Goal: Contribute content: Contribute content

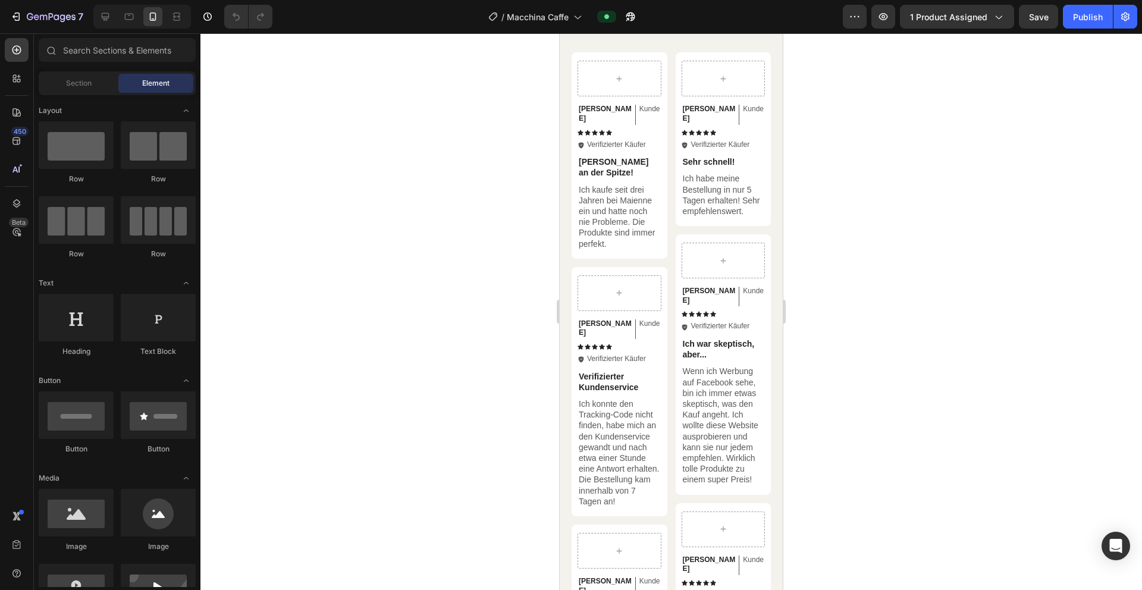
scroll to position [2146, 0]
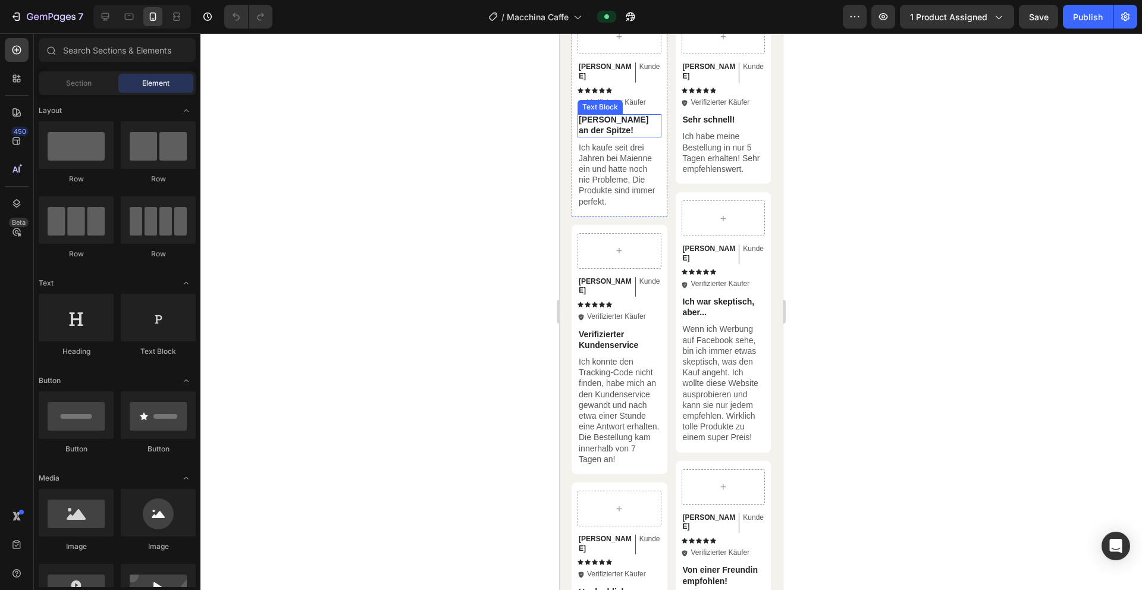
click at [615, 120] on p "[PERSON_NAME] an der Spitze!" at bounding box center [620, 124] width 82 height 21
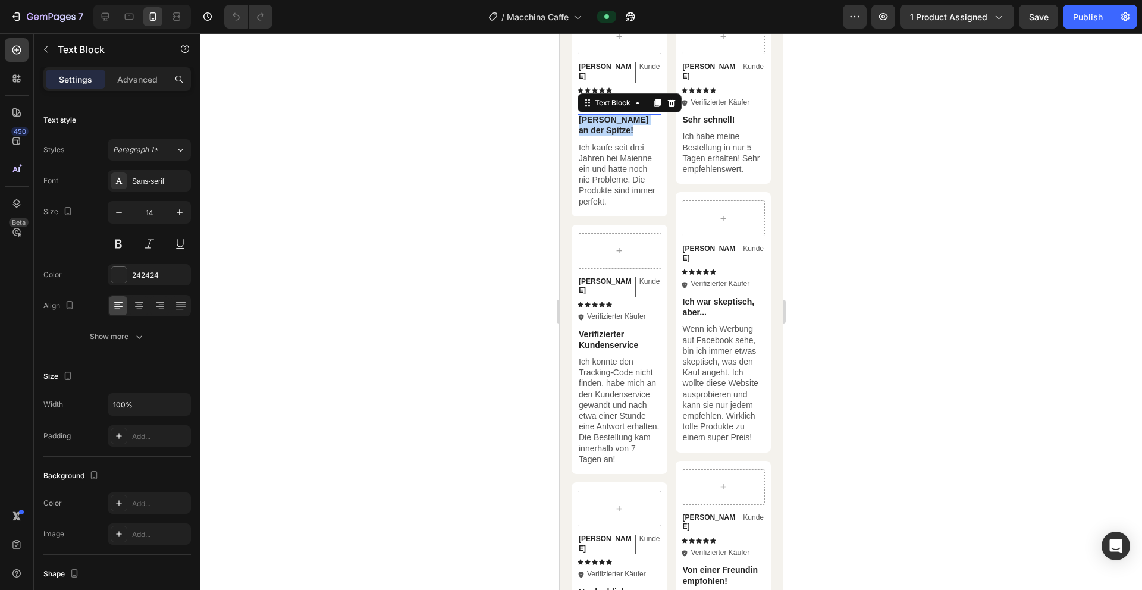
click at [615, 120] on p "[PERSON_NAME] an der Spitze!" at bounding box center [620, 124] width 82 height 21
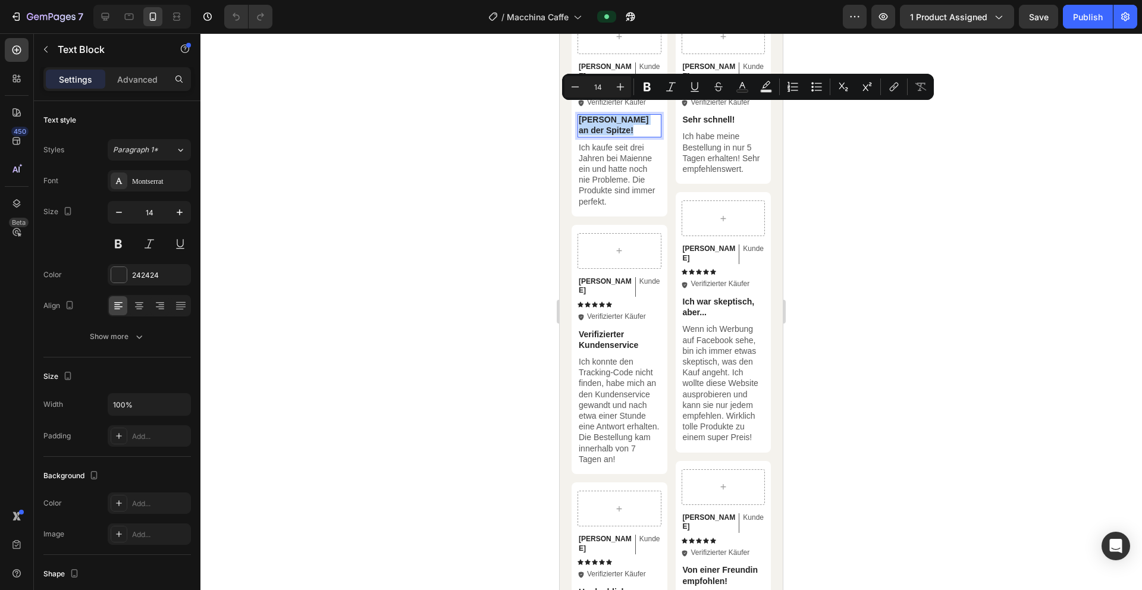
click at [608, 114] on p "[PERSON_NAME] an der Spitze!" at bounding box center [620, 124] width 82 height 21
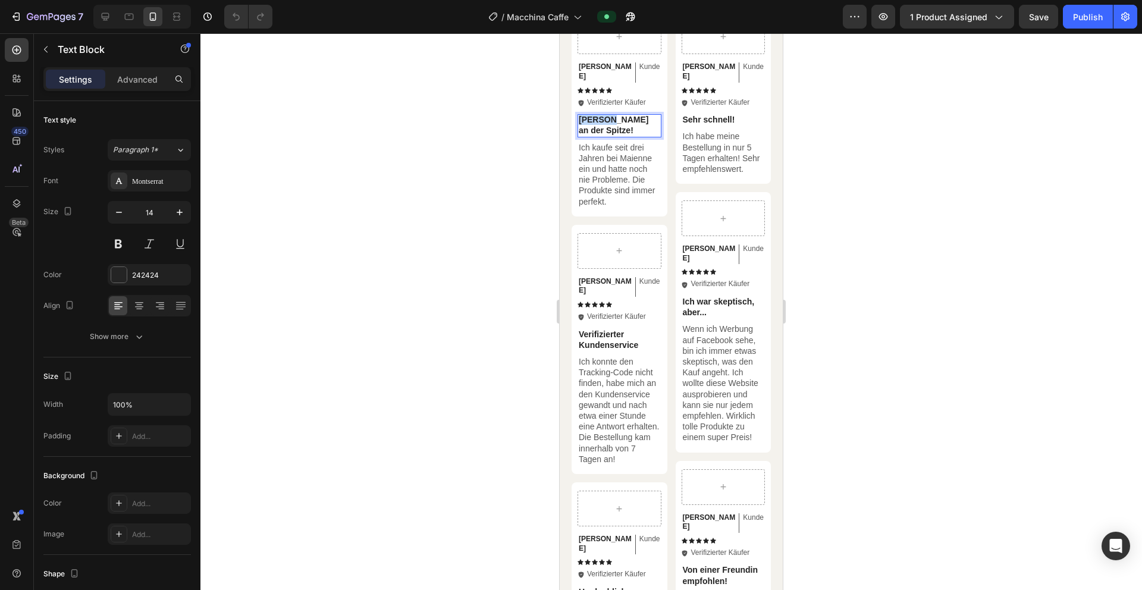
click at [608, 114] on p "[PERSON_NAME] an der Spitze!" at bounding box center [620, 124] width 82 height 21
click at [608, 159] on p "Ich kaufe seit drei Jahren bei Maienne ein und hatte noch nie Probleme. Die Pro…" at bounding box center [620, 174] width 82 height 65
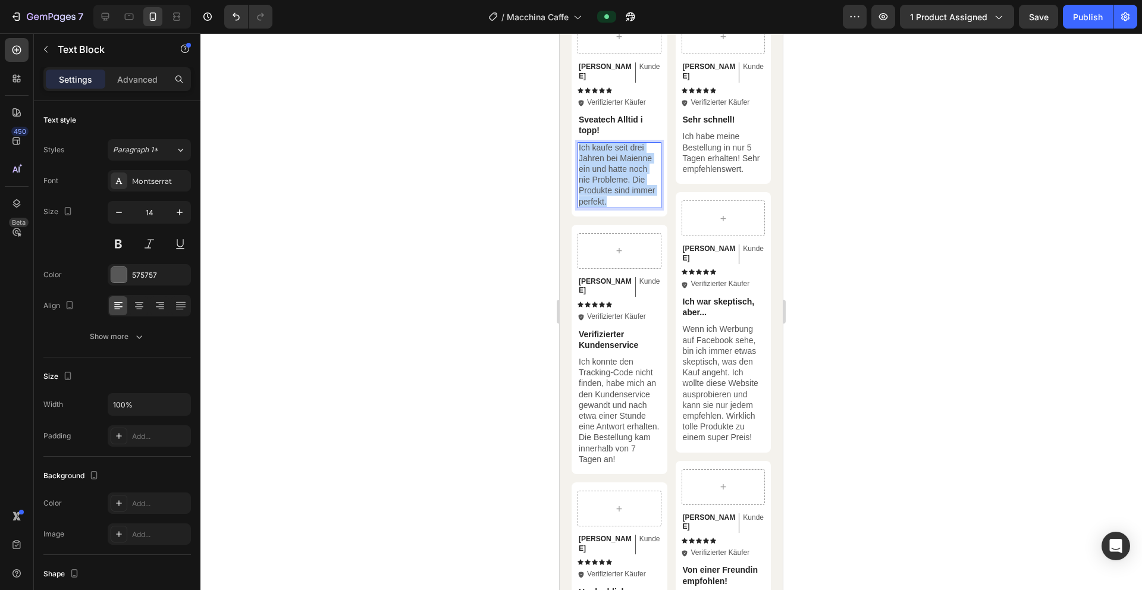
click at [608, 159] on p "Ich kaufe seit drei Jahren bei Maienne ein und hatte noch nie Probleme. Die Pro…" at bounding box center [620, 174] width 82 height 65
copy p "Ich kaufe seit drei Jahren bei Maienne ein und hatte noch nie Probleme. Die Pro…"
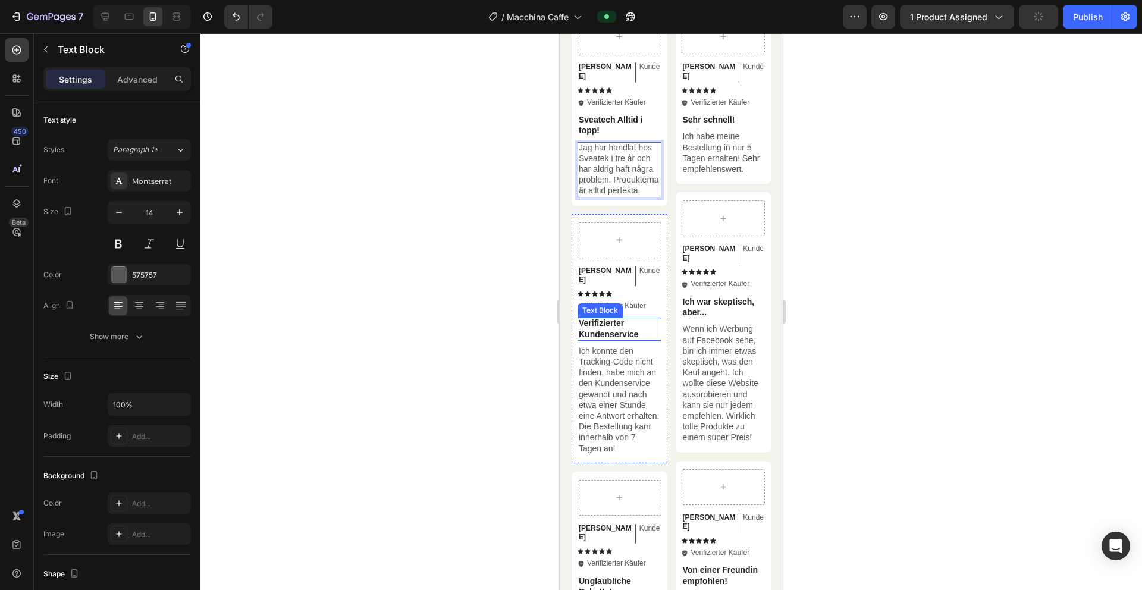
click at [599, 318] on p "Verifizierter Kundenservice" at bounding box center [620, 328] width 82 height 21
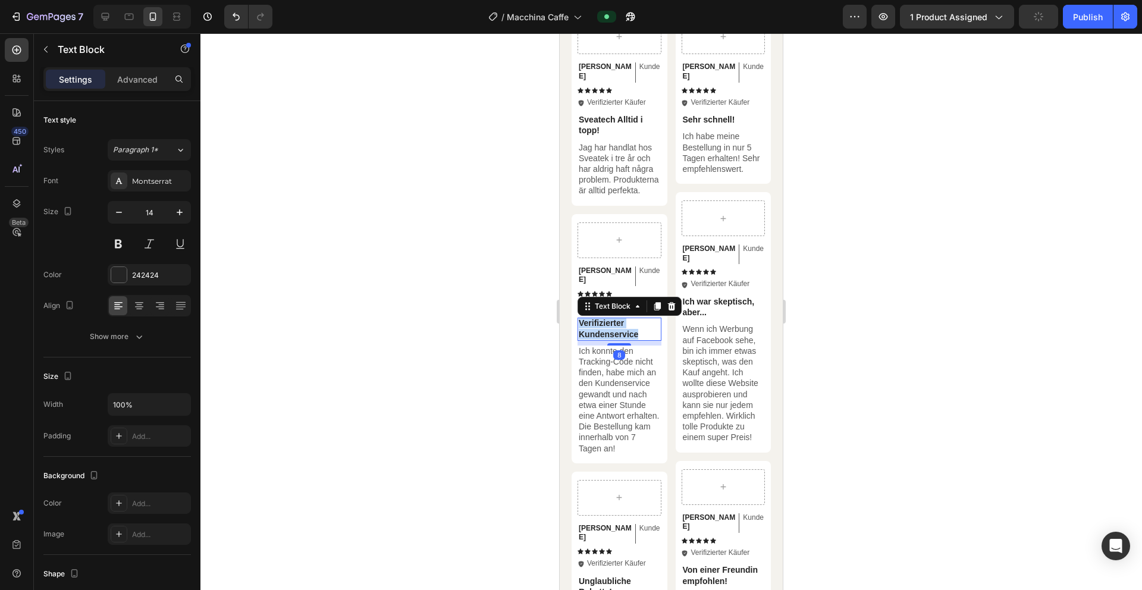
click at [599, 318] on p "Verifizierter Kundenservice" at bounding box center [620, 328] width 82 height 21
copy p "Verifizierter Kundenservice"
click at [605, 357] on p "Ich konnte den Tracking-Code nicht finden, habe mich an den Kundenservice gewan…" at bounding box center [620, 400] width 82 height 108
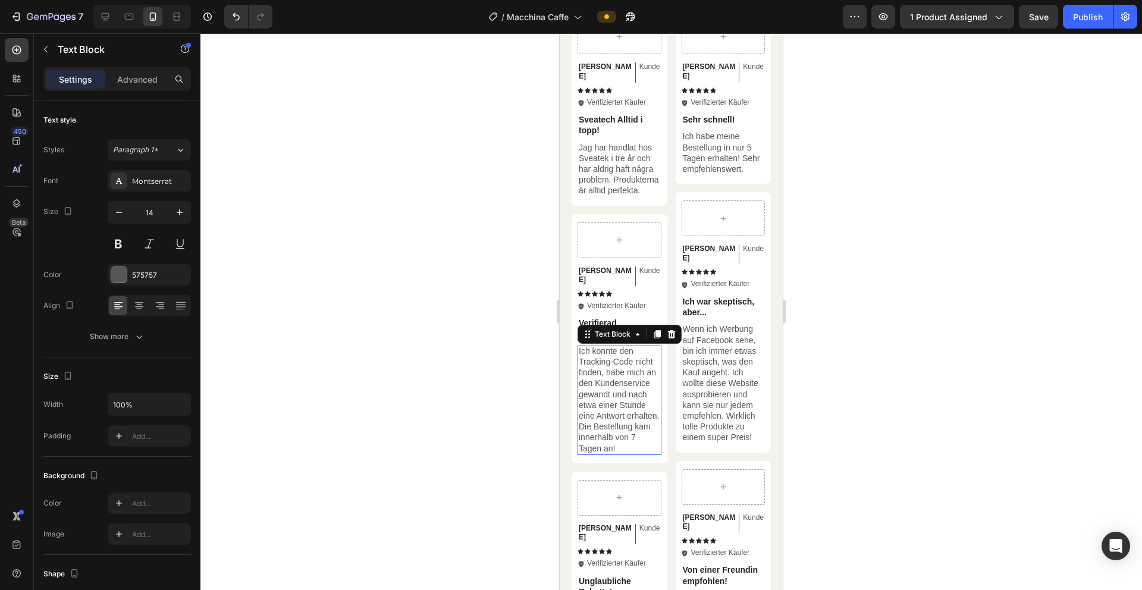
click at [605, 357] on p "Ich konnte den Tracking-Code nicht finden, habe mich an den Kundenservice gewan…" at bounding box center [620, 400] width 82 height 108
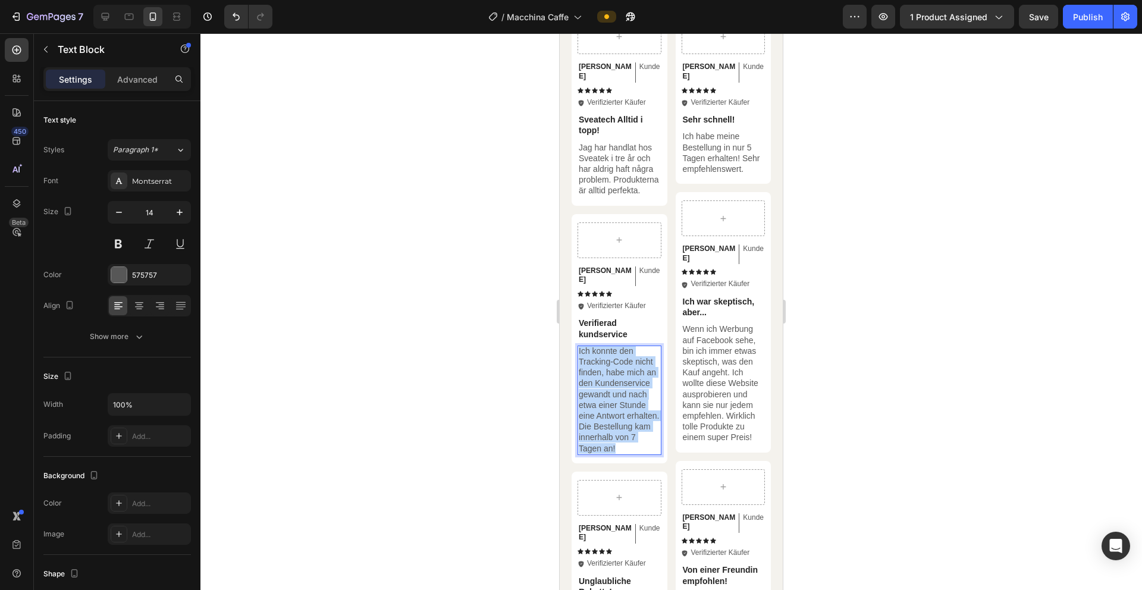
click at [605, 357] on p "Ich konnte den Tracking-Code nicht finden, habe mich an den Kundenservice gewan…" at bounding box center [620, 400] width 82 height 108
copy p "Ich konnte den Tracking-Code nicht finden, habe mich an den Kundenservice gewan…"
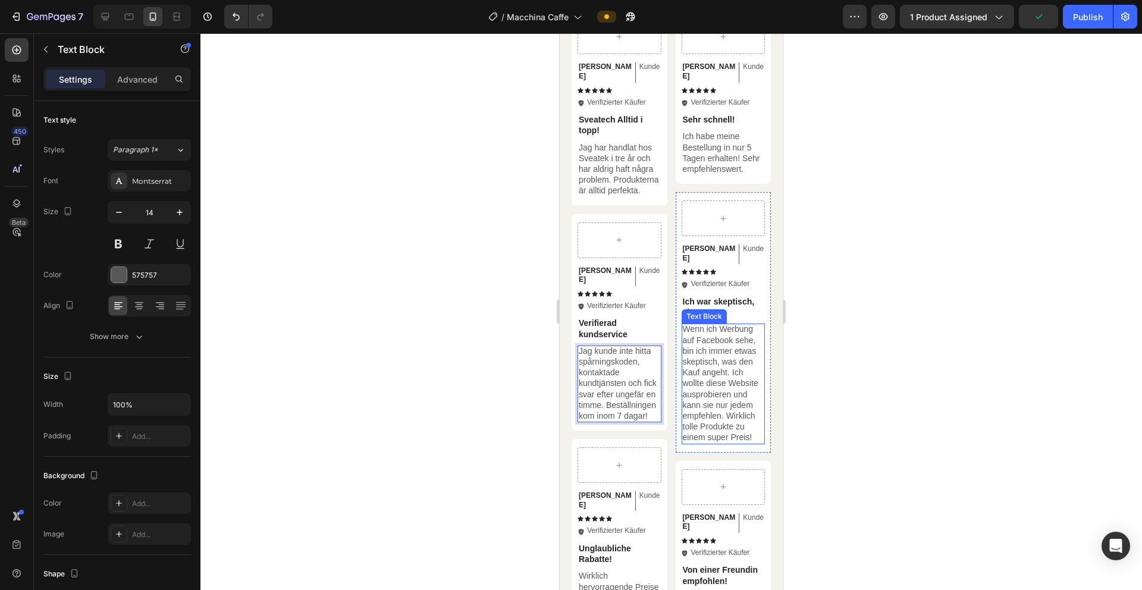
click at [702, 399] on p "Wenn ich Werbung auf Facebook sehe, bin ich immer etwas skeptisch, was den Kauf…" at bounding box center [724, 383] width 82 height 119
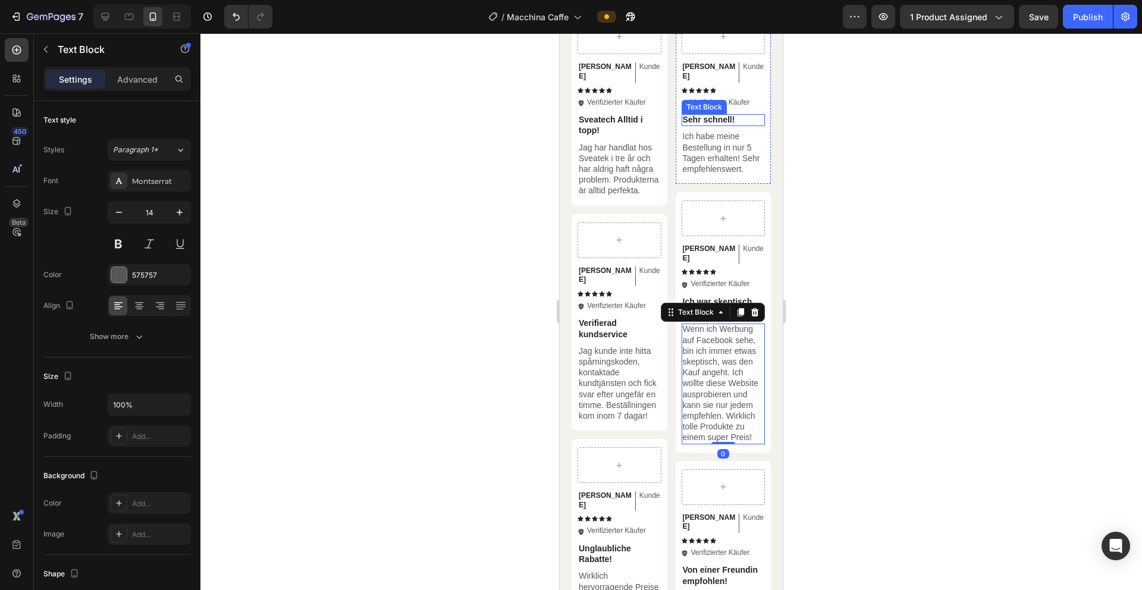
click at [712, 114] on p "Sehr schnell!" at bounding box center [724, 119] width 82 height 11
click at [713, 152] on p "Ich habe meine Bestellung in nur 5 Tagen erhalten! Sehr empfehlenswert." at bounding box center [724, 152] width 82 height 43
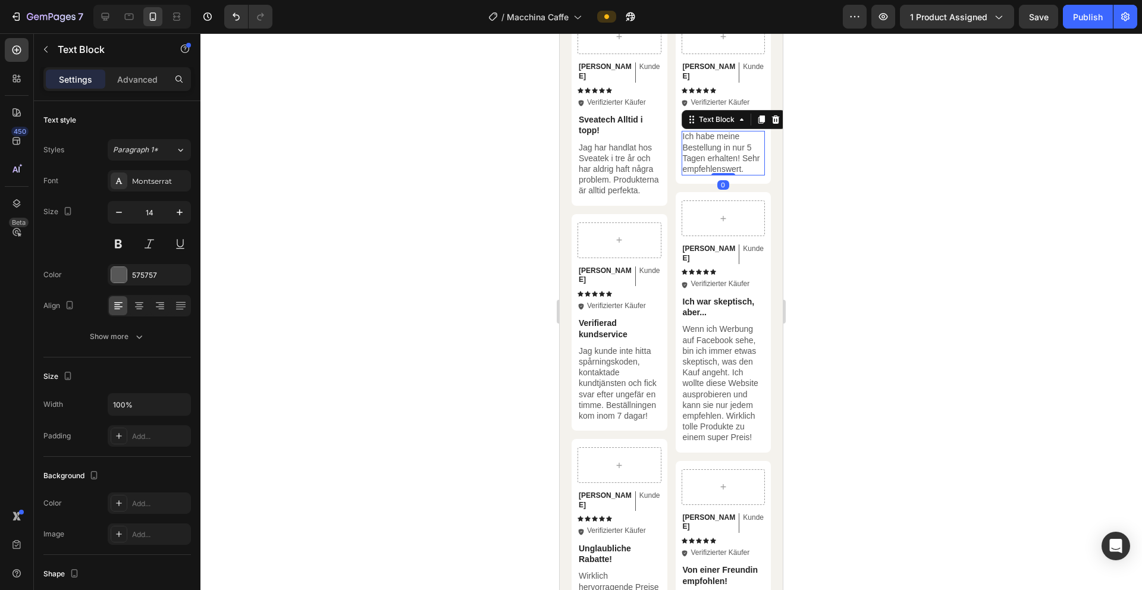
click at [713, 152] on p "Ich habe meine Bestellung in nur 5 Tagen erhalten! Sehr empfehlenswert." at bounding box center [724, 152] width 82 height 43
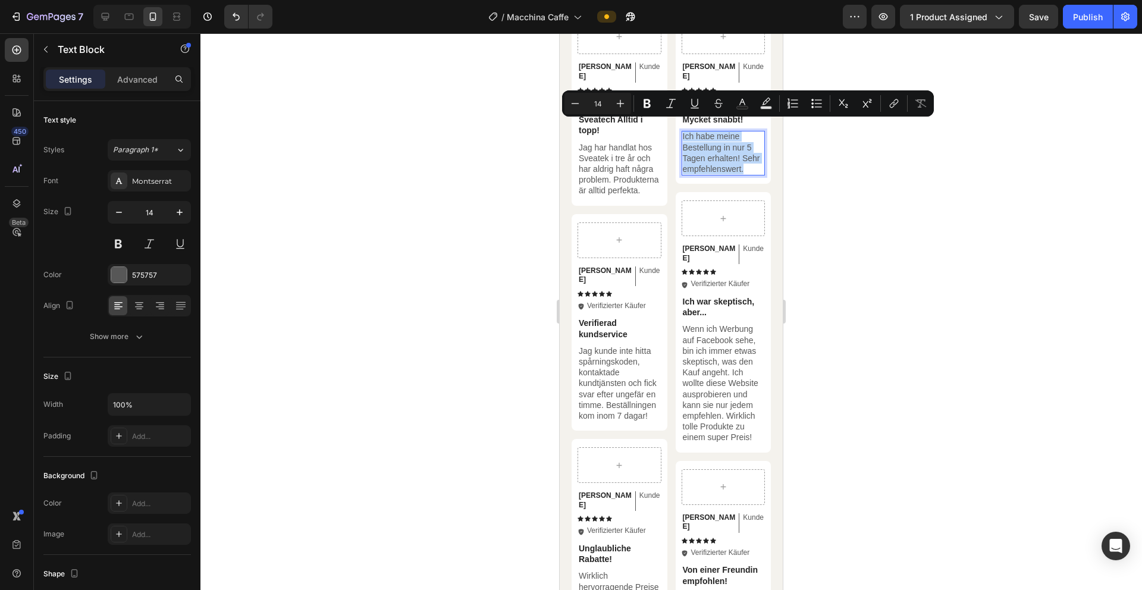
copy p "Ich habe meine Bestellung in nur 5 Tagen erhalten! Sehr empfehlenswert."
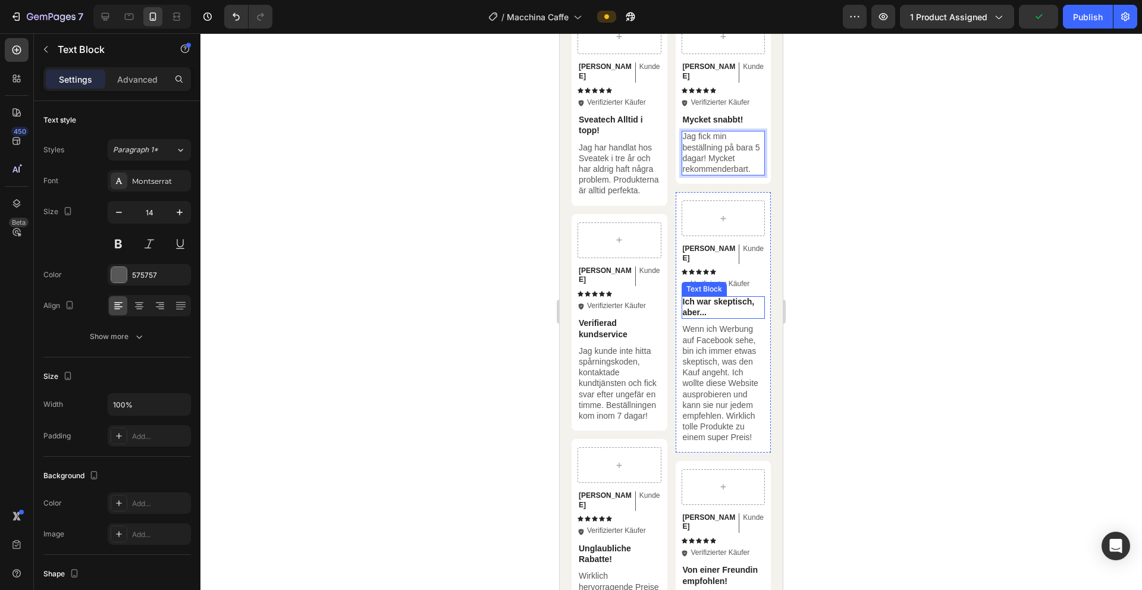
click at [714, 296] on p "Ich war skeptisch, aber..." at bounding box center [724, 306] width 82 height 21
copy p "Ich war skeptisch, aber..."
click at [703, 376] on p "Wenn ich Werbung auf Facebook sehe, bin ich immer etwas skeptisch, was den Kauf…" at bounding box center [724, 383] width 82 height 119
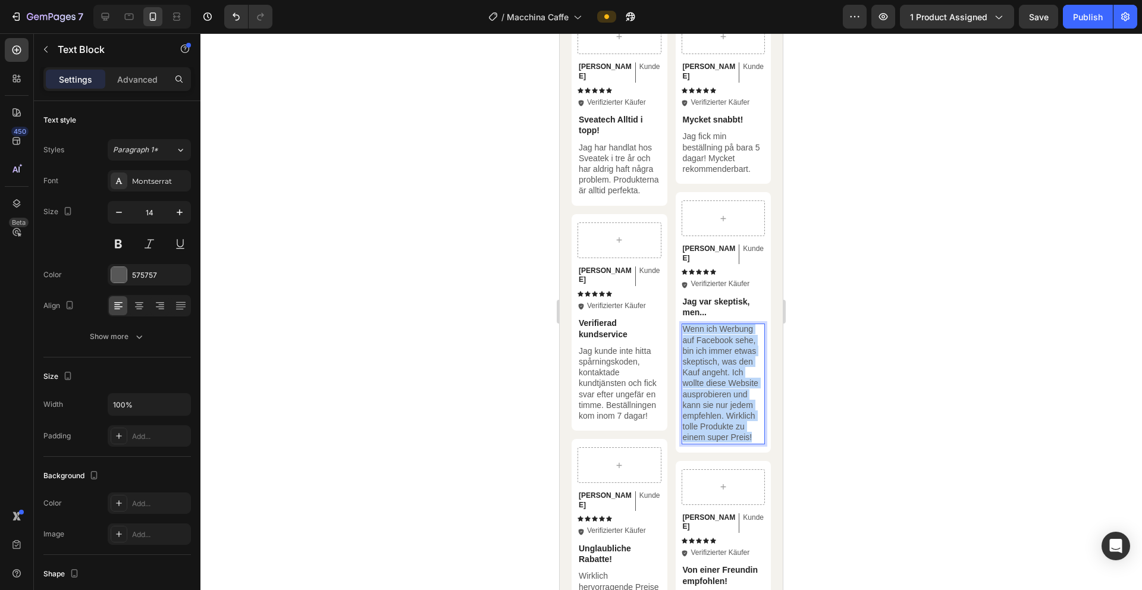
click at [703, 376] on p "Wenn ich Werbung auf Facebook sehe, bin ich immer etwas skeptisch, was den Kauf…" at bounding box center [724, 383] width 82 height 119
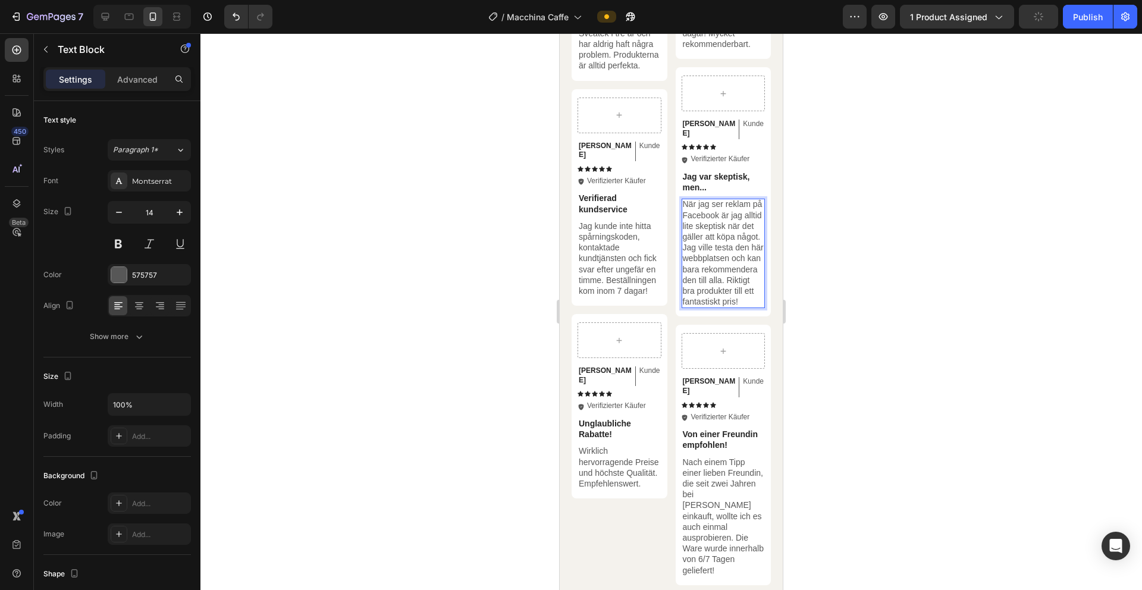
scroll to position [2277, 0]
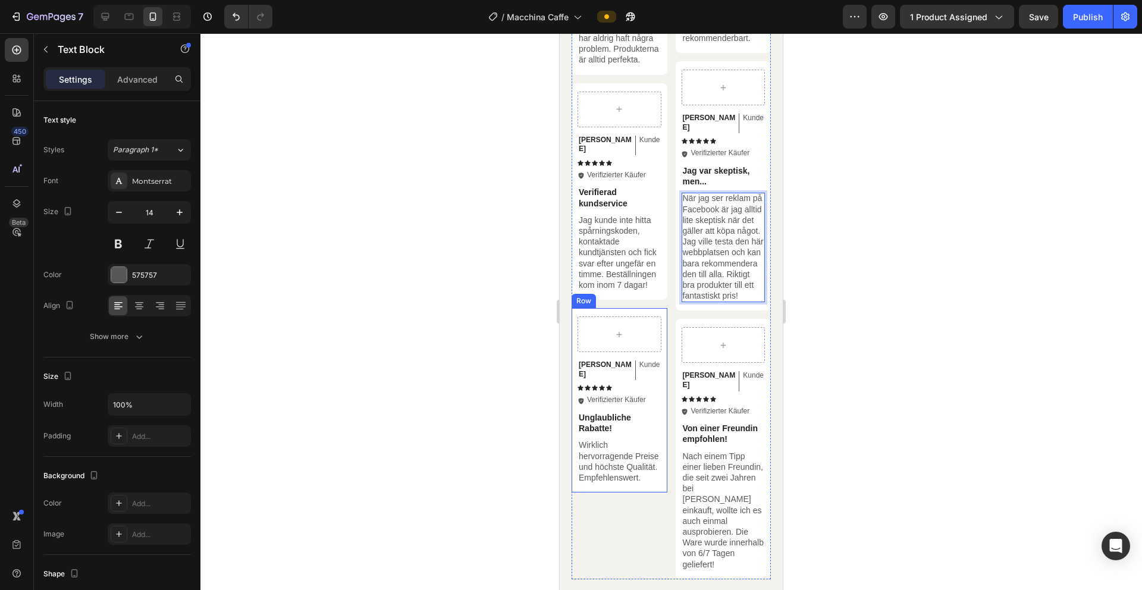
click at [594, 420] on p "Unglaubliche Rabatte!" at bounding box center [620, 422] width 82 height 21
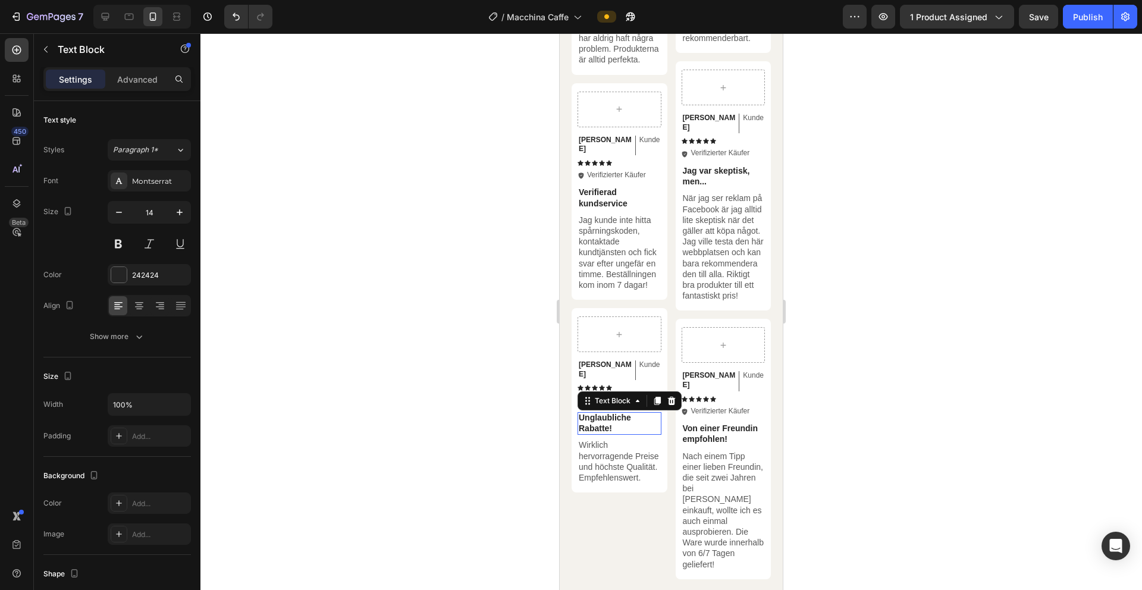
click at [594, 420] on p "Unglaubliche Rabatte!" at bounding box center [620, 422] width 82 height 21
copy p "Unglaubliche Rabatte!"
click at [605, 468] on p "Wirklich hervorragende Preise und höchste Qualität. Empfehlenswert." at bounding box center [620, 450] width 82 height 43
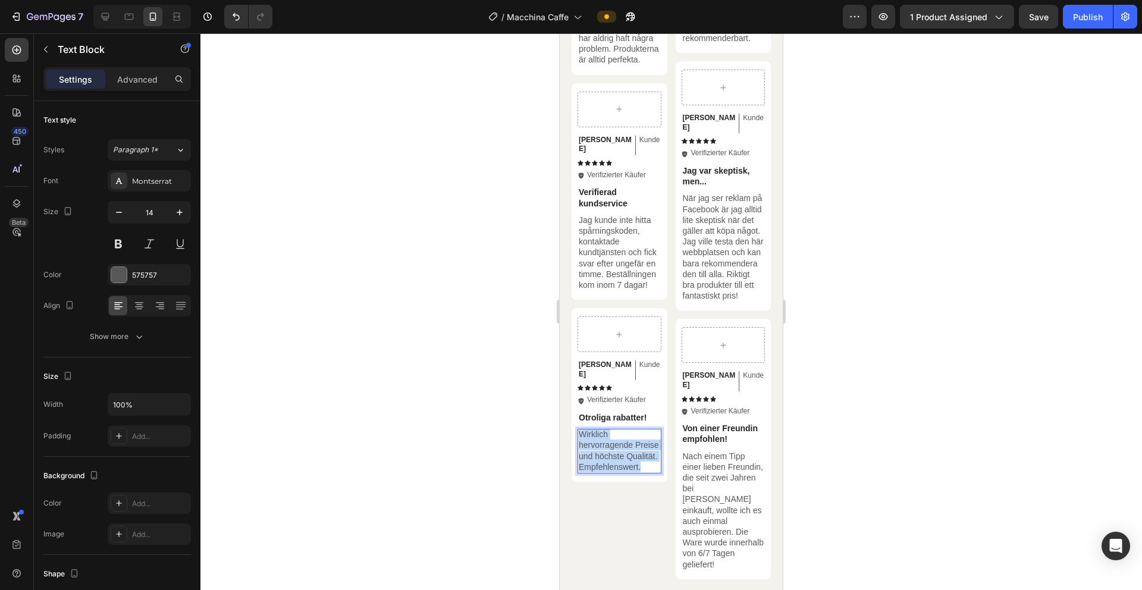
click at [605, 468] on p "Wirklich hervorragende Preise und höchste Qualität. Empfehlenswert." at bounding box center [620, 450] width 82 height 43
copy p "Wirklich hervorragende Preise und höchste Qualität. Empfehlenswert."
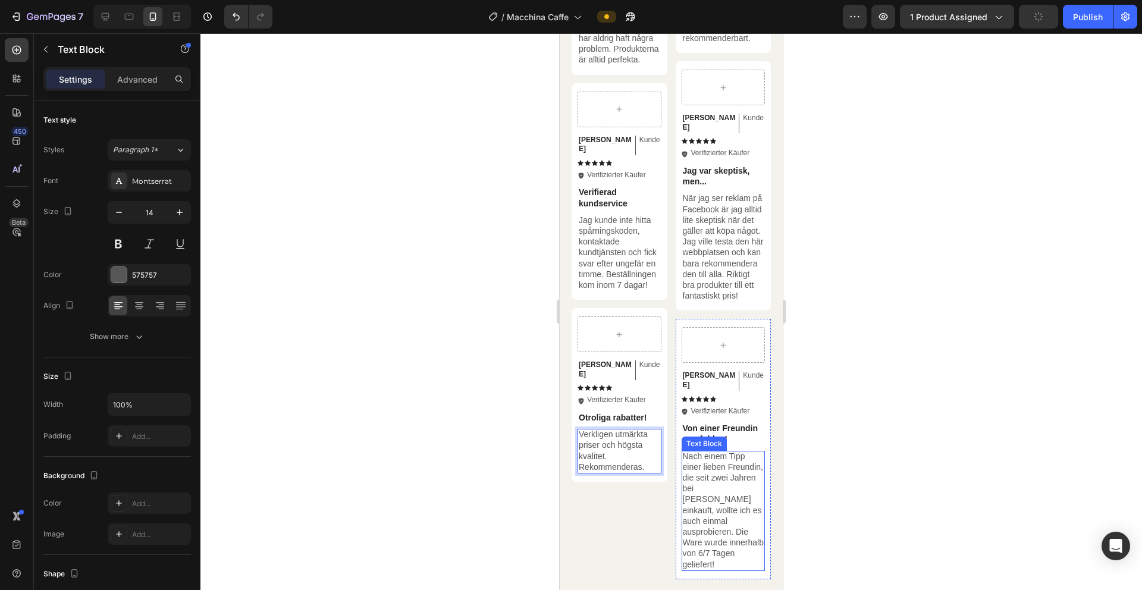
click at [721, 492] on p "Nach einem Tipp einer lieben Freundin, die seit zwei Jahren bei [PERSON_NAME] e…" at bounding box center [724, 510] width 82 height 119
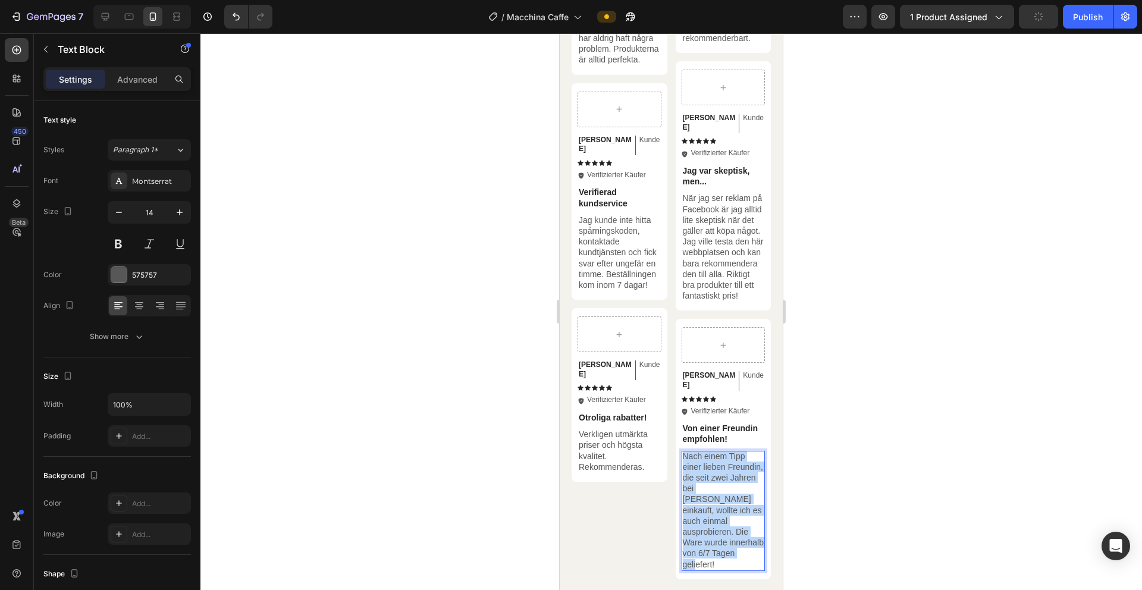
click at [721, 492] on p "Nach einem Tipp einer lieben Freundin, die seit zwei Jahren bei [PERSON_NAME] e…" at bounding box center [724, 510] width 82 height 119
copy p "Nach einem Tipp einer lieben Freundin, die seit zwei Jahren bei [PERSON_NAME] e…"
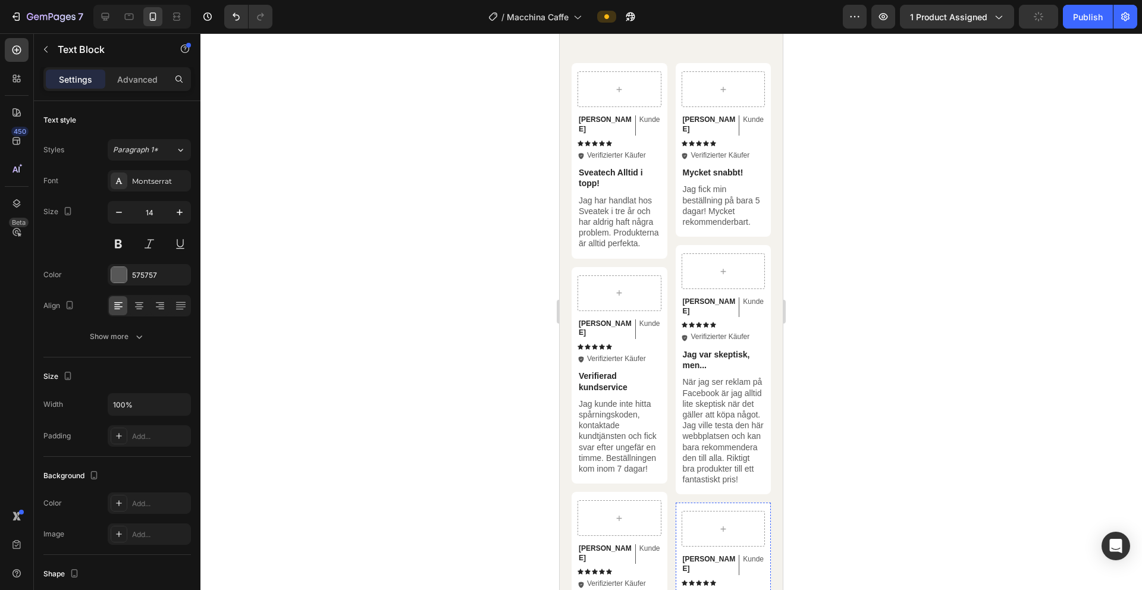
scroll to position [1170, 0]
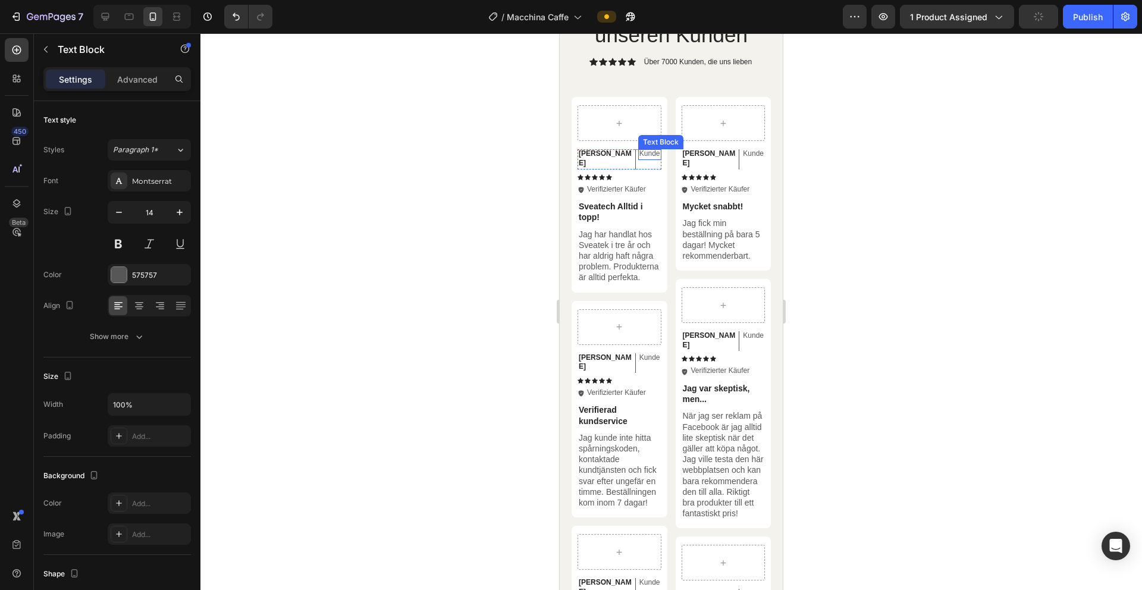
click at [640, 155] on p "Kunde" at bounding box center [650, 154] width 21 height 10
copy p "Kunde"
click at [644, 153] on p "kund" at bounding box center [651, 154] width 15 height 10
click at [643, 155] on p "Kund" at bounding box center [651, 154] width 17 height 10
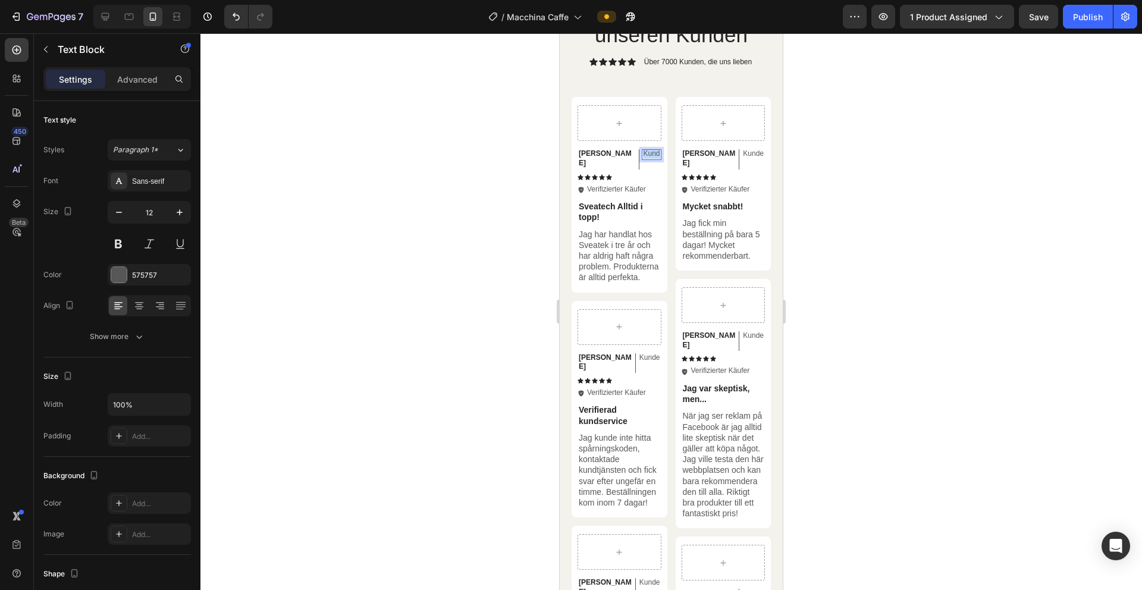
click at [643, 155] on p "Kund" at bounding box center [651, 154] width 17 height 10
copy p "Kund"
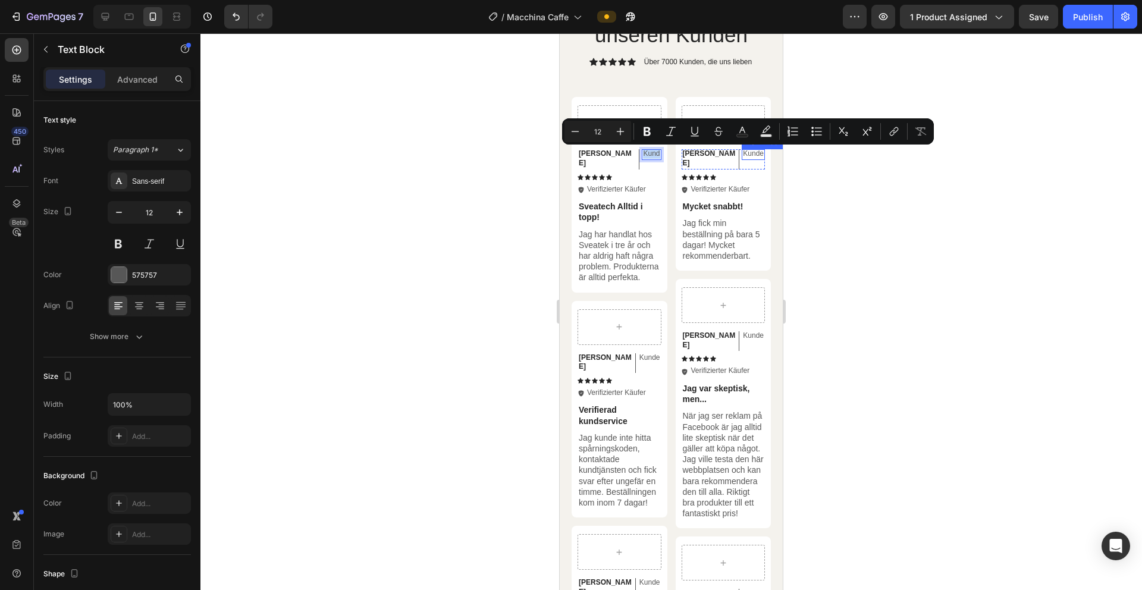
click at [743, 153] on p "Kunde" at bounding box center [753, 154] width 21 height 10
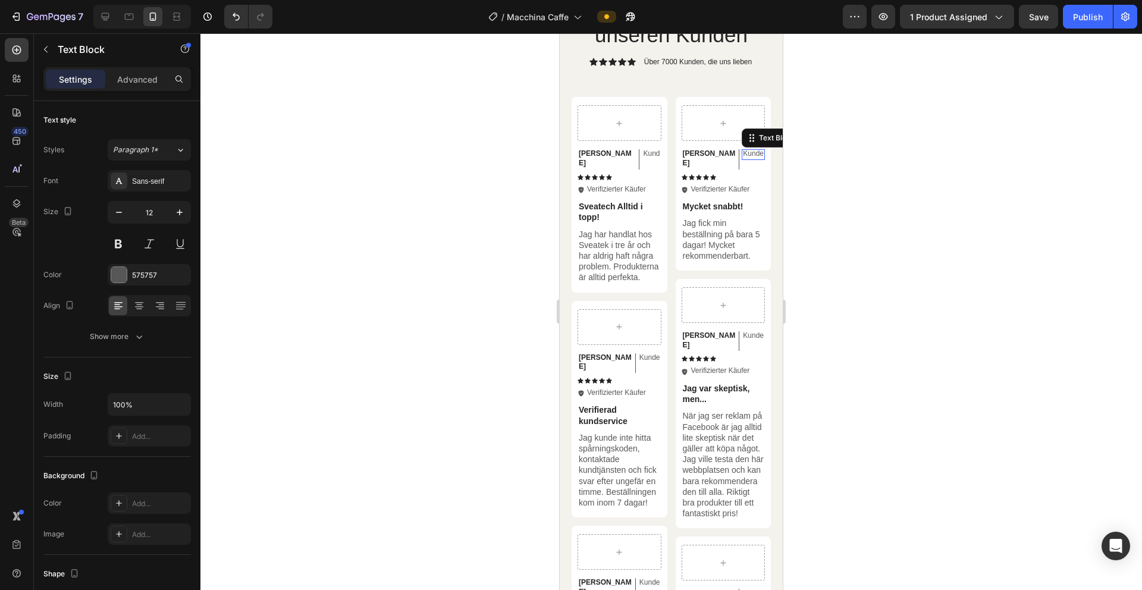
click at [743, 153] on p "Kunde" at bounding box center [753, 154] width 21 height 10
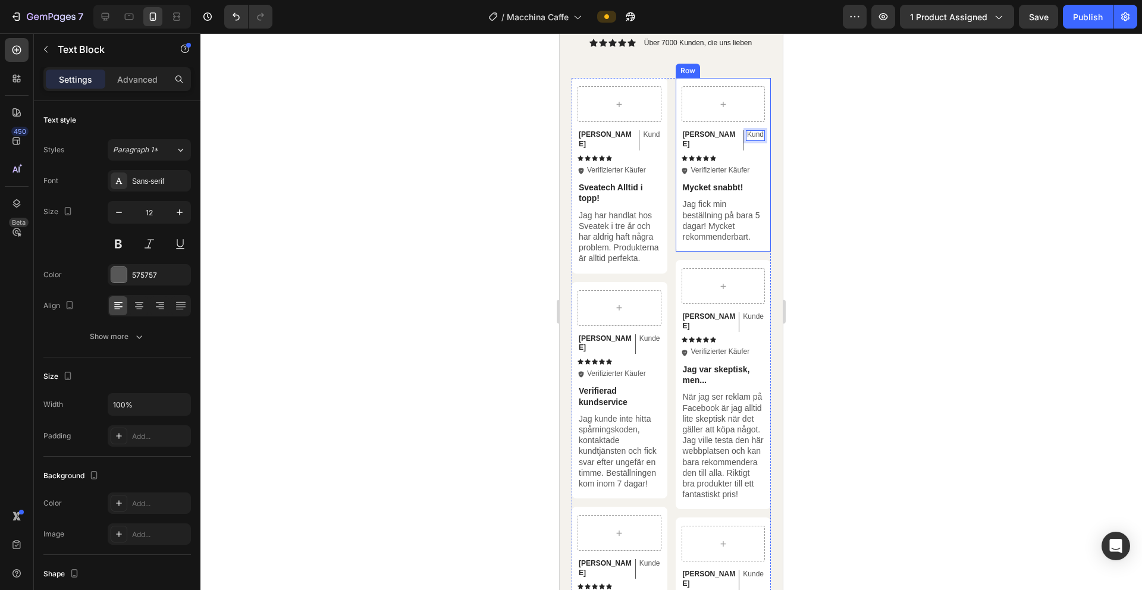
scroll to position [1203, 0]
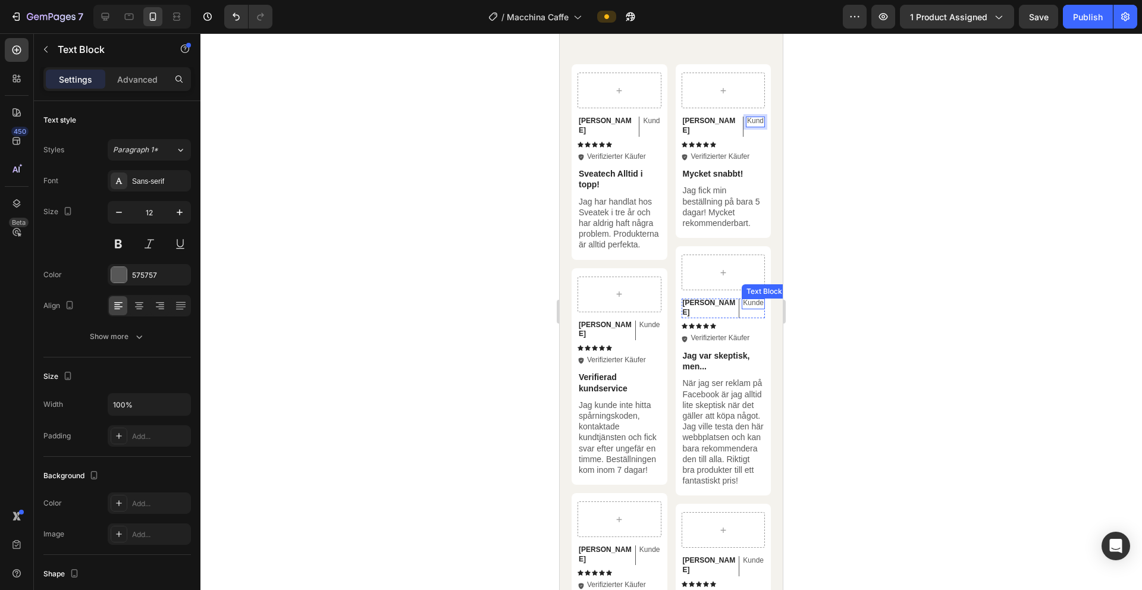
click at [743, 299] on p "Kunde" at bounding box center [753, 304] width 21 height 10
click at [640, 325] on p "Kunde" at bounding box center [650, 326] width 21 height 10
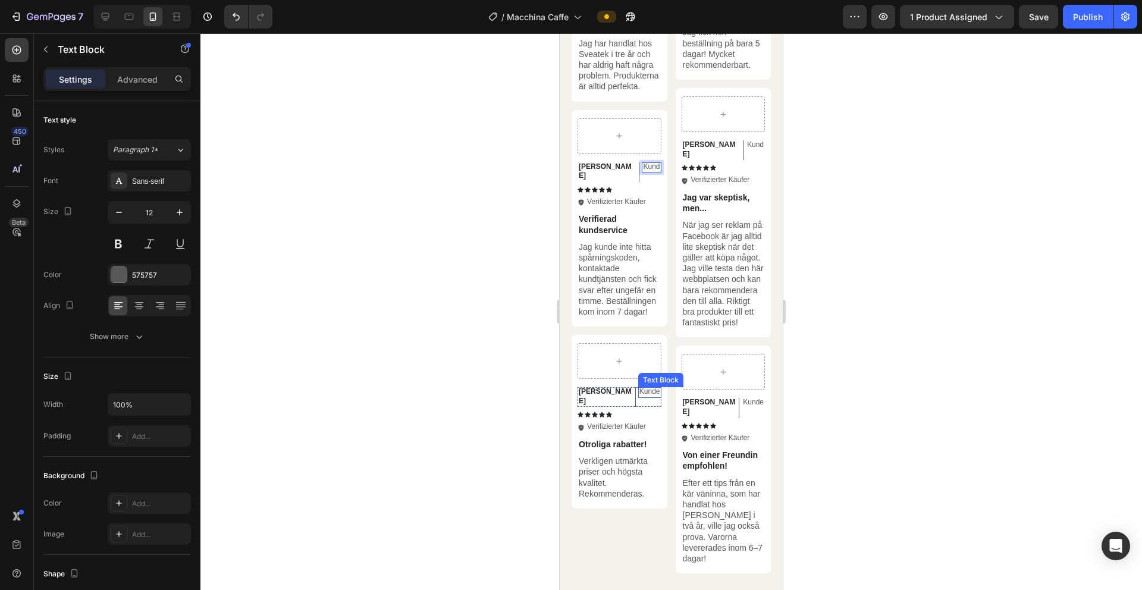
click at [640, 397] on p "Kunde" at bounding box center [650, 392] width 21 height 10
click at [743, 408] on p "Kunde" at bounding box center [753, 403] width 21 height 10
click at [716, 434] on p "Verifizierter Käufer" at bounding box center [720, 439] width 59 height 10
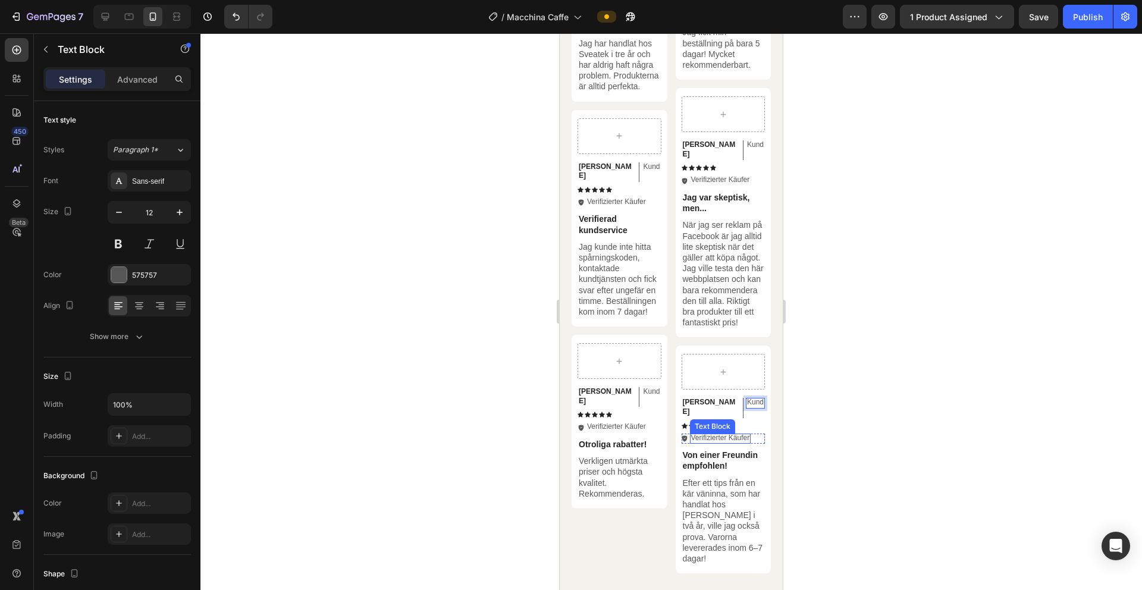
click at [716, 434] on p "Verifizierter Käufer" at bounding box center [720, 439] width 59 height 10
click at [634, 431] on p "Verifizierter Käufer" at bounding box center [616, 427] width 59 height 10
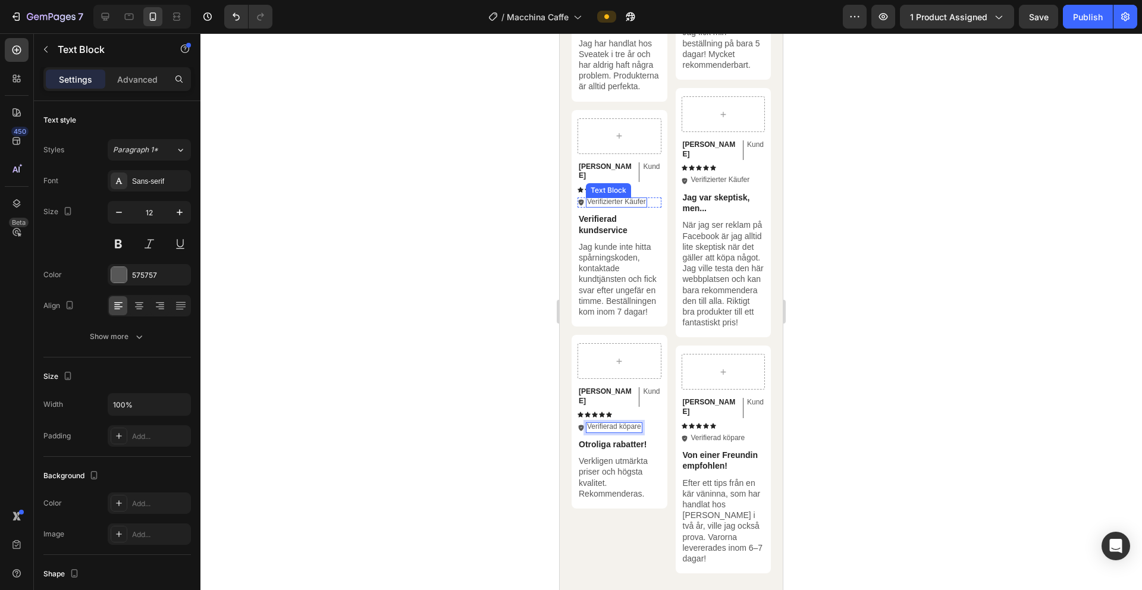
click at [637, 198] on p "Verifizierter Käufer" at bounding box center [616, 203] width 59 height 10
click at [731, 176] on p "Verifizierter Käufer" at bounding box center [720, 181] width 59 height 10
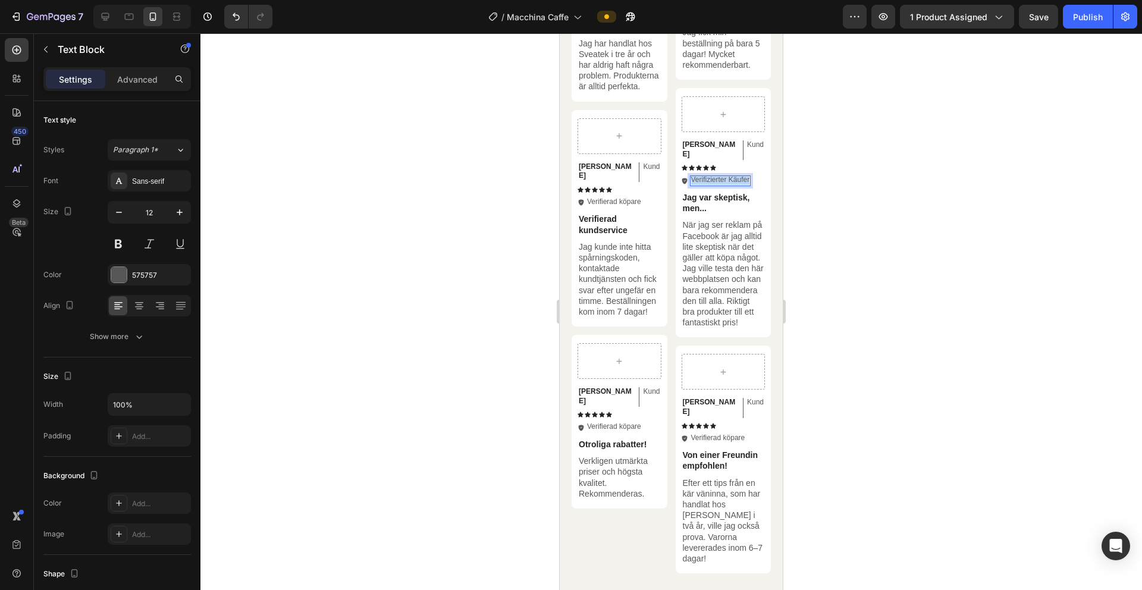
click at [731, 176] on p "Verifizierter Käufer" at bounding box center [720, 181] width 59 height 10
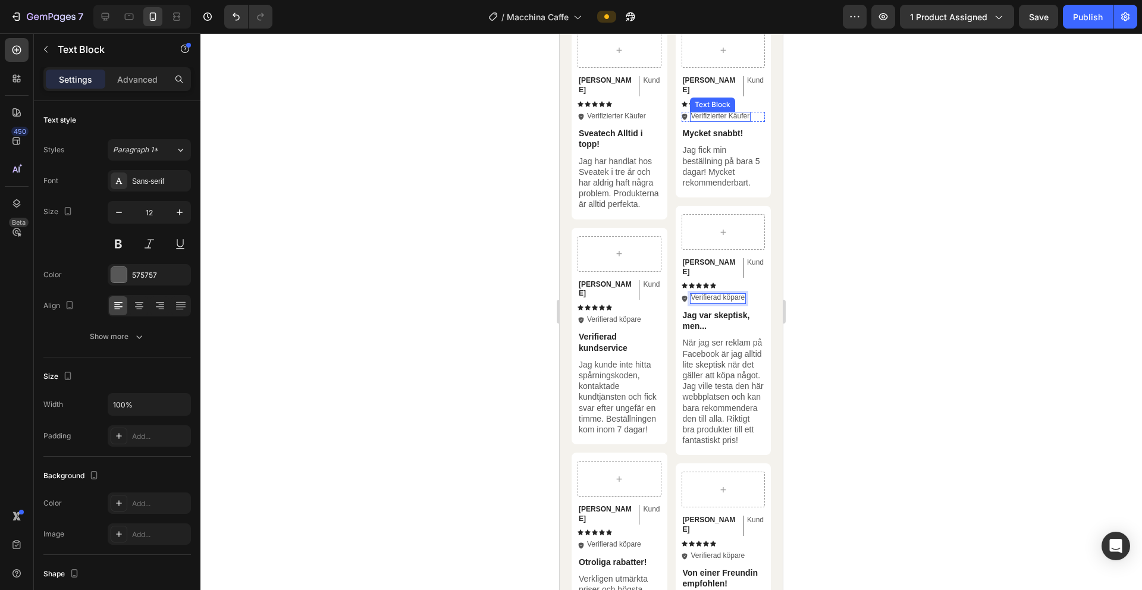
click at [732, 112] on p "Verifizierter Käufer" at bounding box center [720, 117] width 59 height 10
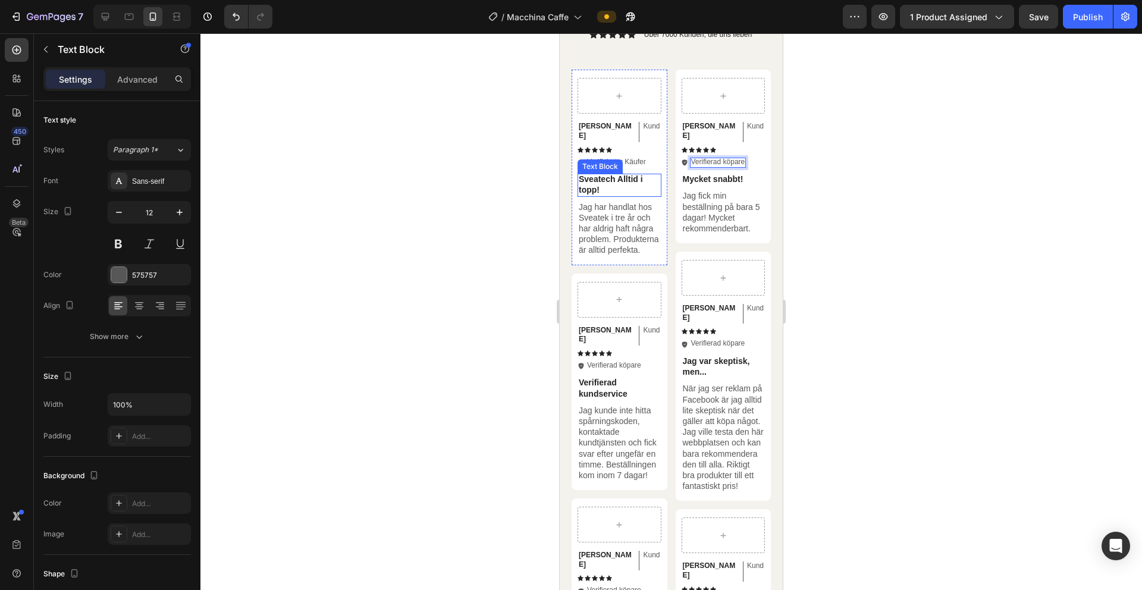
scroll to position [1193, 0]
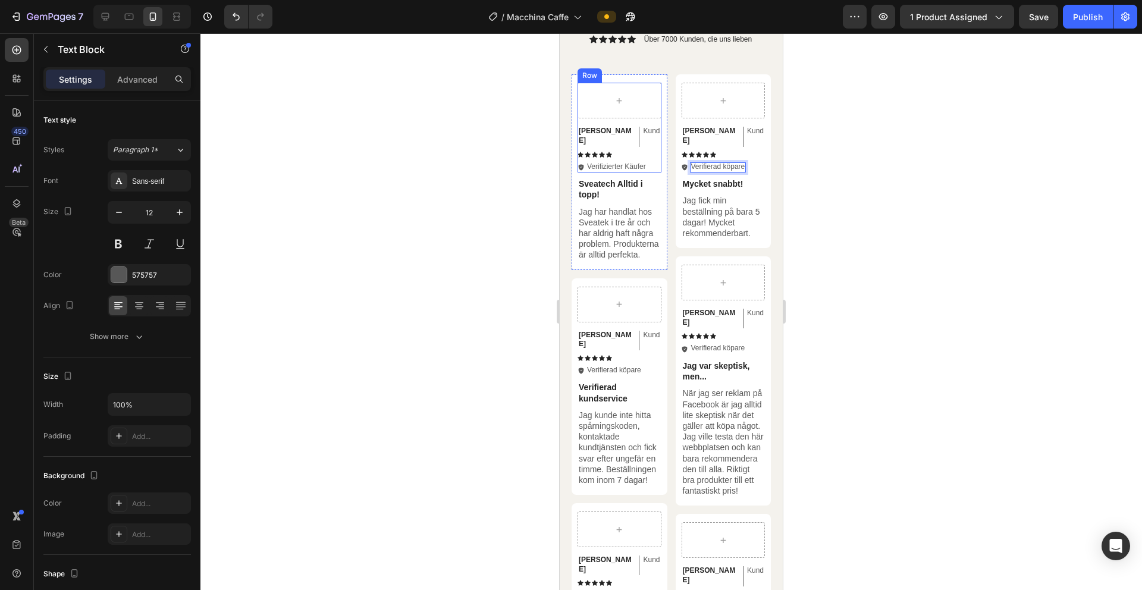
click at [637, 162] on p "Verifizierter Käufer" at bounding box center [616, 167] width 59 height 10
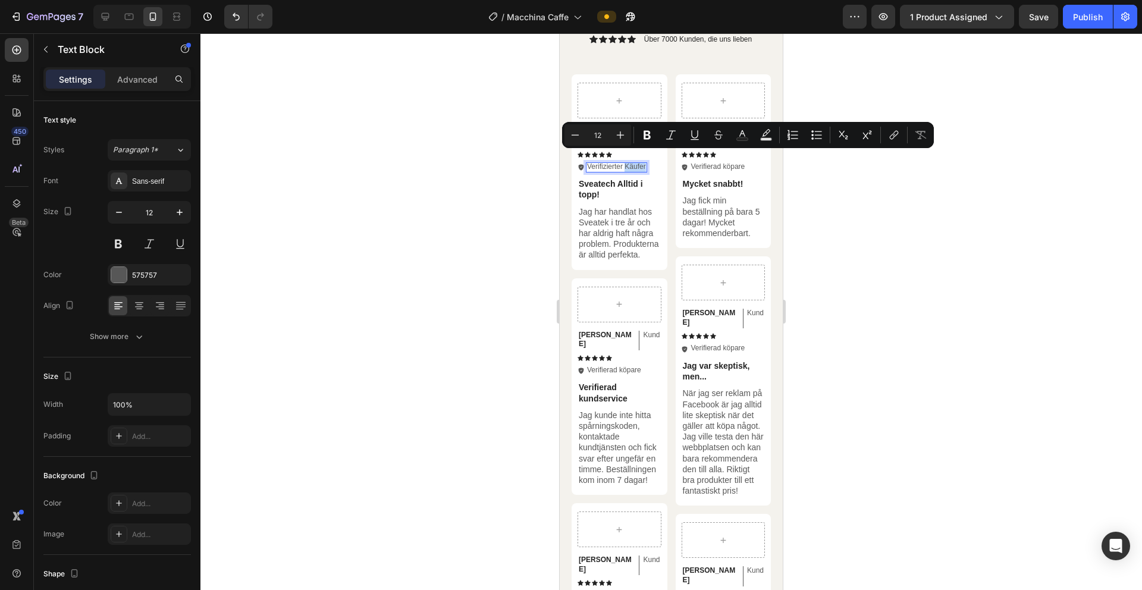
click at [637, 162] on p "Verifizierter Käufer" at bounding box center [616, 167] width 59 height 10
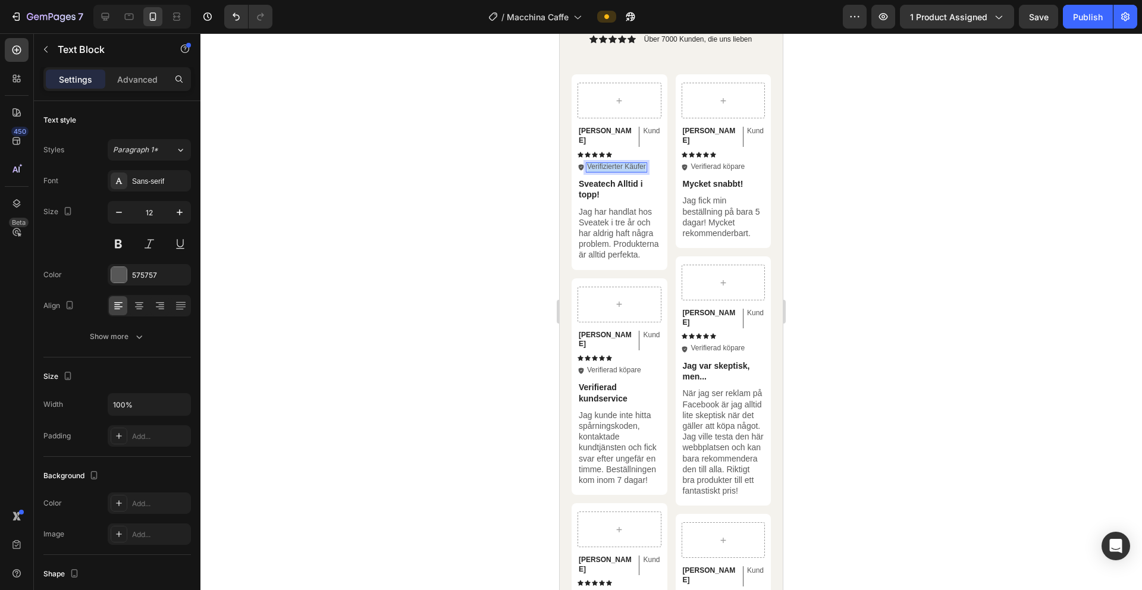
click at [637, 162] on p "Verifizierter Käufer" at bounding box center [616, 167] width 59 height 10
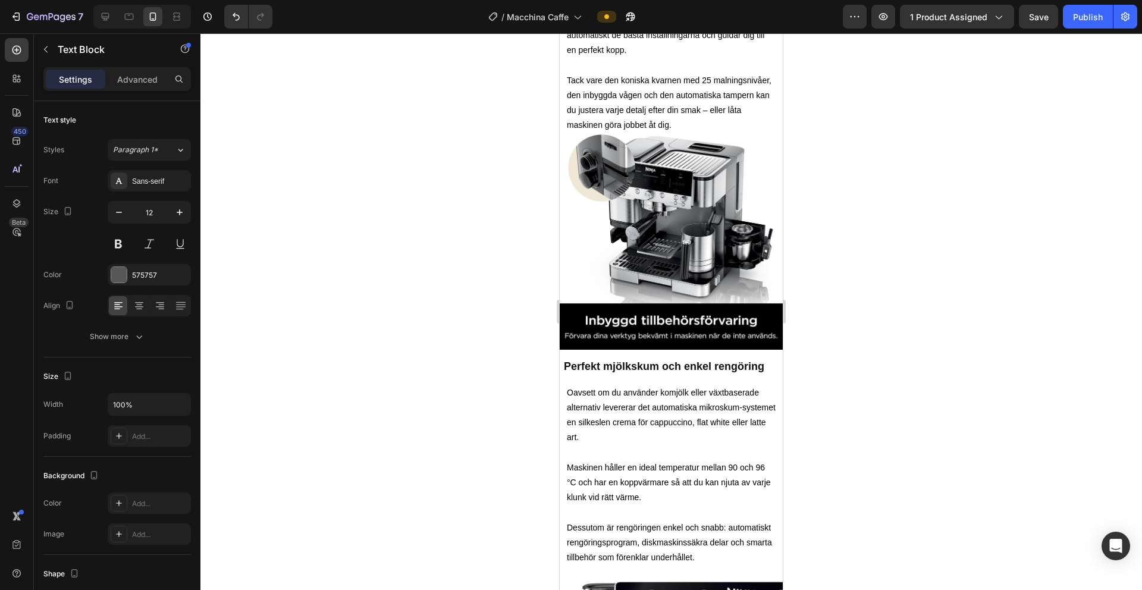
scroll to position [1912, 0]
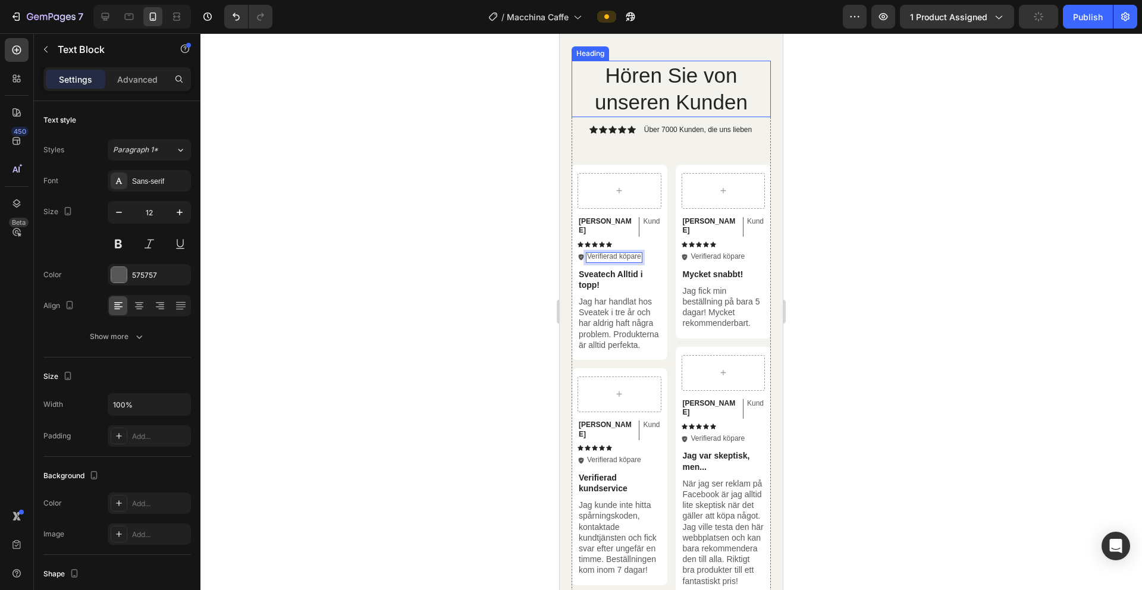
click at [683, 117] on h2 "Hören Sie von unseren Kunden" at bounding box center [671, 89] width 199 height 57
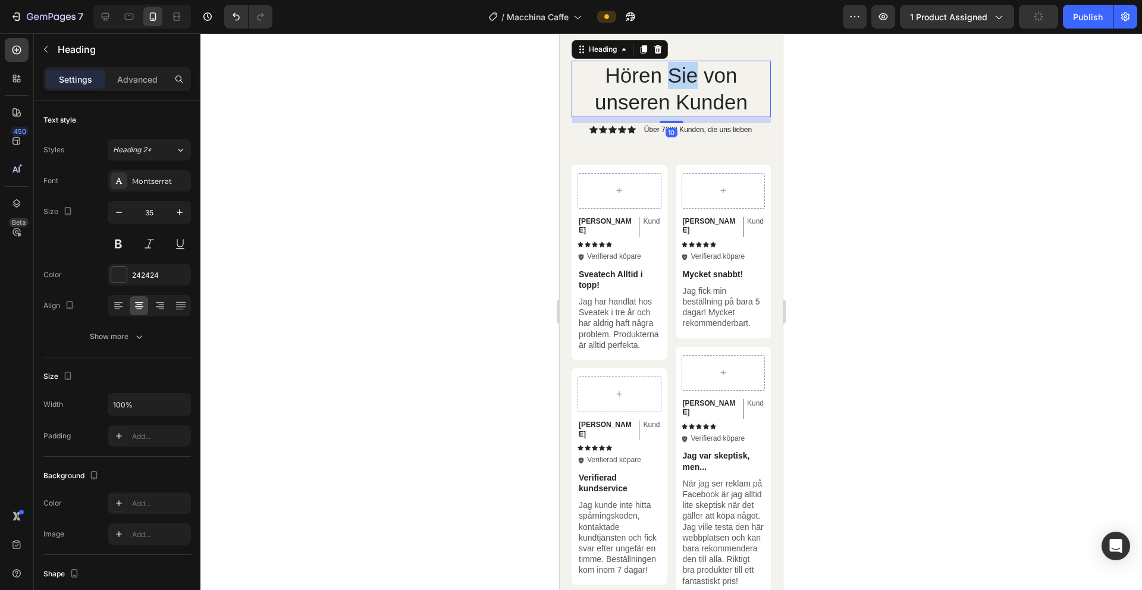
click at [683, 117] on h2 "Hören Sie von unseren Kunden" at bounding box center [671, 89] width 199 height 57
click at [683, 116] on p "Hören Sie von unseren Kunden" at bounding box center [671, 89] width 197 height 54
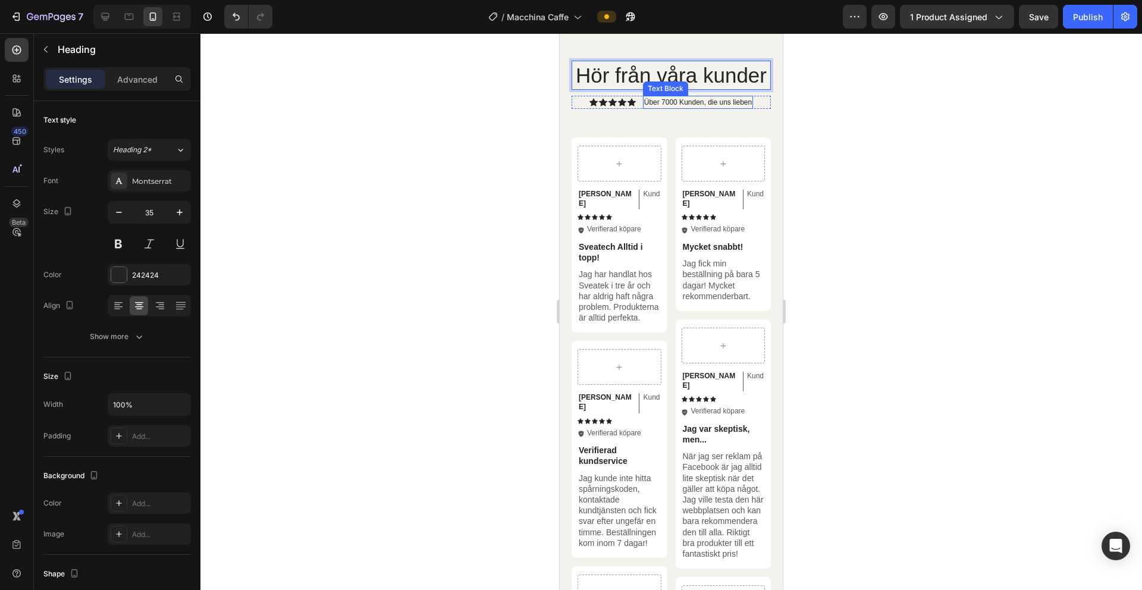
click at [668, 108] on p "Über 7000 Kunden, die uns lieben" at bounding box center [698, 102] width 108 height 11
click at [1068, 23] on button "Publish" at bounding box center [1088, 17] width 50 height 24
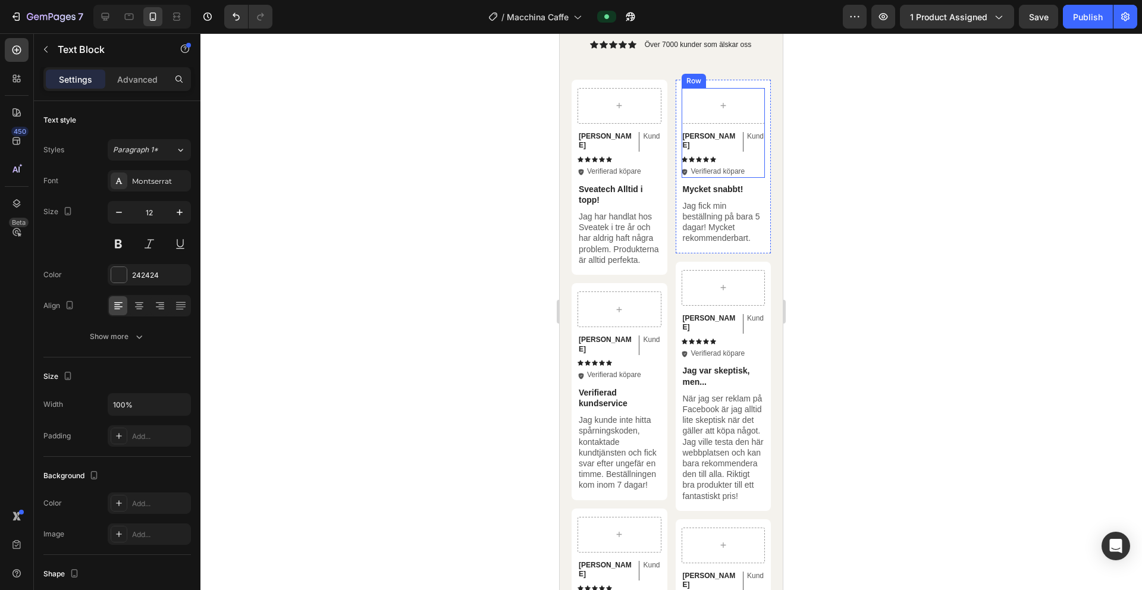
scroll to position [2046, 0]
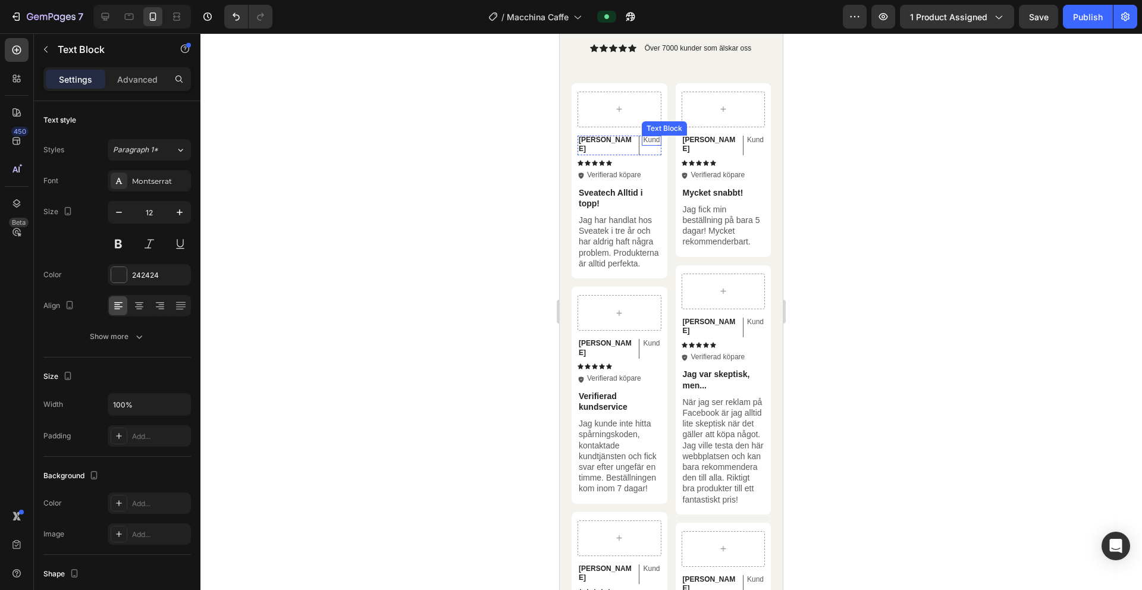
click at [643, 145] on p "Kund" at bounding box center [651, 141] width 17 height 10
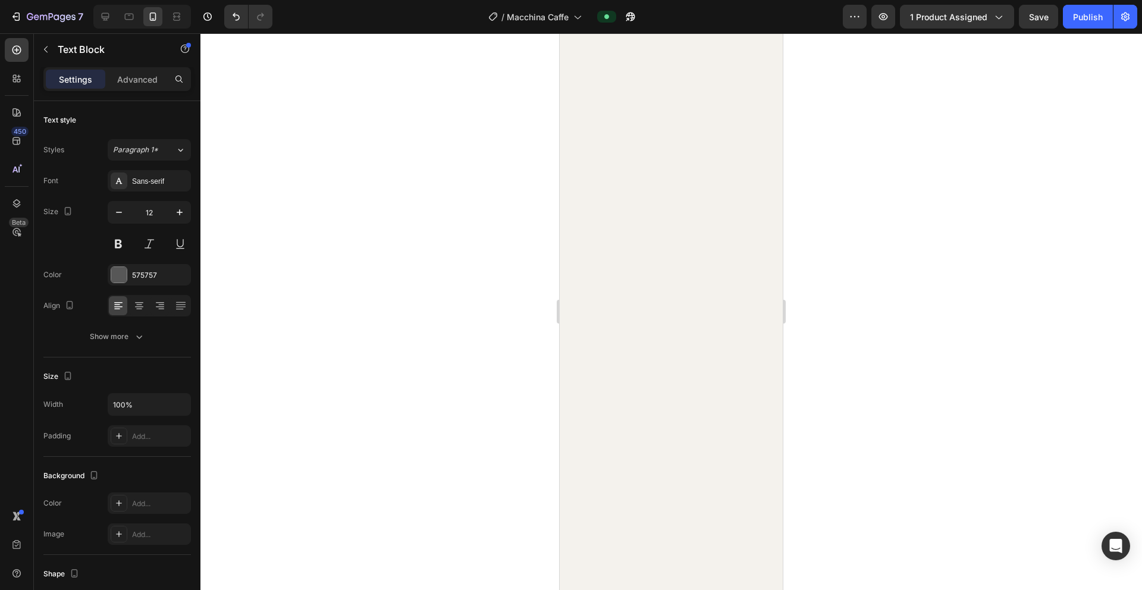
scroll to position [586, 0]
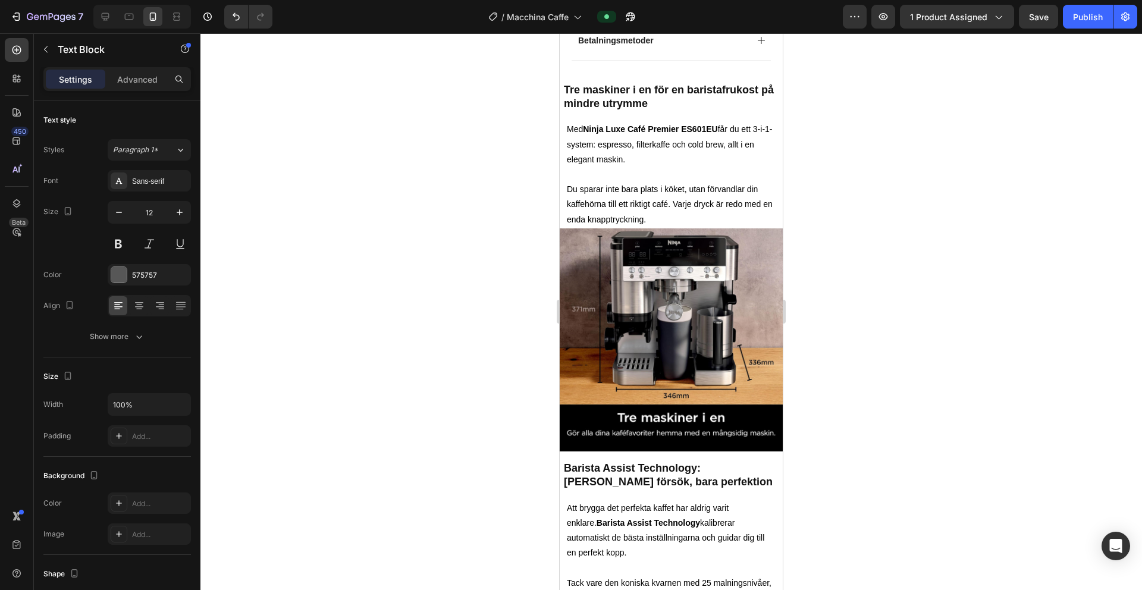
type input "16"
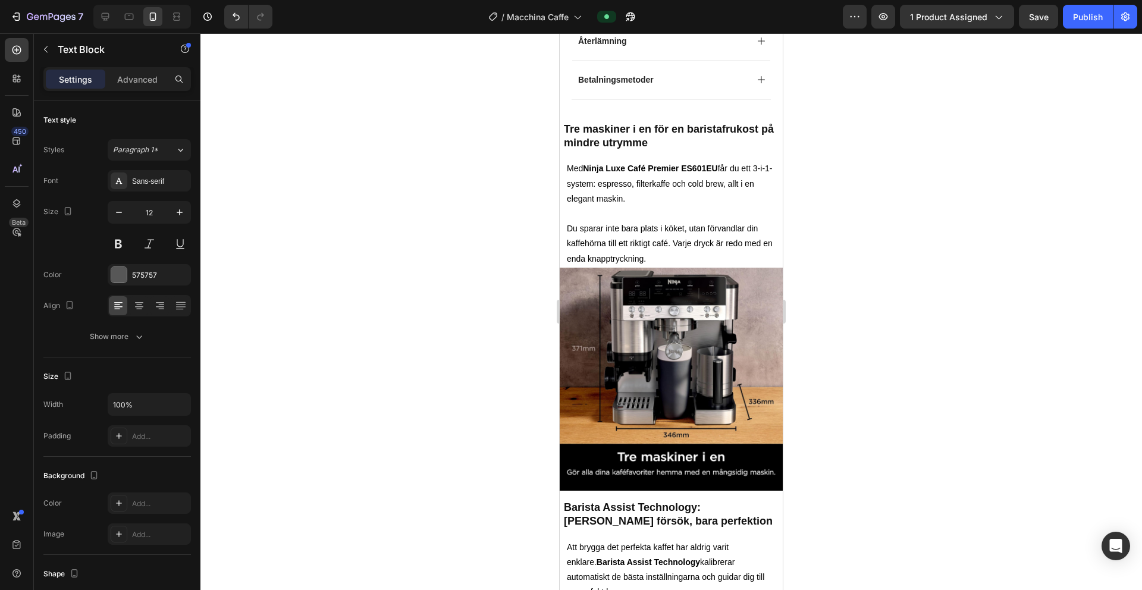
scroll to position [0, 0]
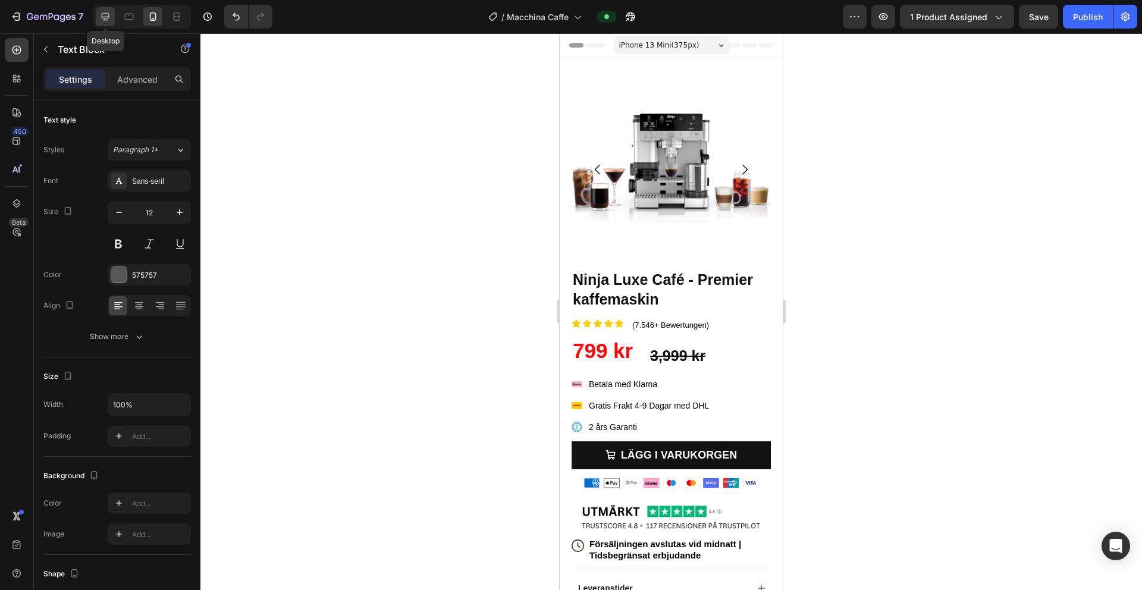
click at [106, 13] on icon at bounding box center [106, 17] width 8 height 8
type input "13"
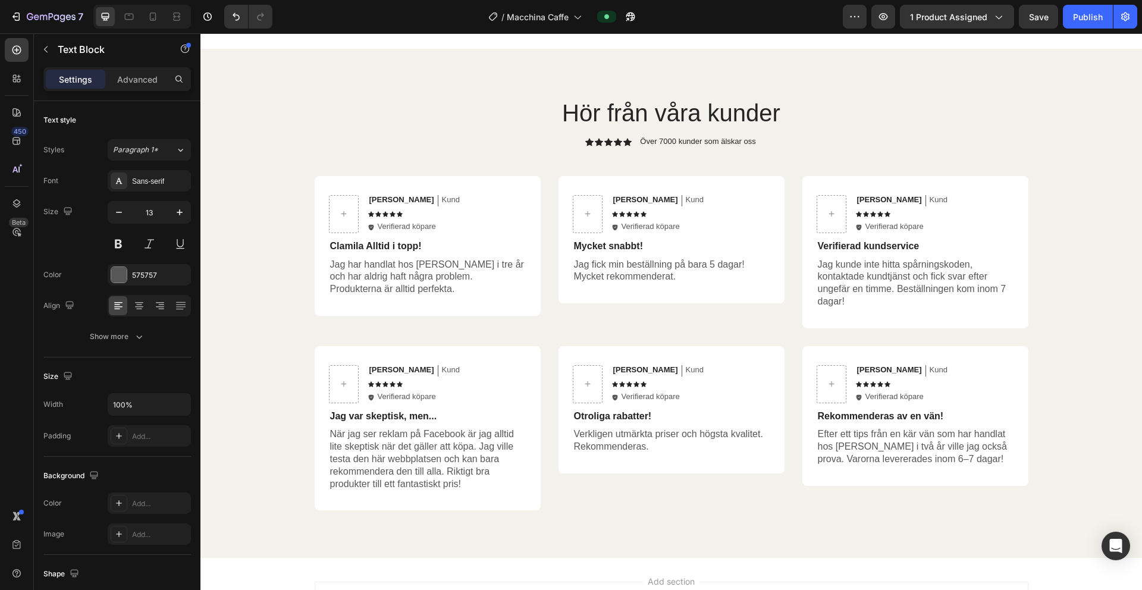
scroll to position [574, 0]
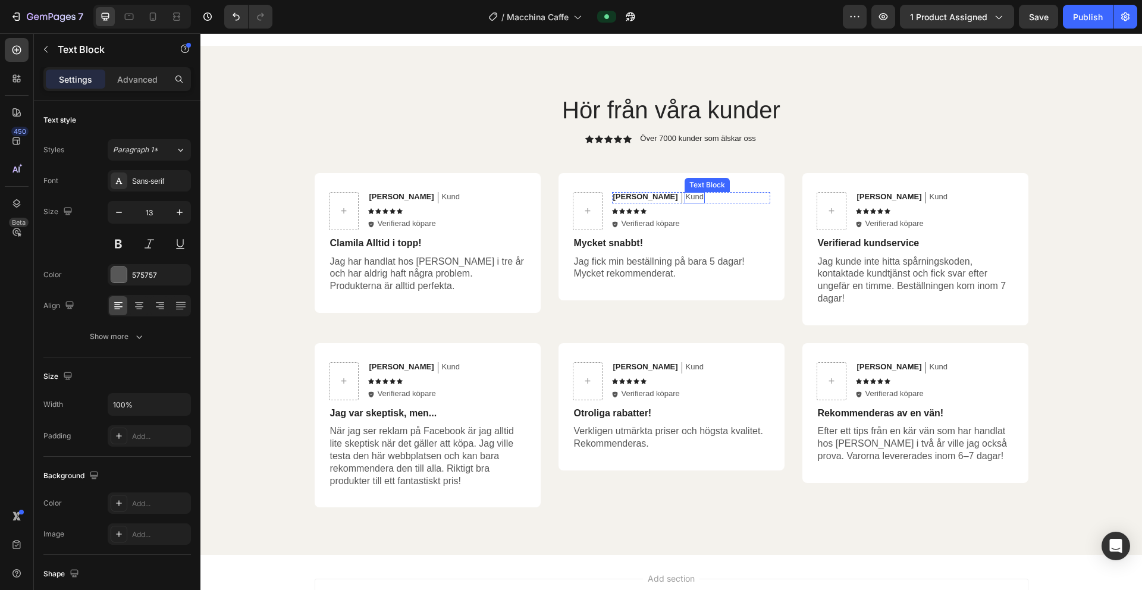
click at [686, 202] on p "Kund" at bounding box center [695, 197] width 18 height 10
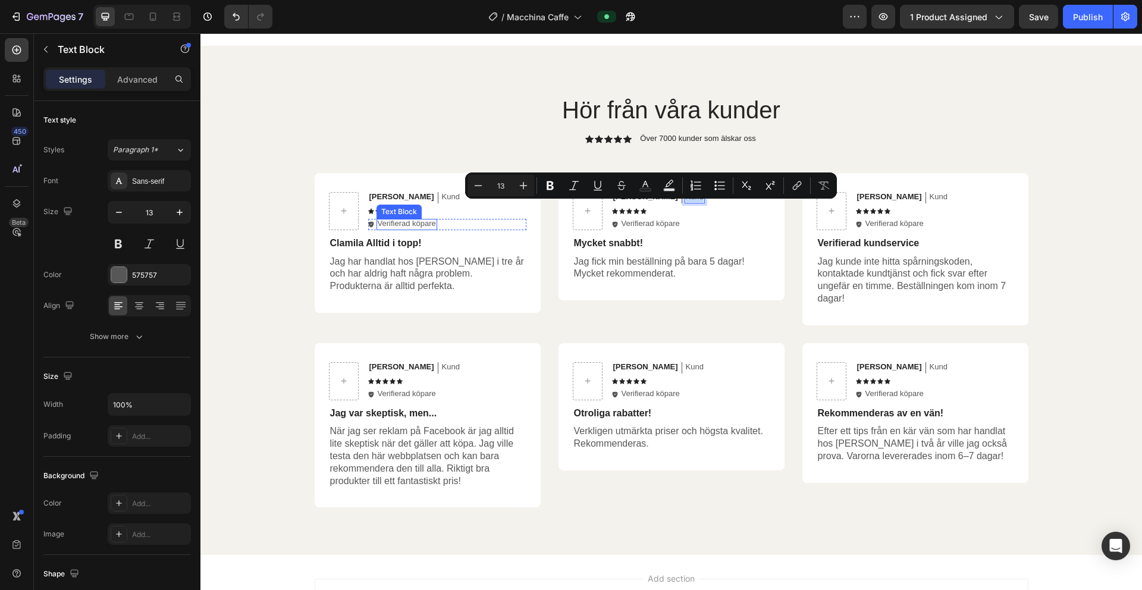
click at [424, 229] on p "Verifierad köpare" at bounding box center [407, 224] width 58 height 10
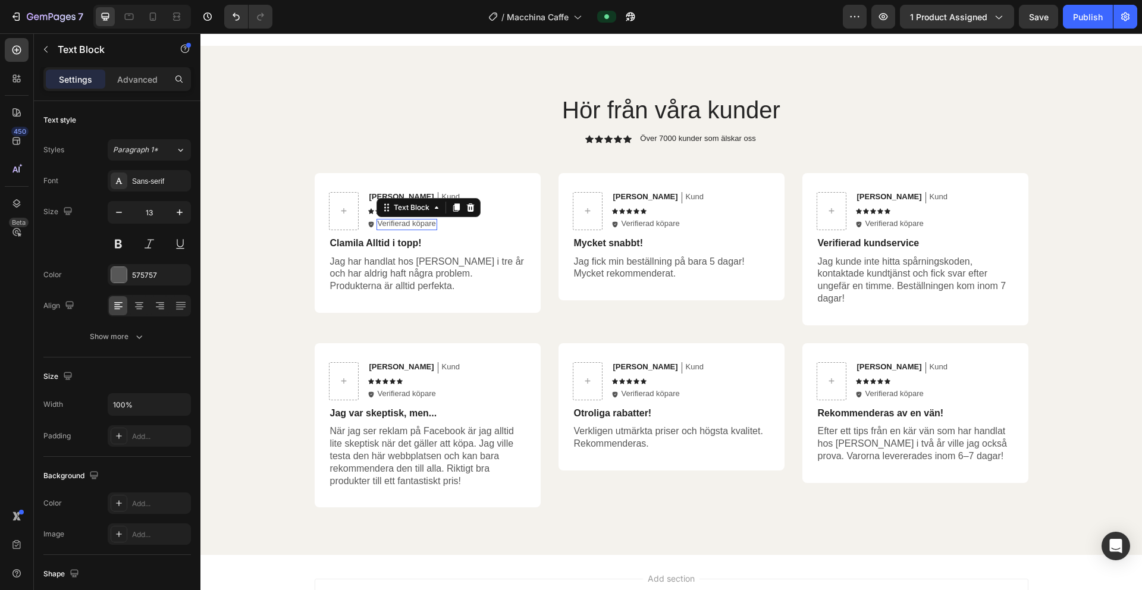
click at [424, 229] on p "Verifierad köpare" at bounding box center [407, 224] width 58 height 10
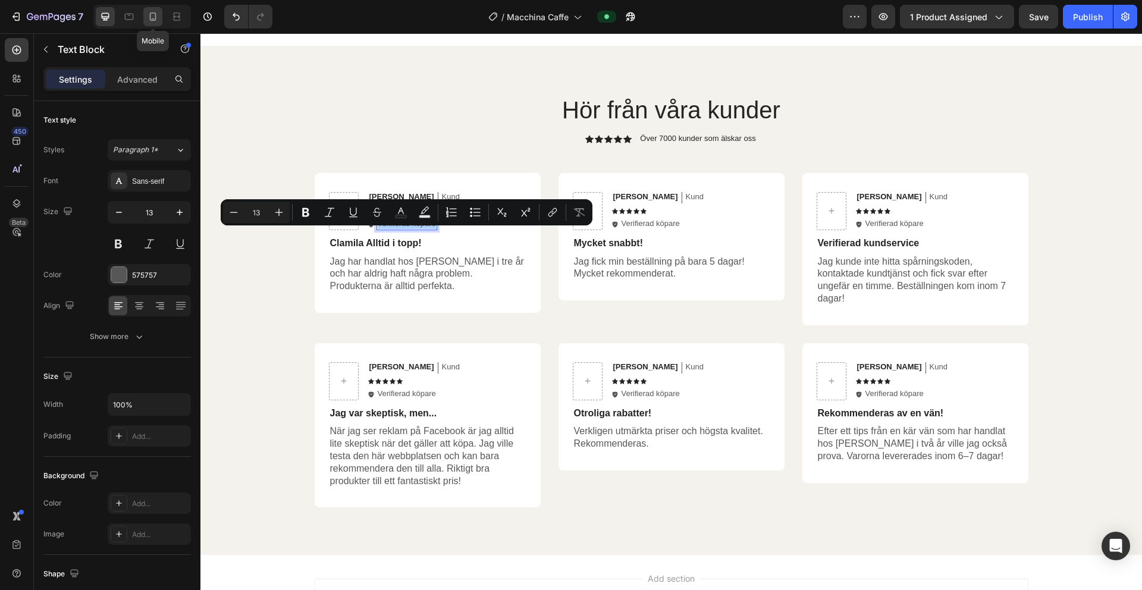
click at [159, 15] on div at bounding box center [152, 16] width 19 height 19
type input "12"
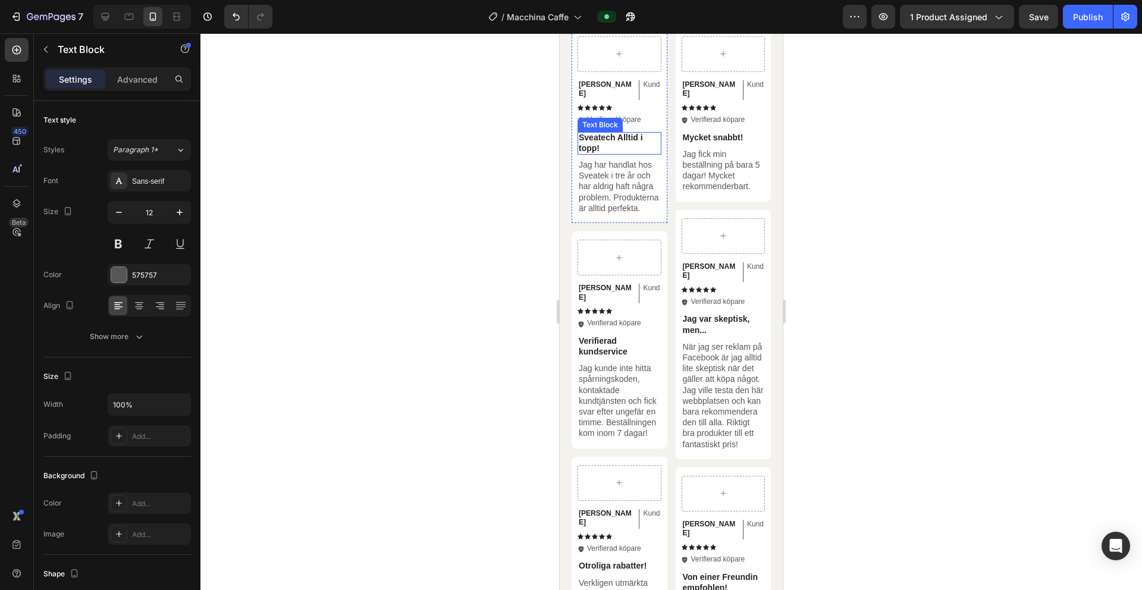
scroll to position [2072, 0]
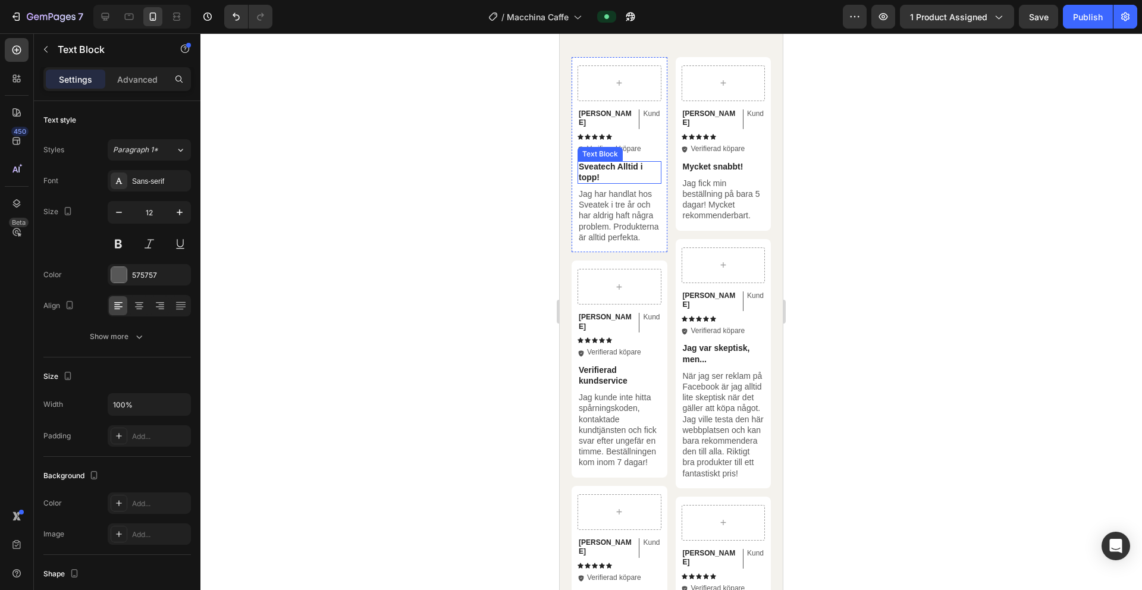
click at [619, 183] on p "Sveatech Alltid i topp!" at bounding box center [620, 171] width 82 height 21
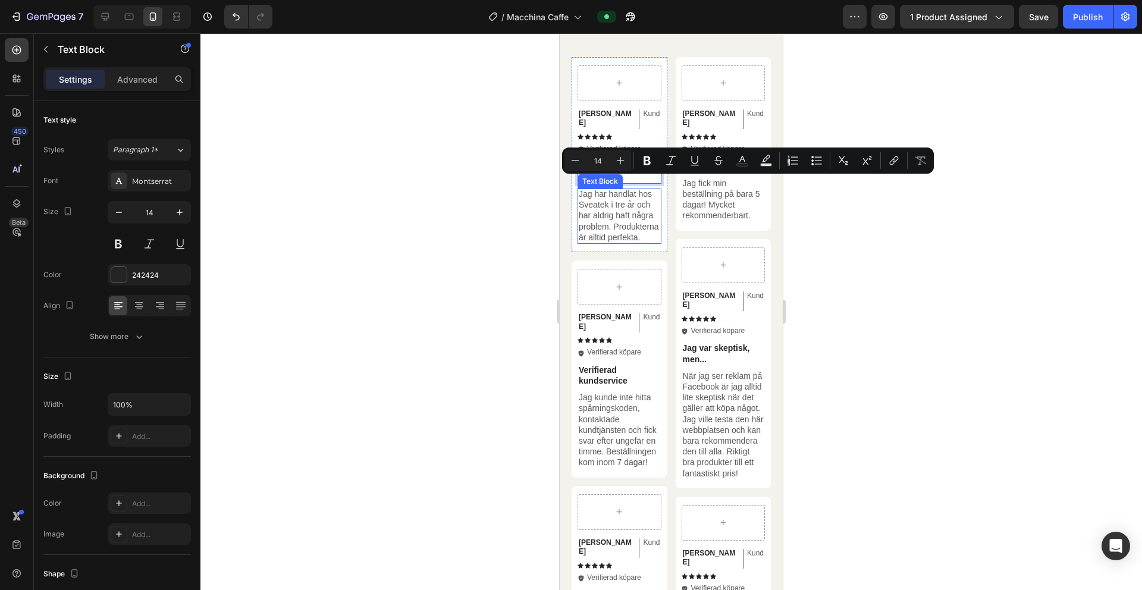
click at [597, 243] on p "Jag har handlat hos Sveatek i tre år och har aldrig haft några problem. Produkt…" at bounding box center [620, 216] width 82 height 54
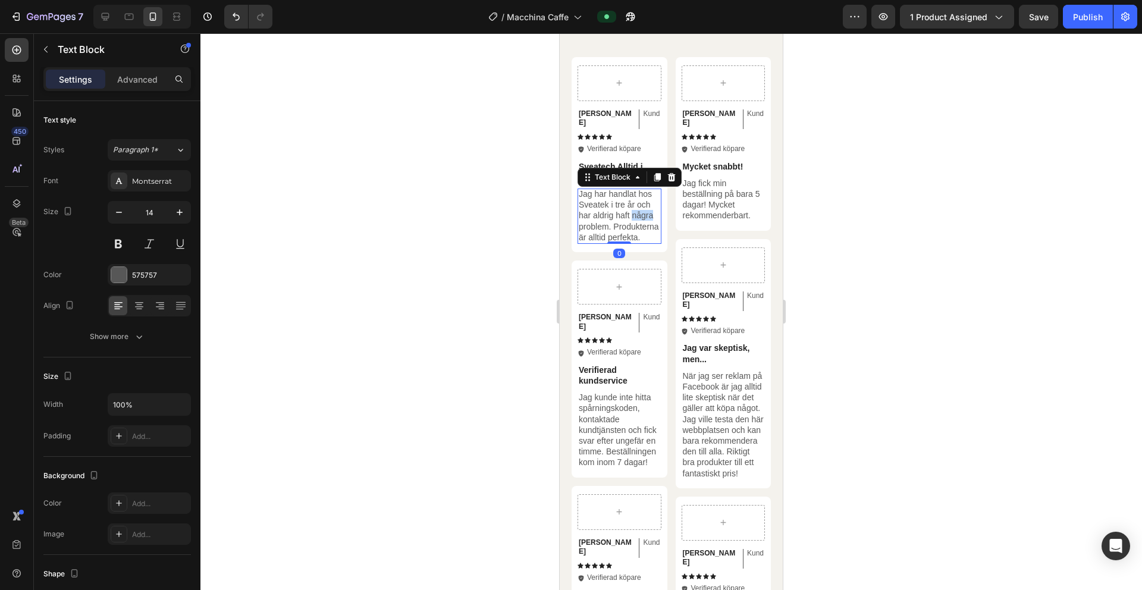
click at [597, 243] on p "Jag har handlat hos Sveatek i tre år och har aldrig haft några problem. Produkt…" at bounding box center [620, 216] width 82 height 54
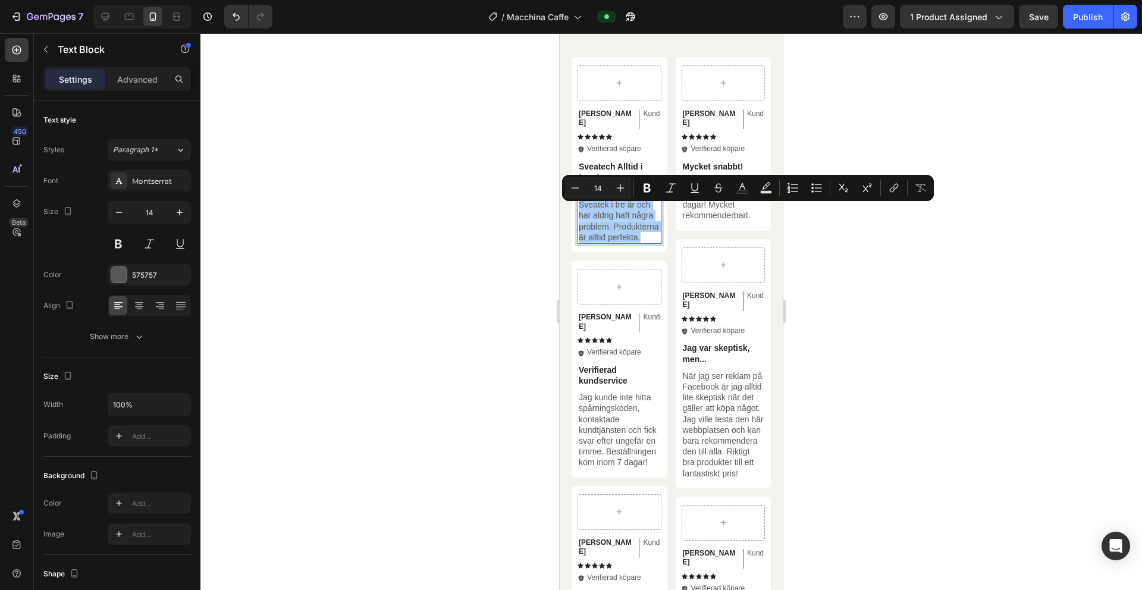
click at [917, 267] on div at bounding box center [672, 311] width 942 height 557
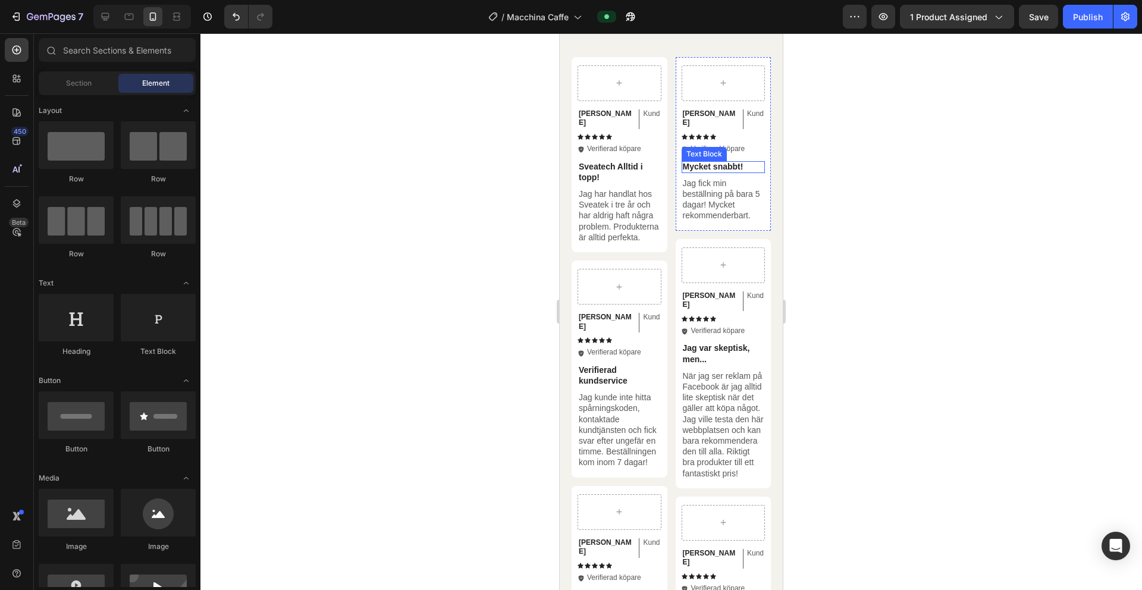
click at [722, 172] on p "Mycket snabbt!" at bounding box center [724, 166] width 82 height 11
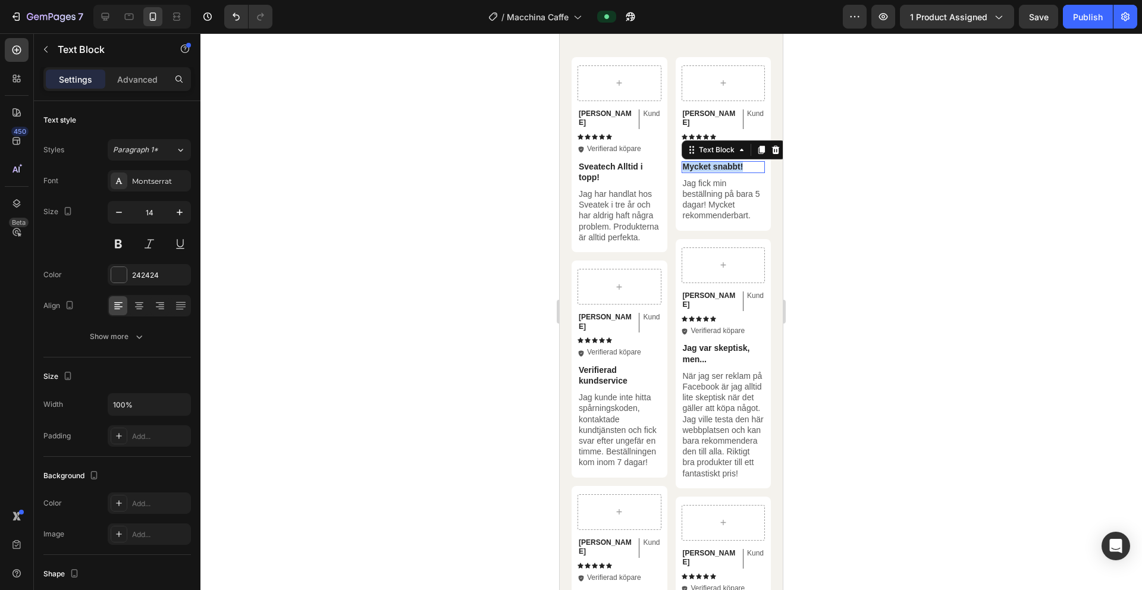
click at [722, 172] on p "Mycket snabbt!" at bounding box center [724, 166] width 82 height 11
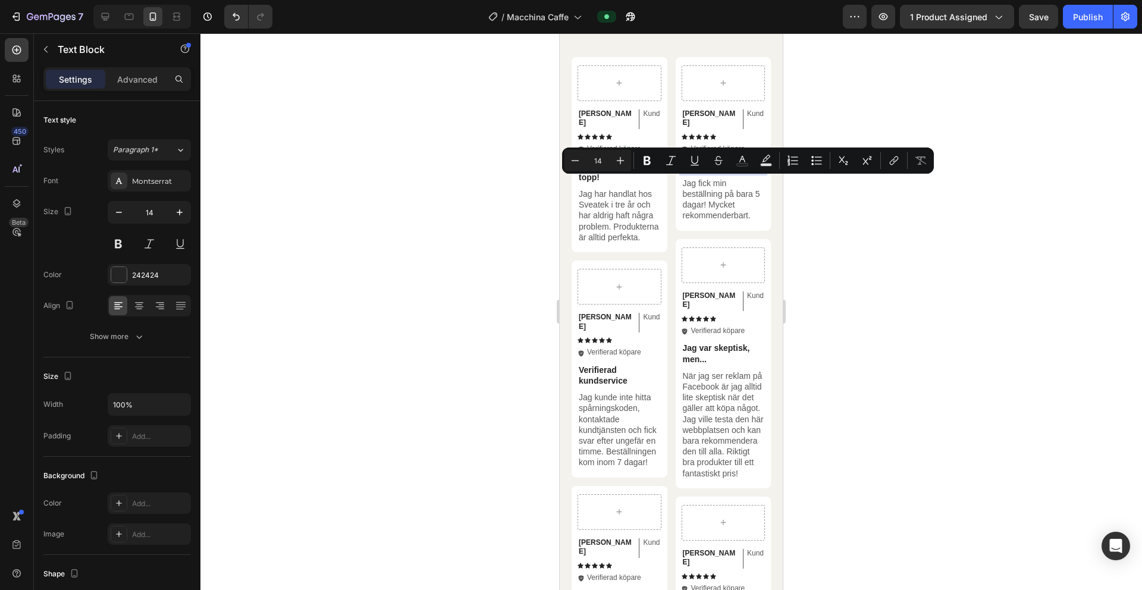
click at [706, 205] on p "Jag fick min beställning på bara 5 dagar! Mycket rekommenderbart." at bounding box center [724, 199] width 82 height 43
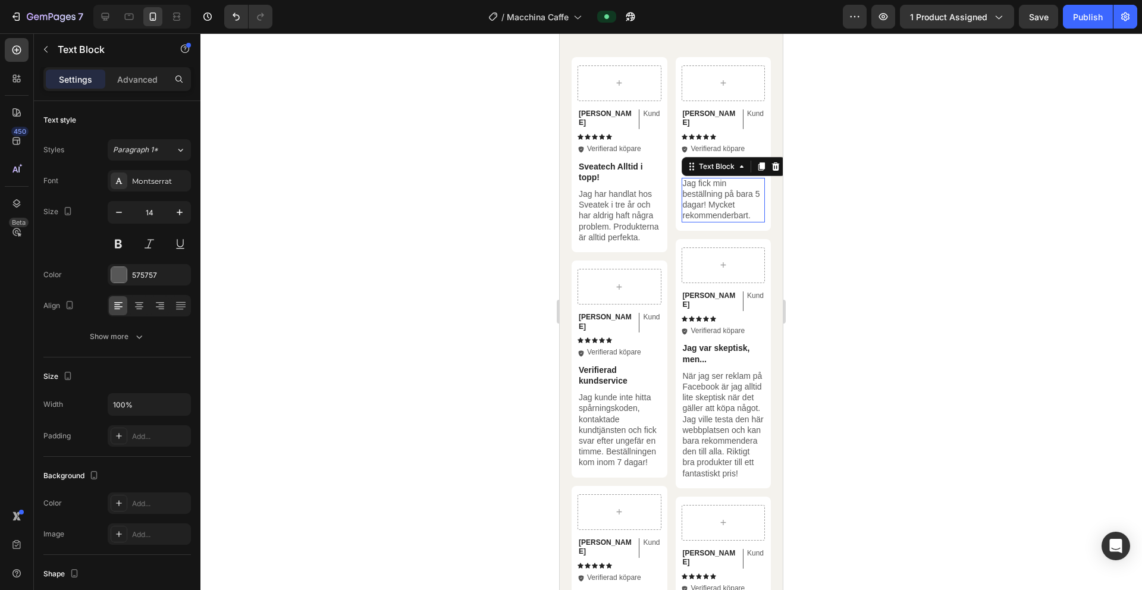
click at [706, 205] on p "Jag fick min beställning på bara 5 dagar! Mycket rekommenderbart." at bounding box center [724, 199] width 82 height 43
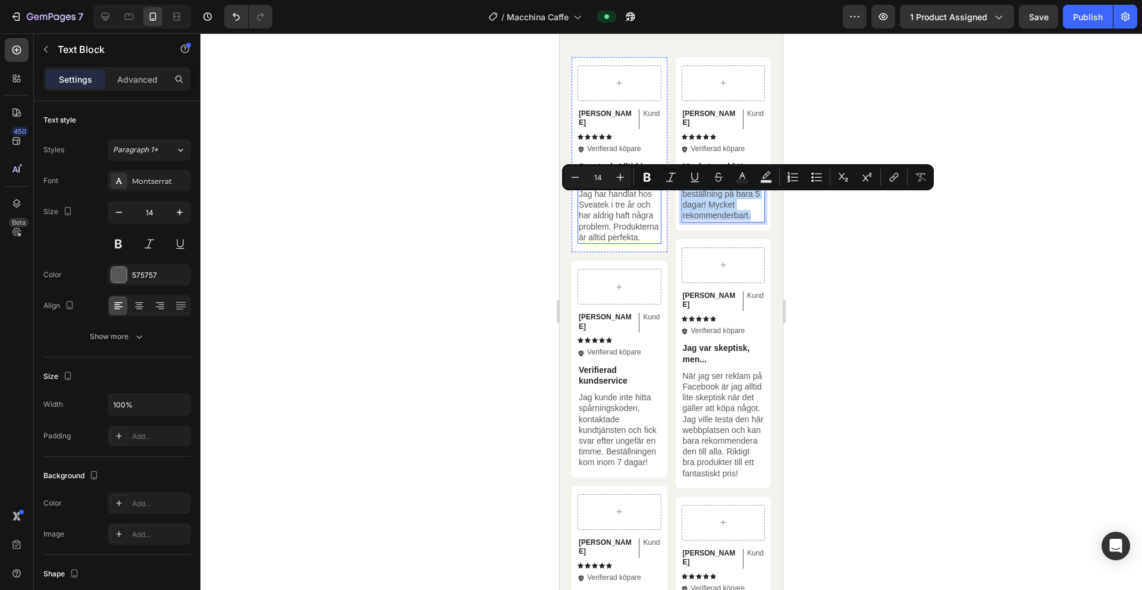
scroll to position [2138, 0]
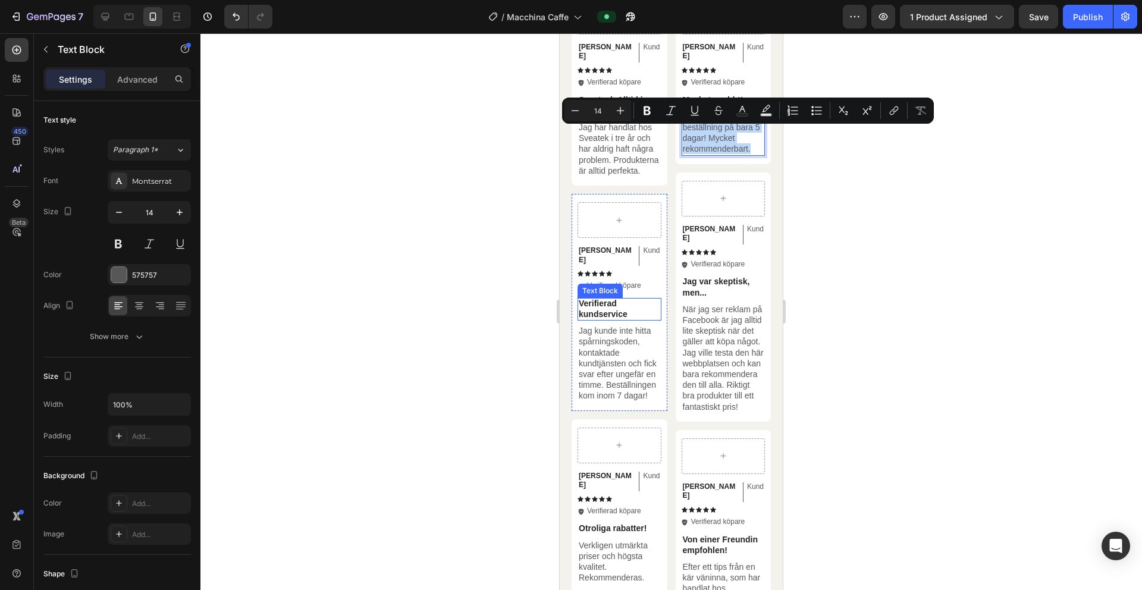
click at [596, 320] on p "Verifierad kundservice" at bounding box center [620, 308] width 82 height 21
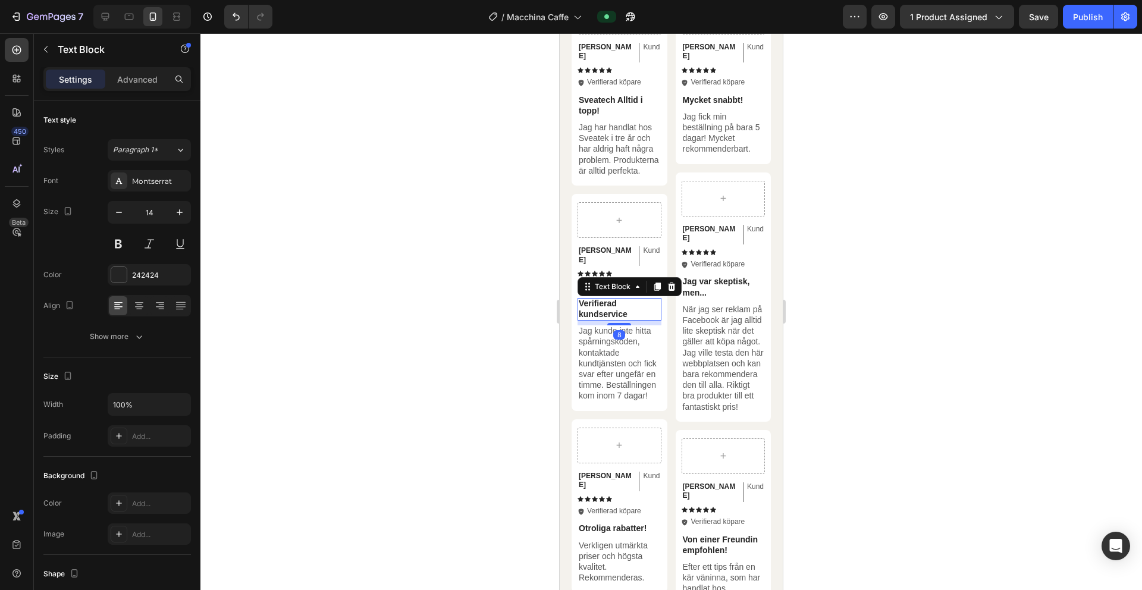
click at [596, 320] on p "Verifierad kundservice" at bounding box center [620, 308] width 82 height 21
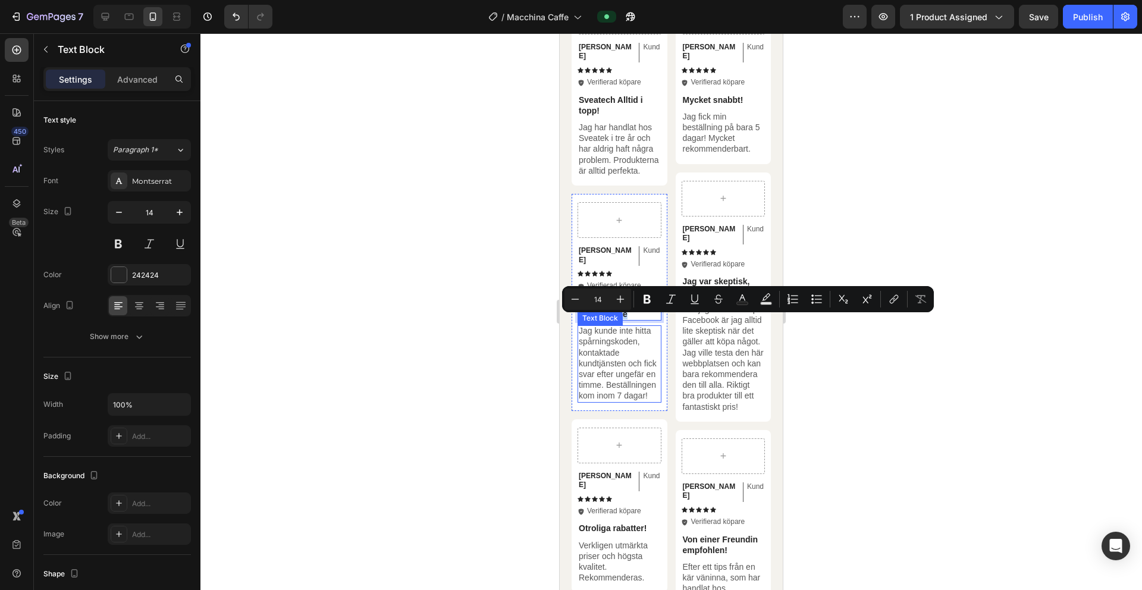
click at [622, 398] on p "Jag kunde inte hitta spårningskoden, kontaktade kundtjänsten och fick svar efte…" at bounding box center [620, 363] width 82 height 76
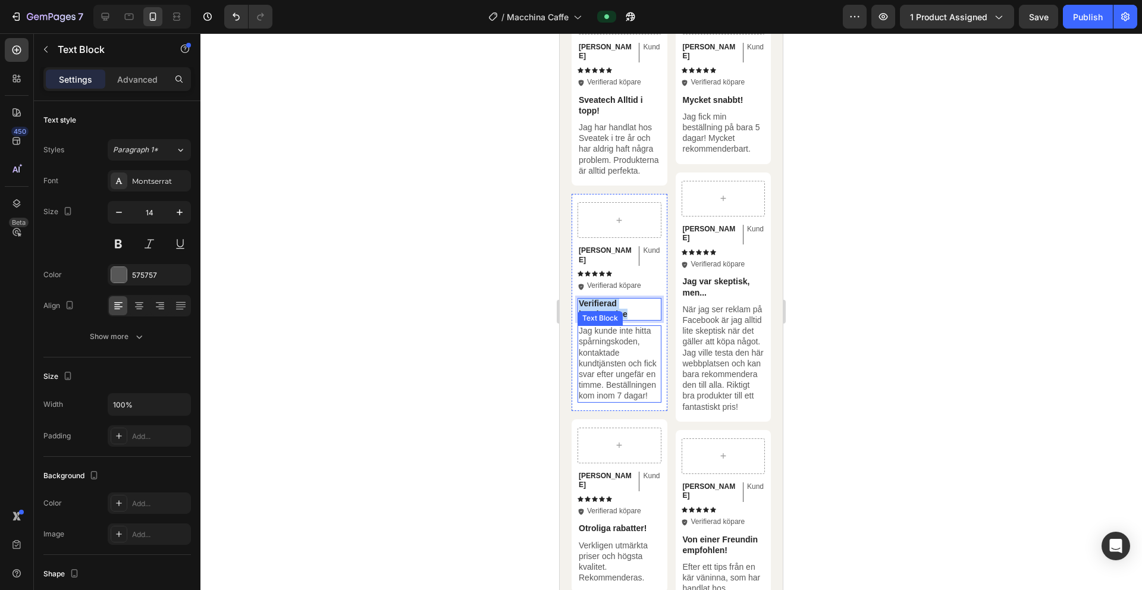
click at [622, 398] on p "Jag kunde inte hitta spårningskoden, kontaktade kundtjänsten och fick svar efte…" at bounding box center [620, 363] width 82 height 76
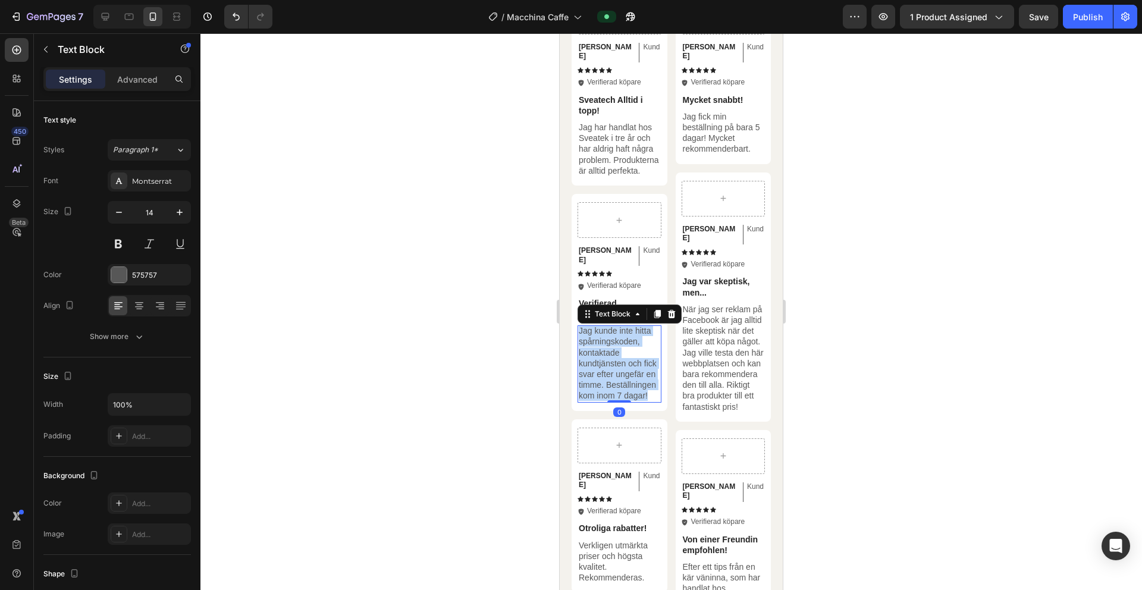
click at [622, 398] on p "Jag kunde inte hitta spårningskoden, kontaktade kundtjänsten och fick svar efte…" at bounding box center [620, 363] width 82 height 76
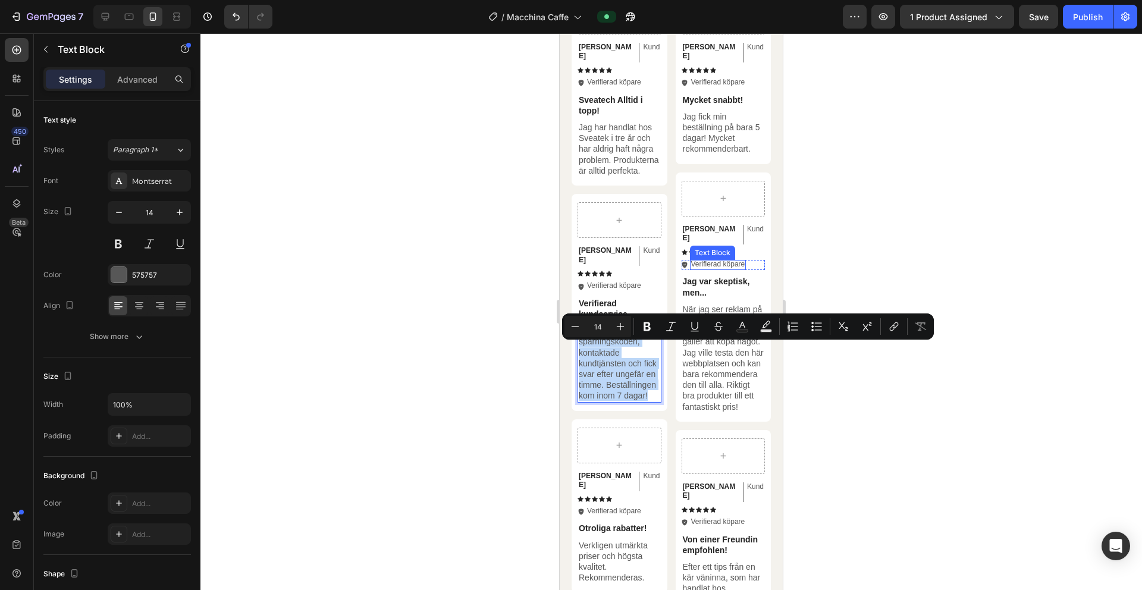
click at [716, 281] on div "Jessica Text Block Kund Text Block Row Icon Icon Icon Icon Icon Icon List Icon …" at bounding box center [724, 297] width 84 height 233
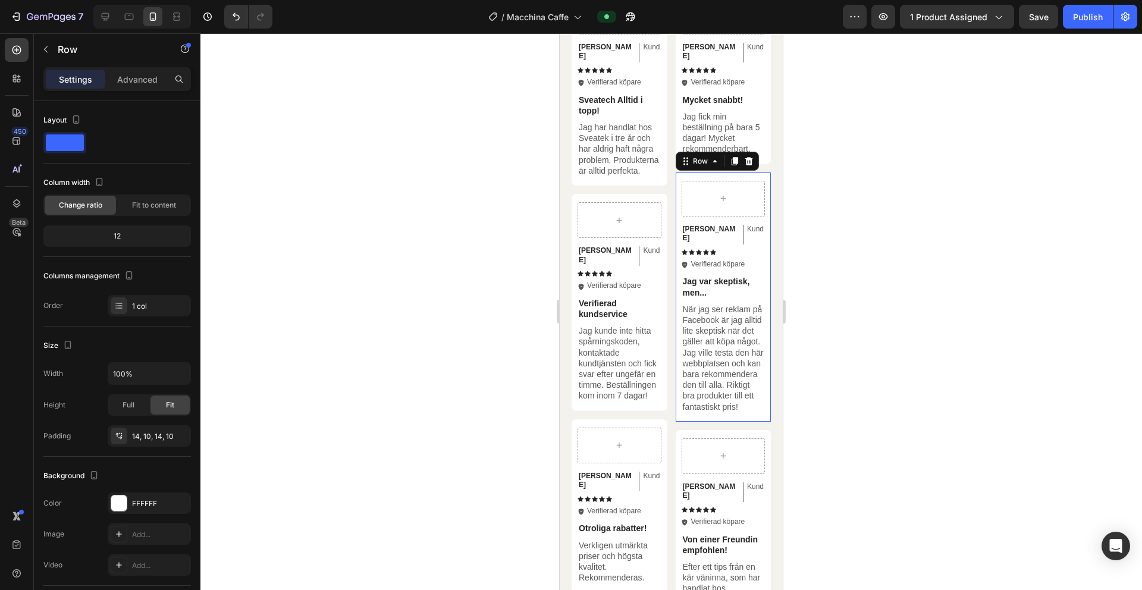
click at [716, 281] on div "Jessica Text Block Kund Text Block Row Icon Icon Icon Icon Icon Icon List Icon …" at bounding box center [724, 297] width 84 height 233
click at [716, 290] on p "Jag var skeptisk, men..." at bounding box center [724, 286] width 82 height 21
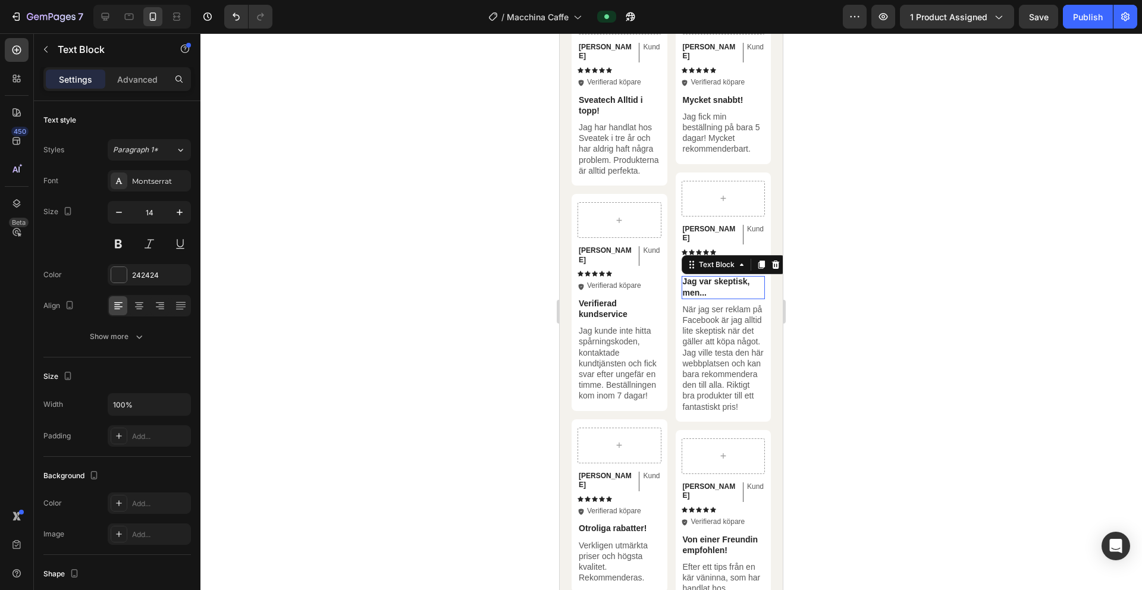
click at [716, 290] on p "Jag var skeptisk, men..." at bounding box center [724, 286] width 82 height 21
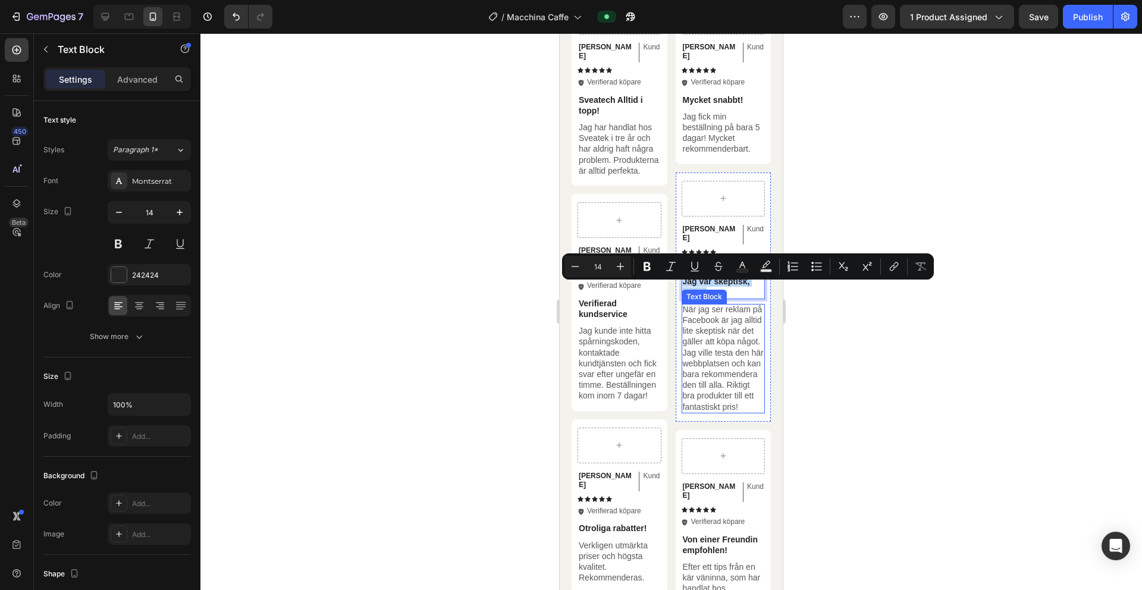
click at [715, 335] on p "När jag ser reklam på Facebook är jag alltid lite skeptisk när det gäller att k…" at bounding box center [724, 358] width 82 height 108
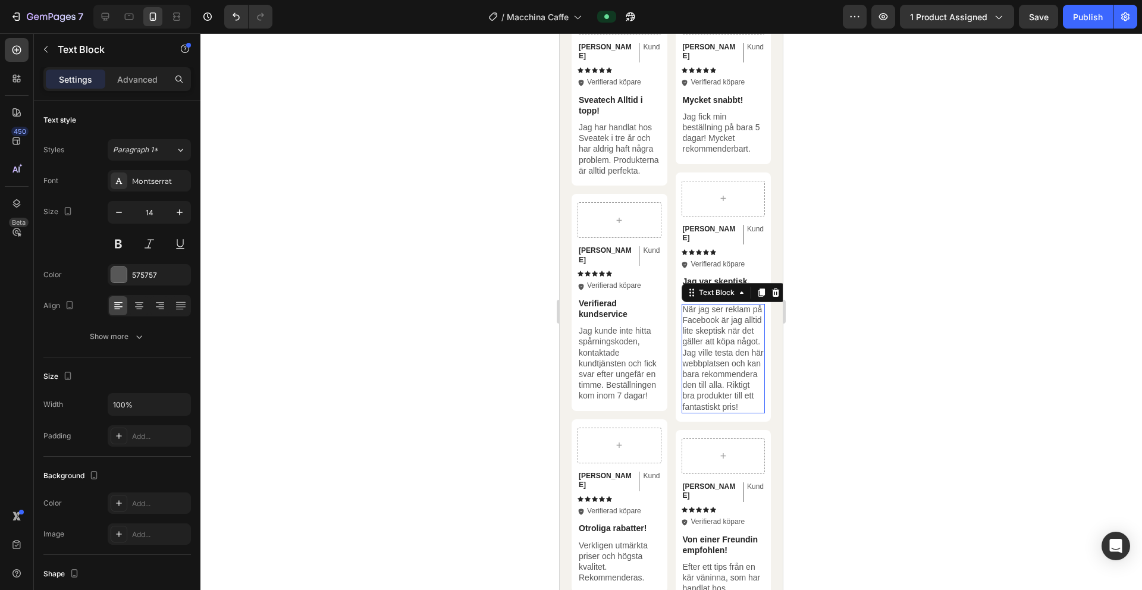
click at [715, 335] on p "När jag ser reklam på Facebook är jag alltid lite skeptisk när det gäller att k…" at bounding box center [724, 358] width 82 height 108
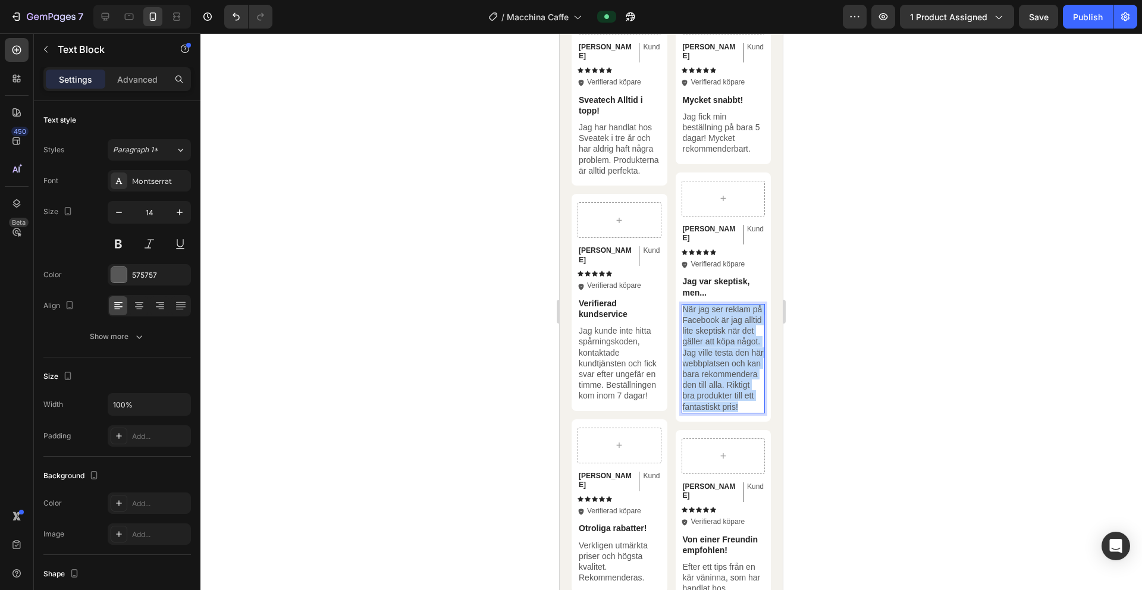
click at [715, 335] on p "När jag ser reklam på Facebook är jag alltid lite skeptisk när det gäller att k…" at bounding box center [724, 358] width 82 height 108
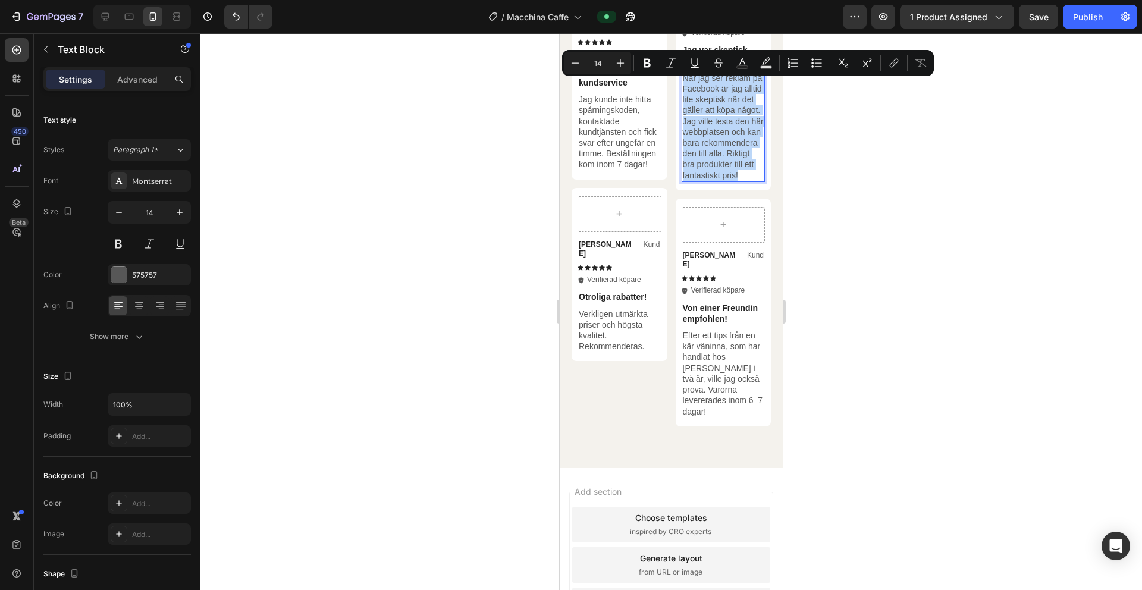
scroll to position [2460, 0]
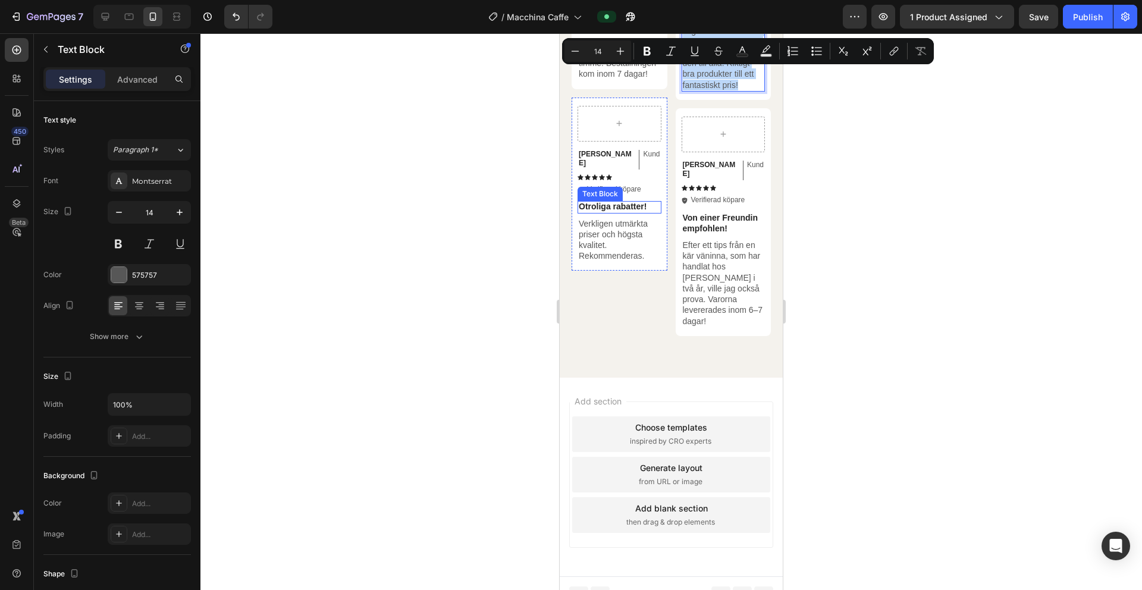
click at [621, 201] on div "Text Block" at bounding box center [600, 194] width 45 height 14
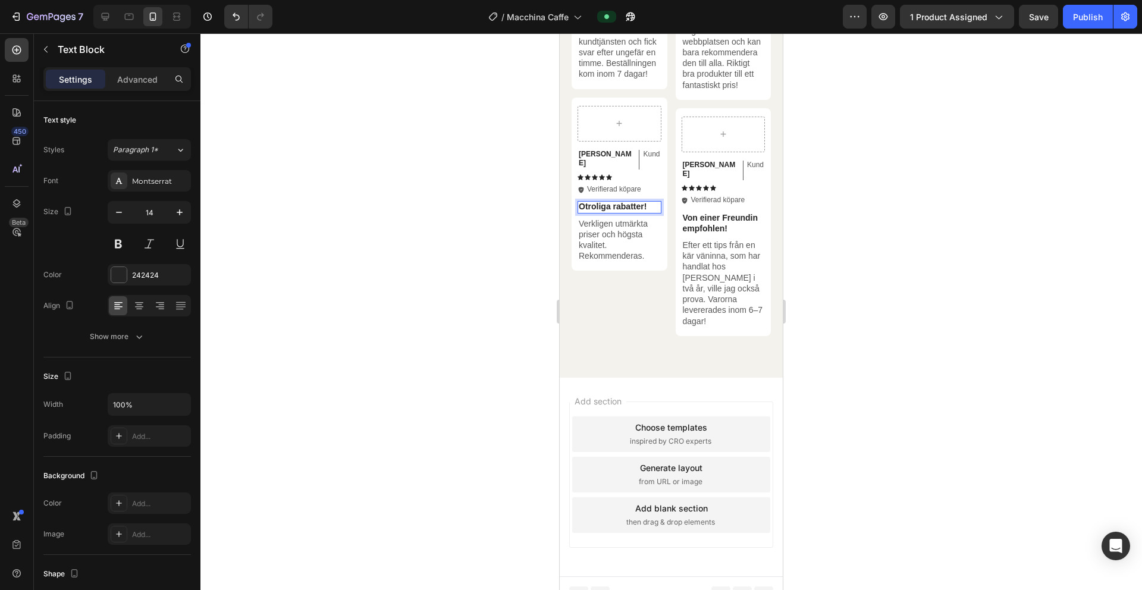
click at [631, 212] on p "Otroliga rabatter!" at bounding box center [620, 206] width 82 height 11
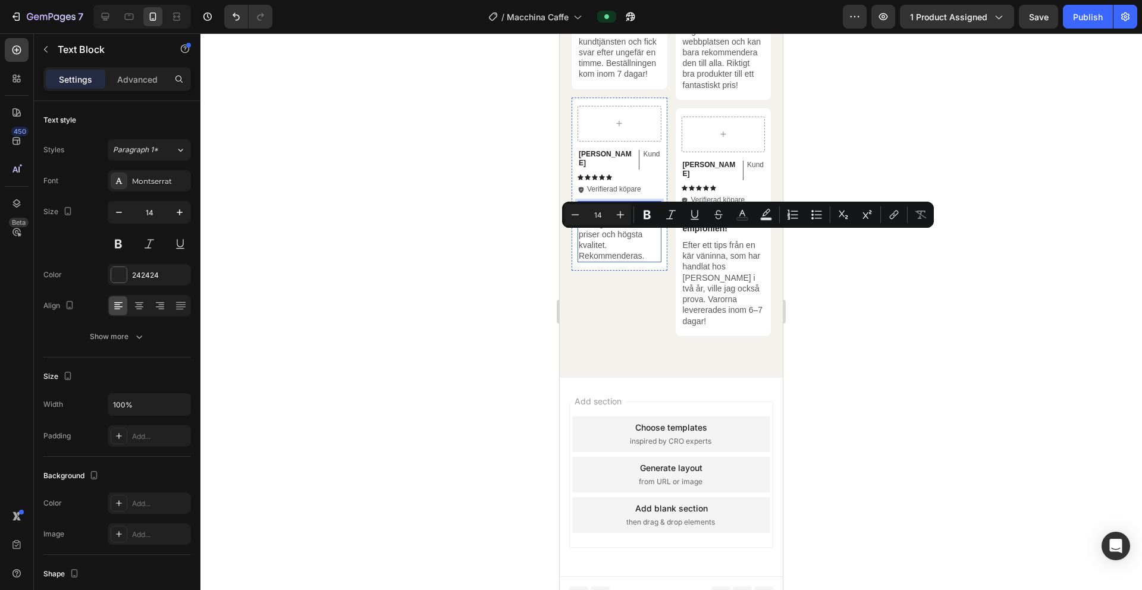
click at [603, 250] on p "Verkligen utmärkta priser och högsta kvalitet. Rekommenderas." at bounding box center [620, 239] width 82 height 43
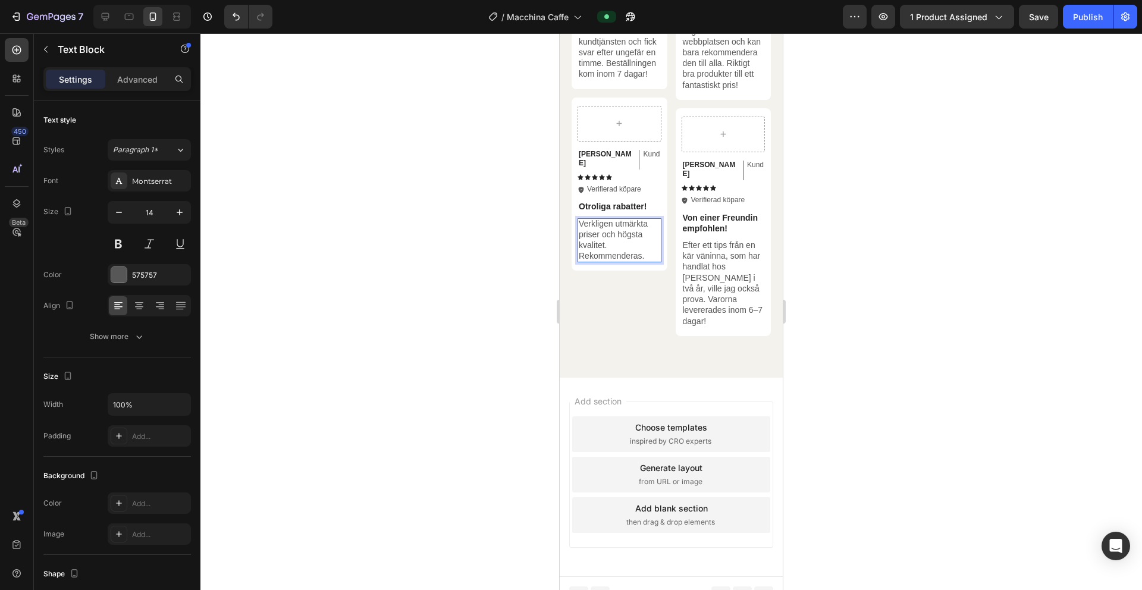
click at [603, 255] on p "Verkligen utmärkta priser och högsta kvalitet. Rekommenderas." at bounding box center [620, 239] width 82 height 43
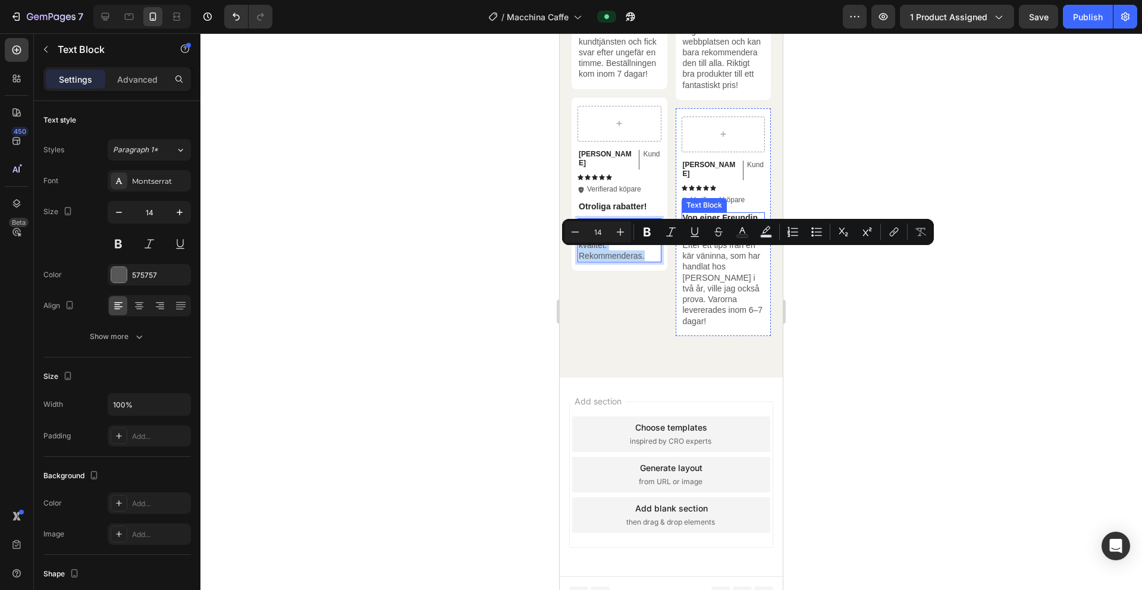
click at [705, 234] on p "Von einer Freundin empfohlen!" at bounding box center [724, 222] width 82 height 21
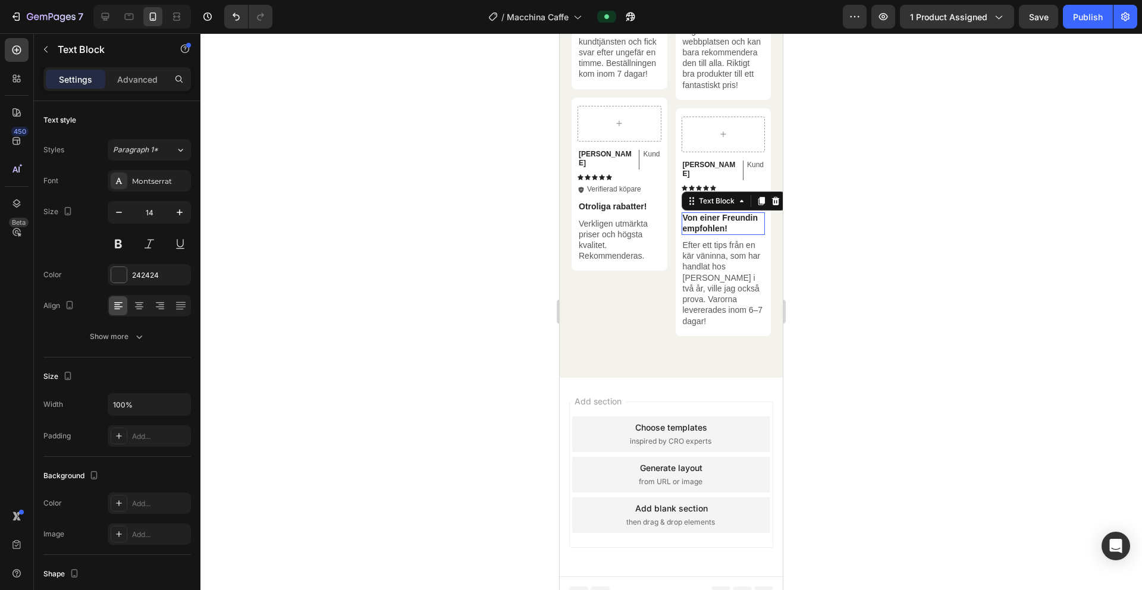
click at [705, 234] on p "Von einer Freundin empfohlen!" at bounding box center [724, 222] width 82 height 21
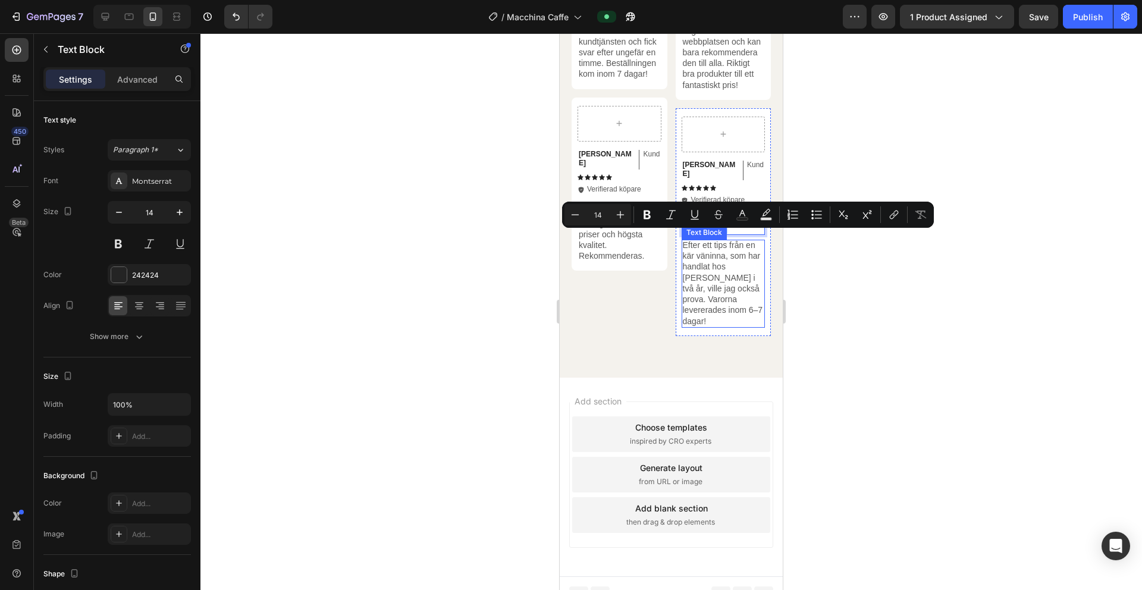
click at [686, 289] on p "Efter ett tips från en kär väninna, som har handlat hos [PERSON_NAME] i två år,…" at bounding box center [724, 283] width 82 height 87
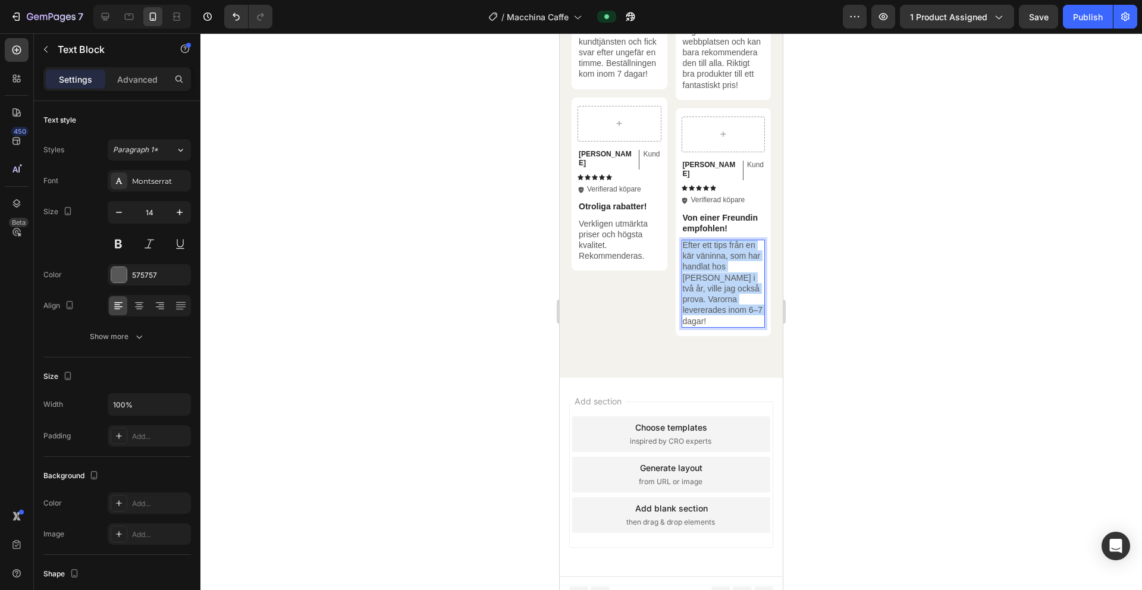
click at [686, 289] on p "Efter ett tips från en kär väninna, som har handlat hos [PERSON_NAME] i två år,…" at bounding box center [724, 283] width 82 height 87
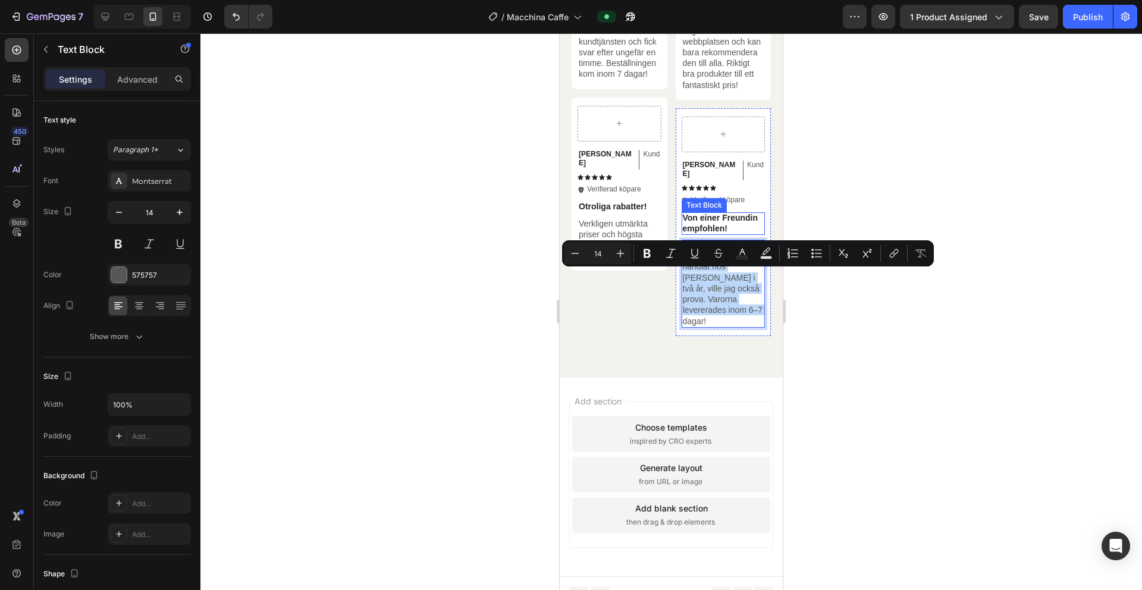
click at [723, 234] on p "Von einer Freundin empfohlen!" at bounding box center [724, 222] width 82 height 21
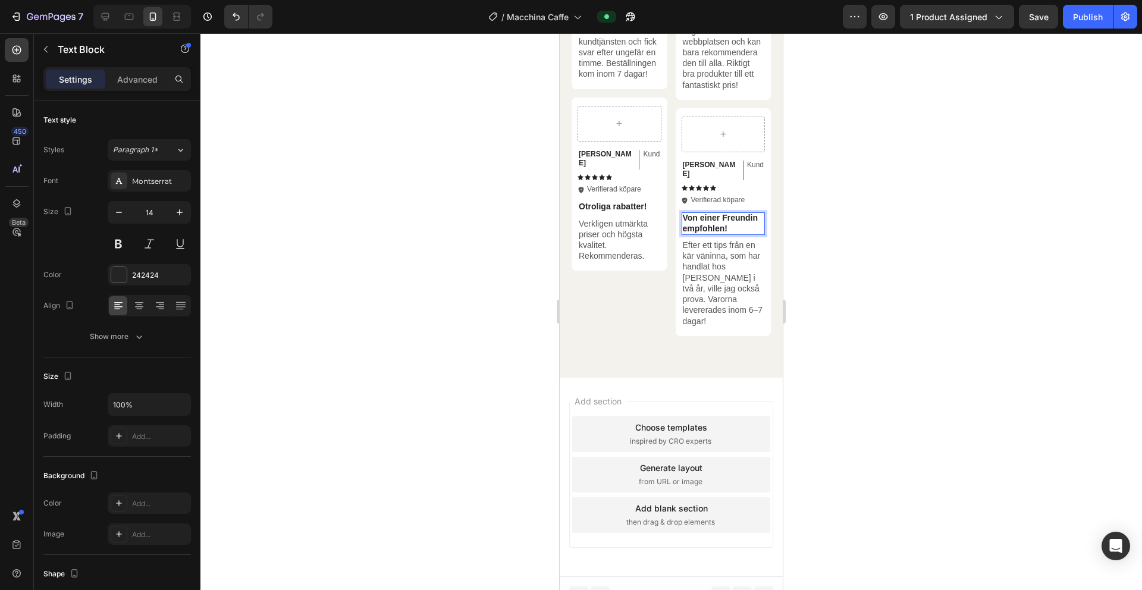
click at [723, 234] on p "Von einer Freundin empfohlen!" at bounding box center [724, 222] width 82 height 21
click at [1077, 23] on div "Publish" at bounding box center [1088, 17] width 30 height 12
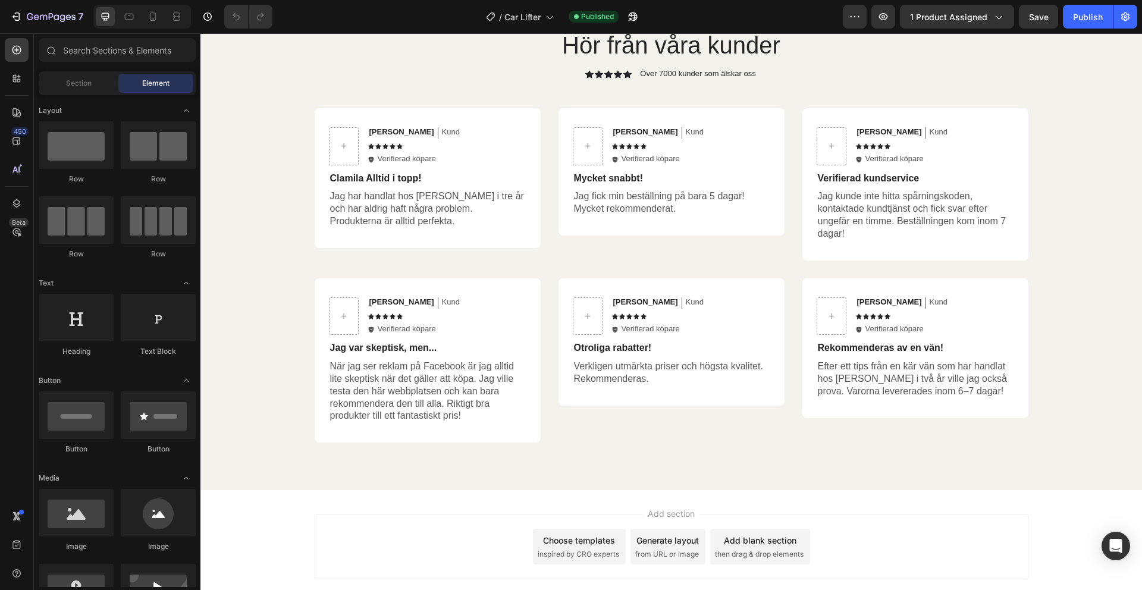
scroll to position [558, 0]
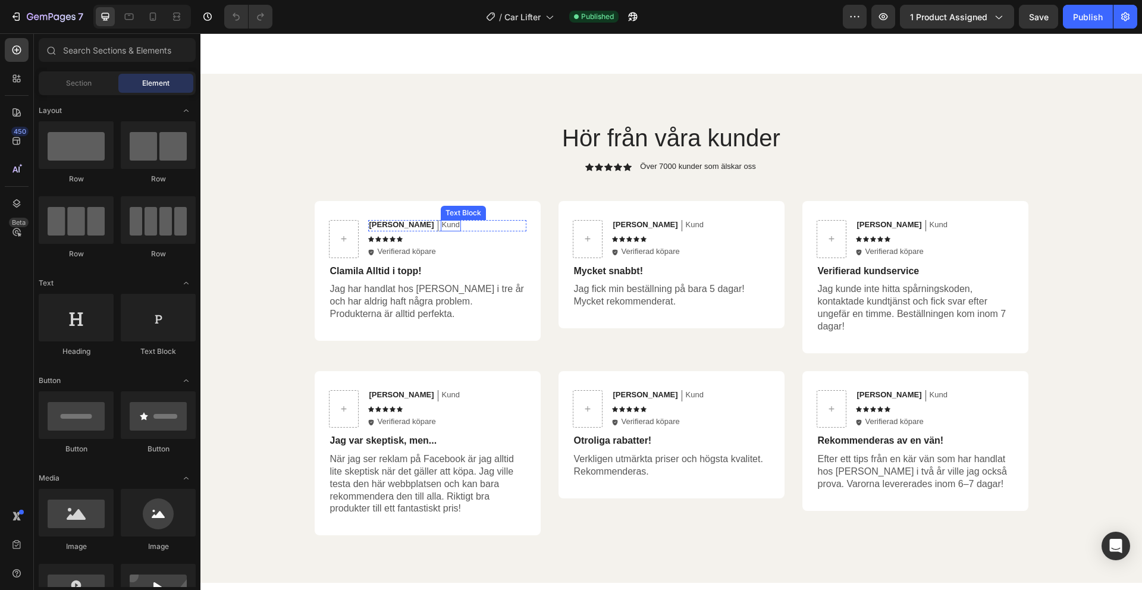
click at [442, 227] on p "Kund" at bounding box center [451, 225] width 18 height 10
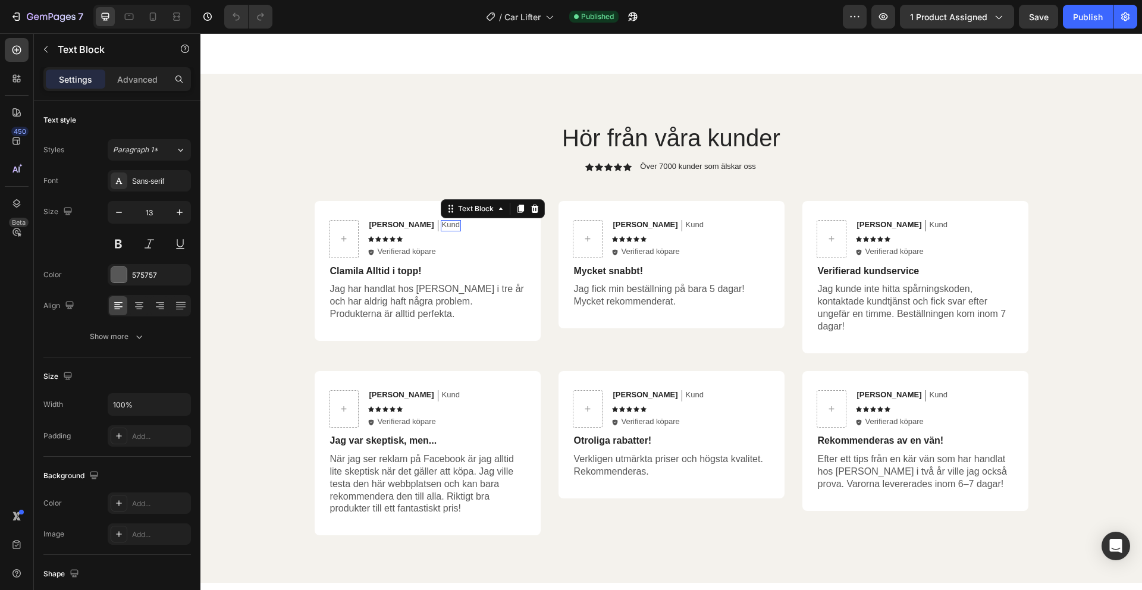
click at [442, 227] on p "Kund" at bounding box center [451, 225] width 18 height 10
click at [686, 229] on p "Kund" at bounding box center [695, 225] width 18 height 10
click at [201, 33] on div at bounding box center [201, 33] width 0 height 0
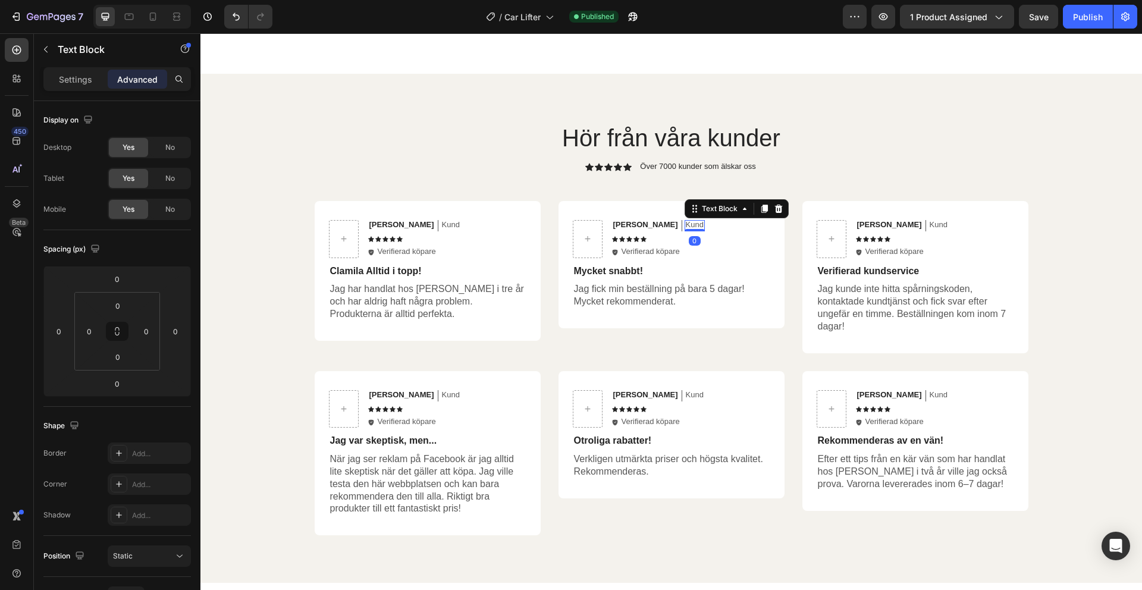
click at [686, 224] on p "Kund" at bounding box center [695, 225] width 18 height 10
click at [930, 227] on p "Kund" at bounding box center [939, 225] width 18 height 10
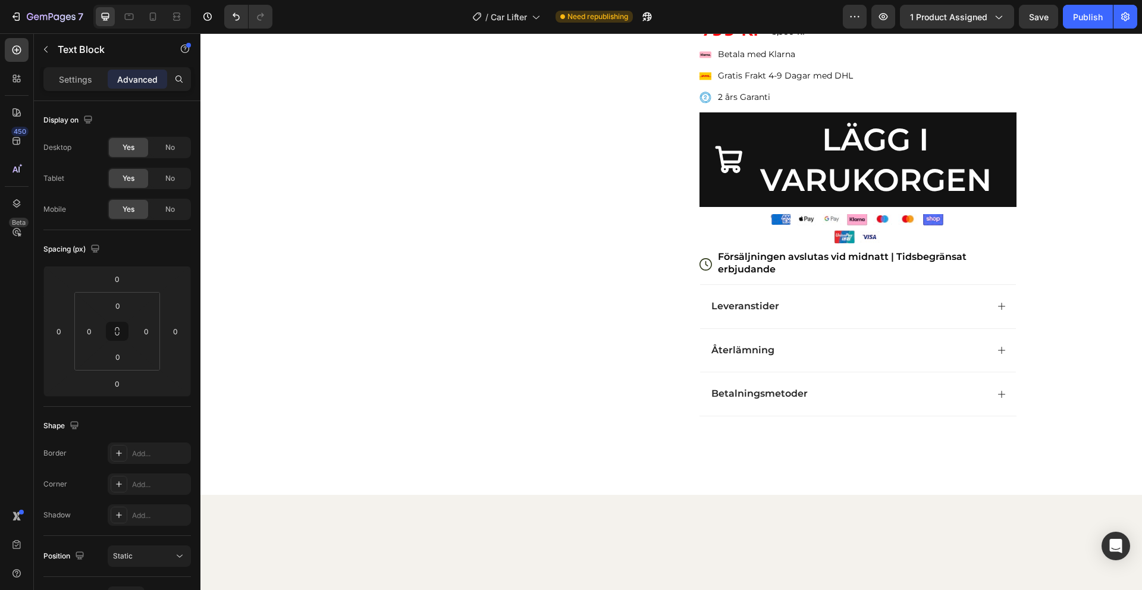
scroll to position [0, 0]
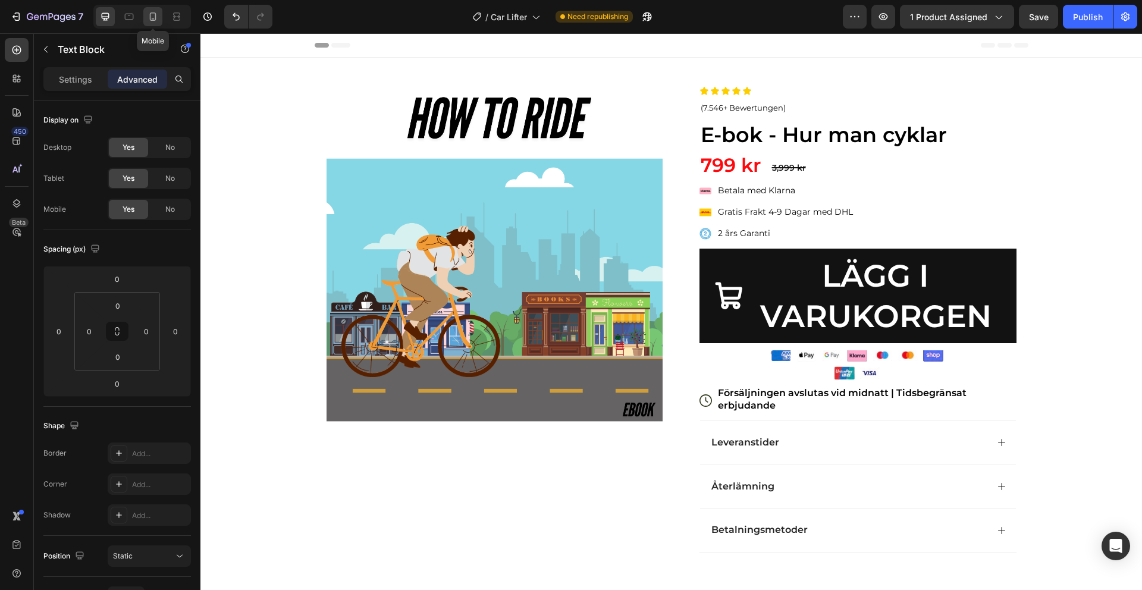
click at [158, 11] on icon at bounding box center [153, 17] width 12 height 12
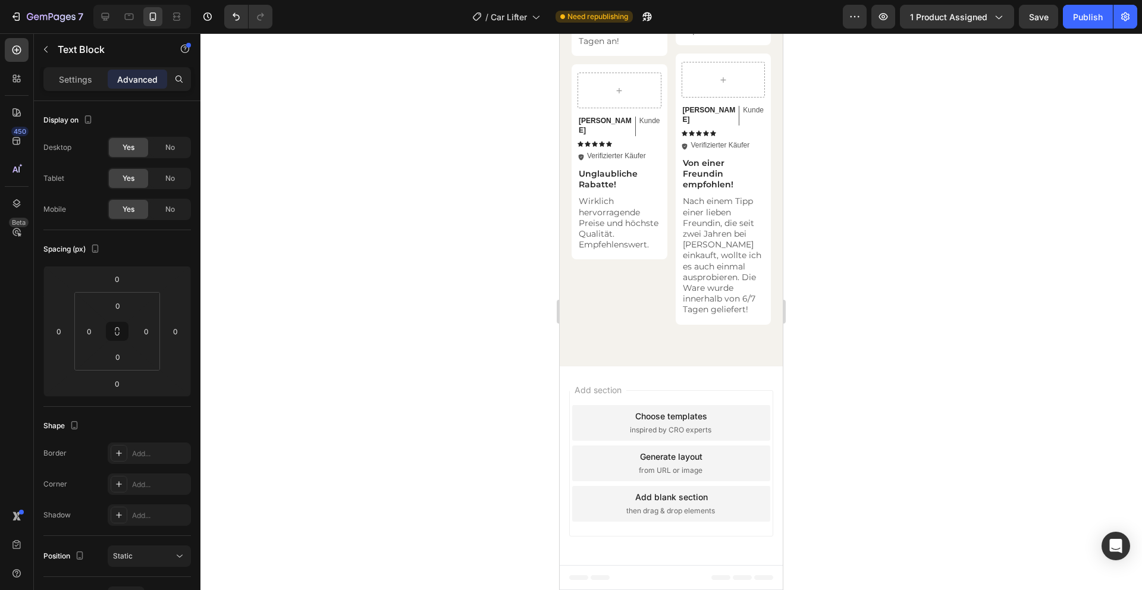
scroll to position [2669, 0]
click at [1076, 16] on div "Publish" at bounding box center [1088, 17] width 30 height 12
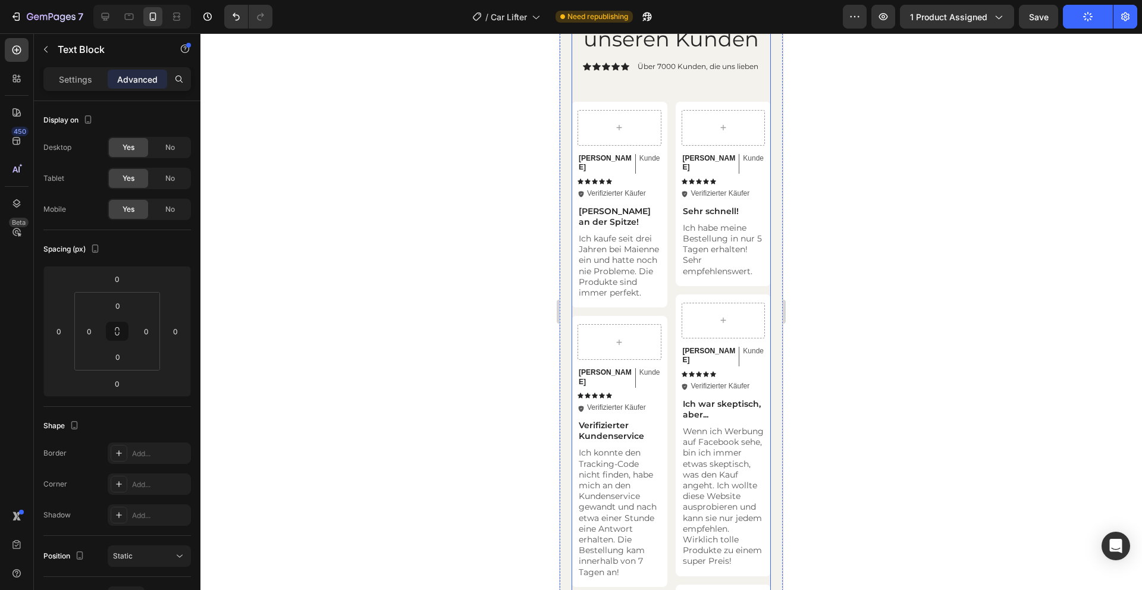
scroll to position [2872, 0]
click at [112, 19] on div at bounding box center [105, 16] width 19 height 19
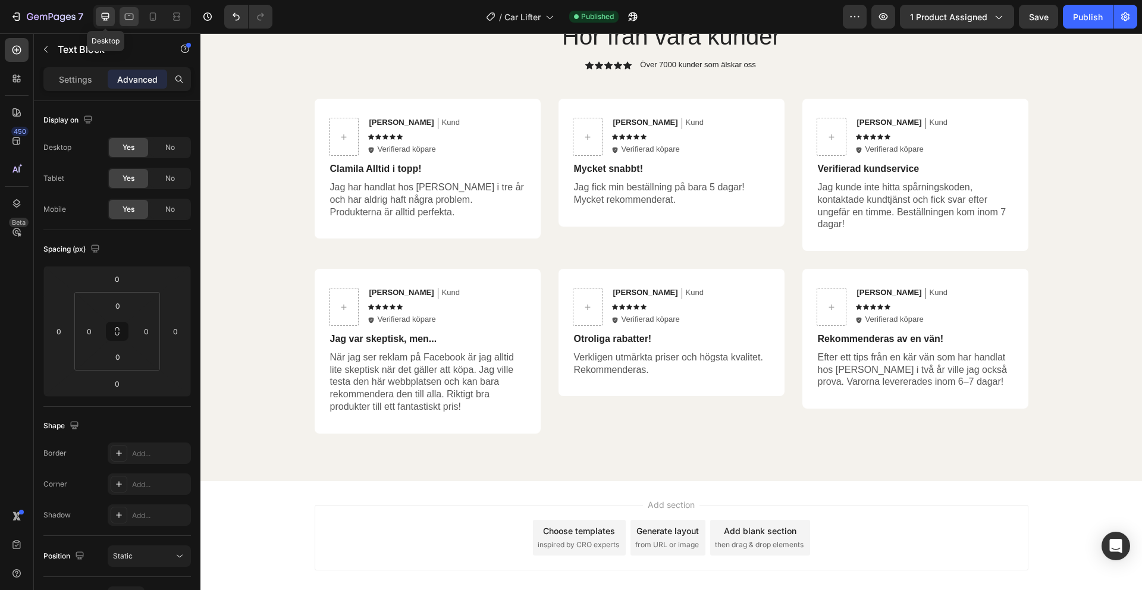
scroll to position [2905, 0]
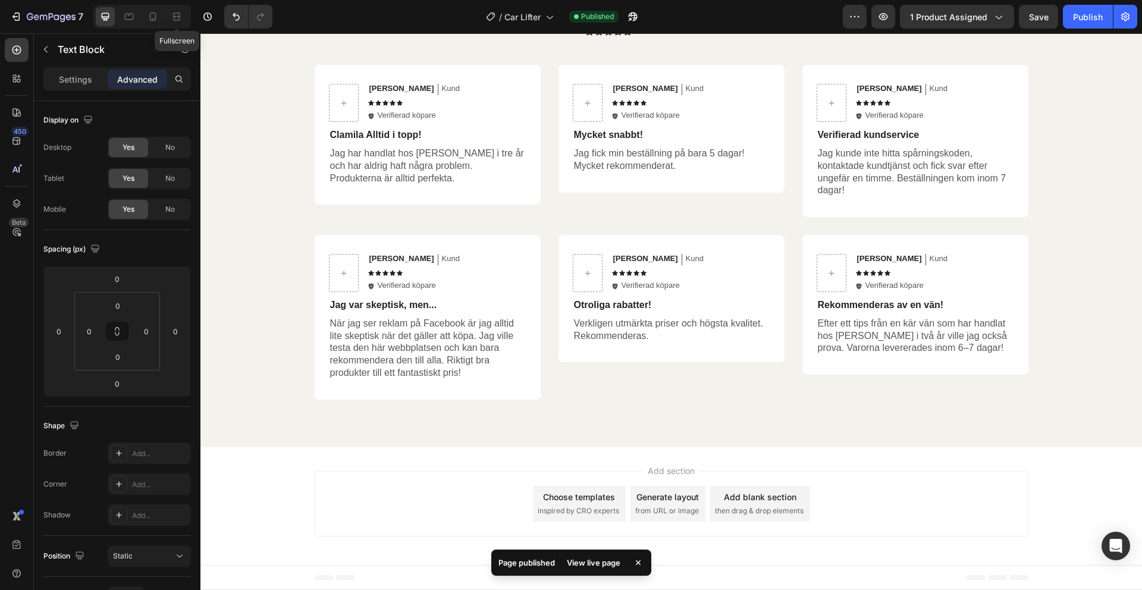
click at [166, 14] on div "Fullscreen" at bounding box center [142, 17] width 98 height 24
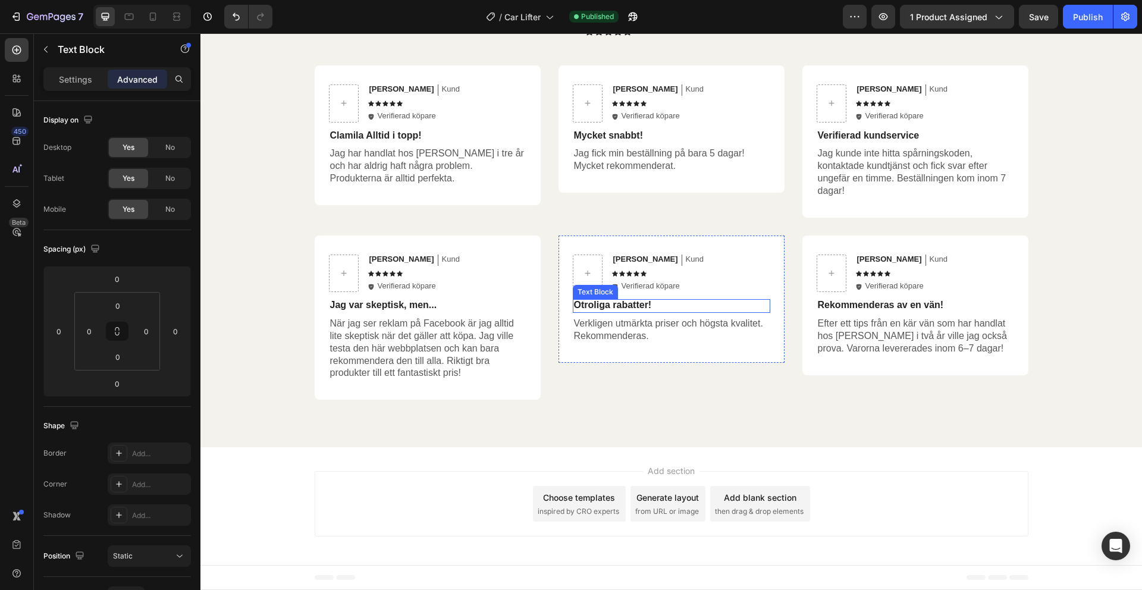
scroll to position [512, 0]
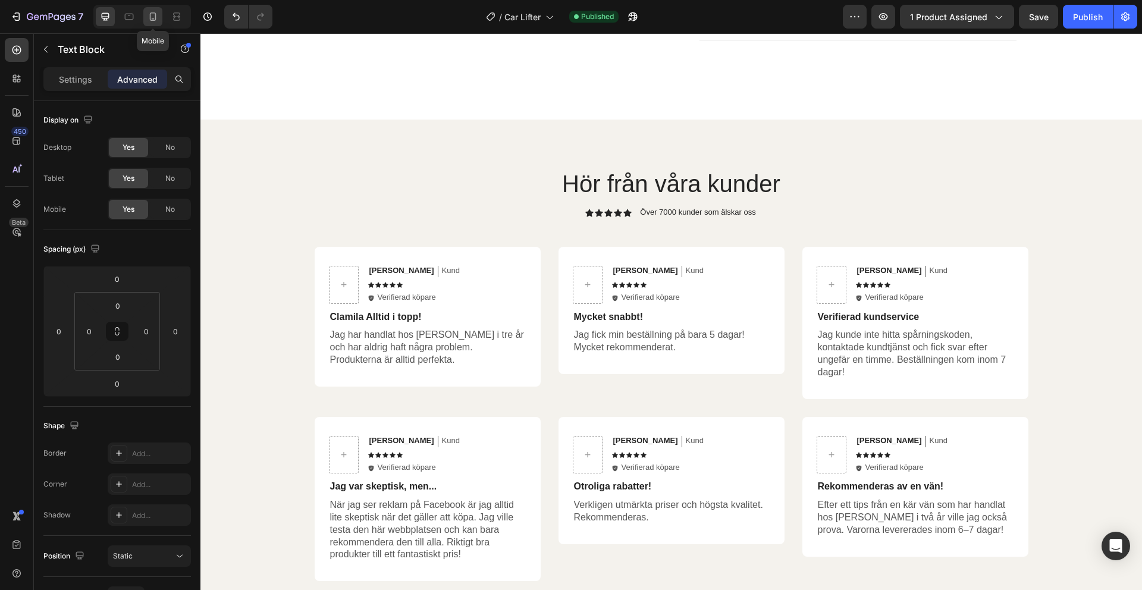
click at [153, 18] on icon at bounding box center [153, 17] width 12 height 12
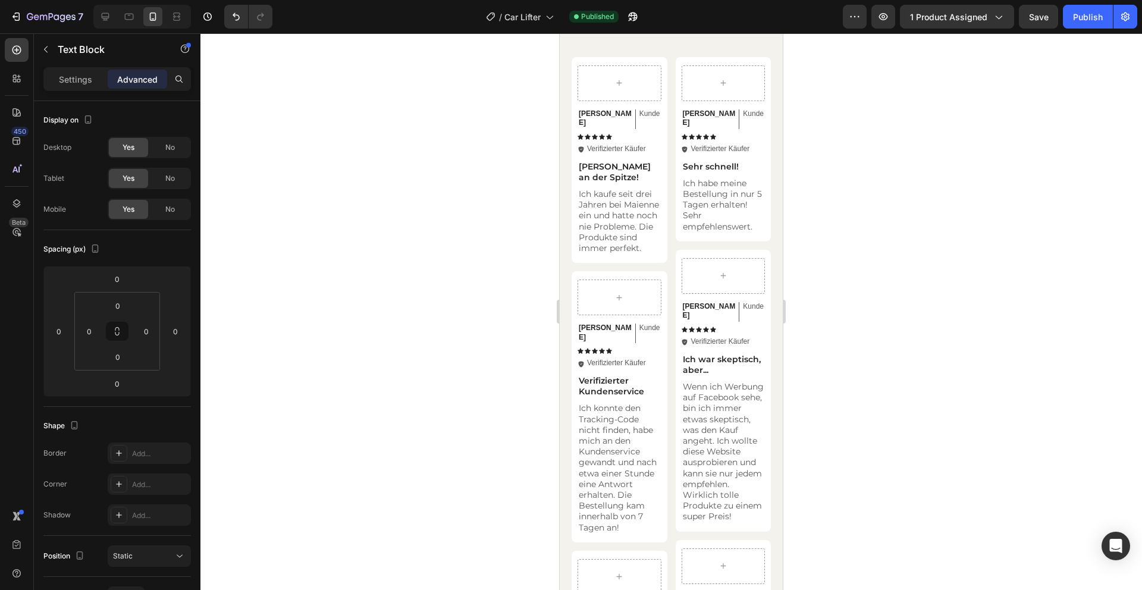
scroll to position [2895, 0]
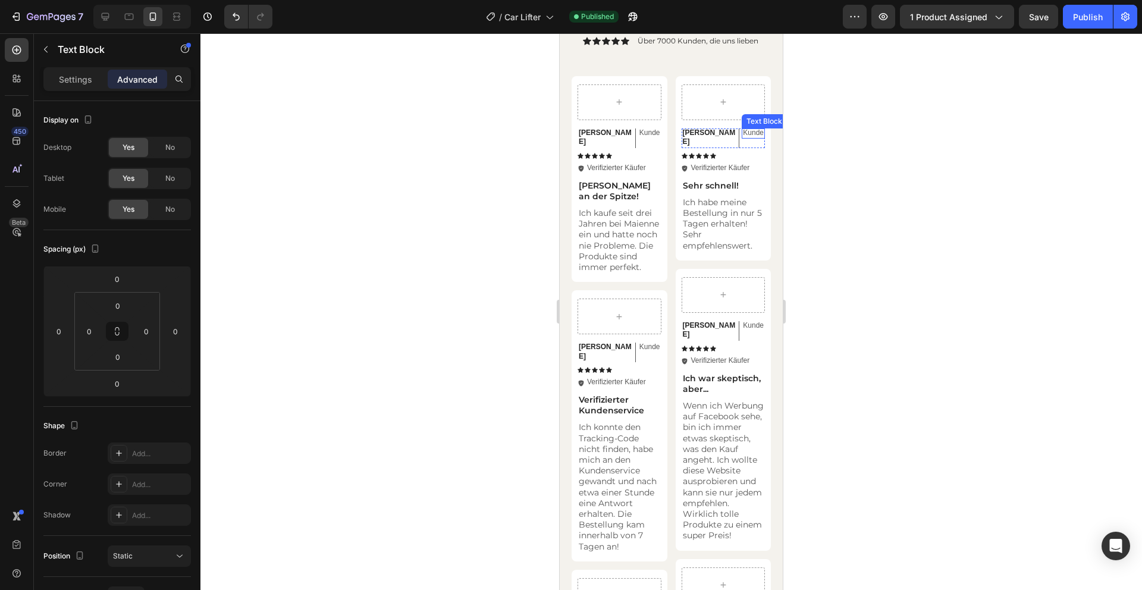
click at [743, 130] on p "Kunde" at bounding box center [753, 134] width 21 height 10
click at [640, 130] on p "Kunde" at bounding box center [650, 134] width 21 height 10
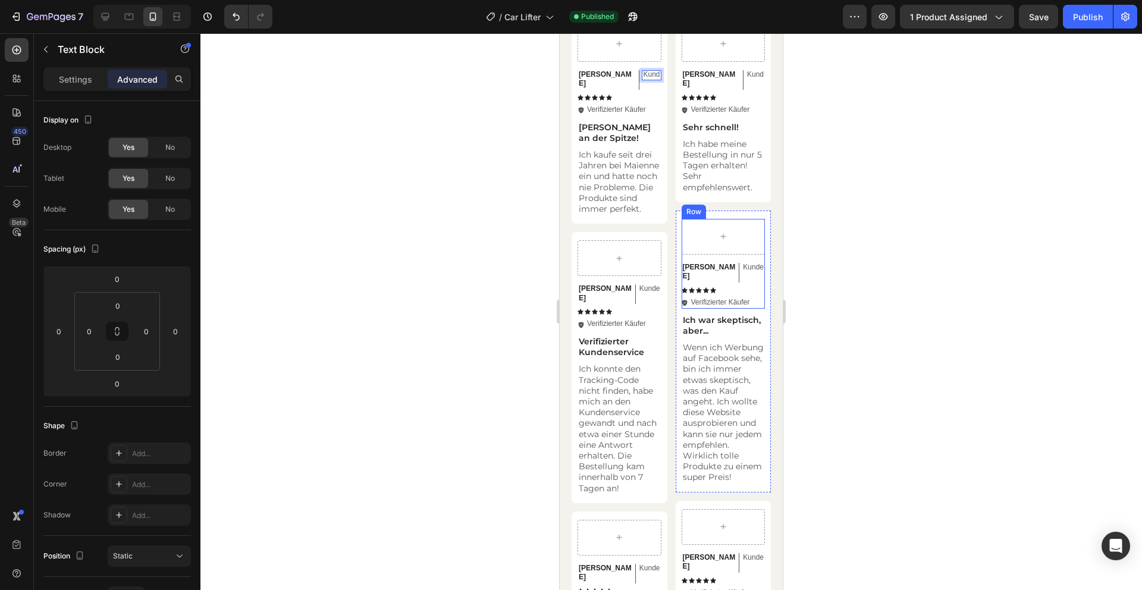
scroll to position [2961, 0]
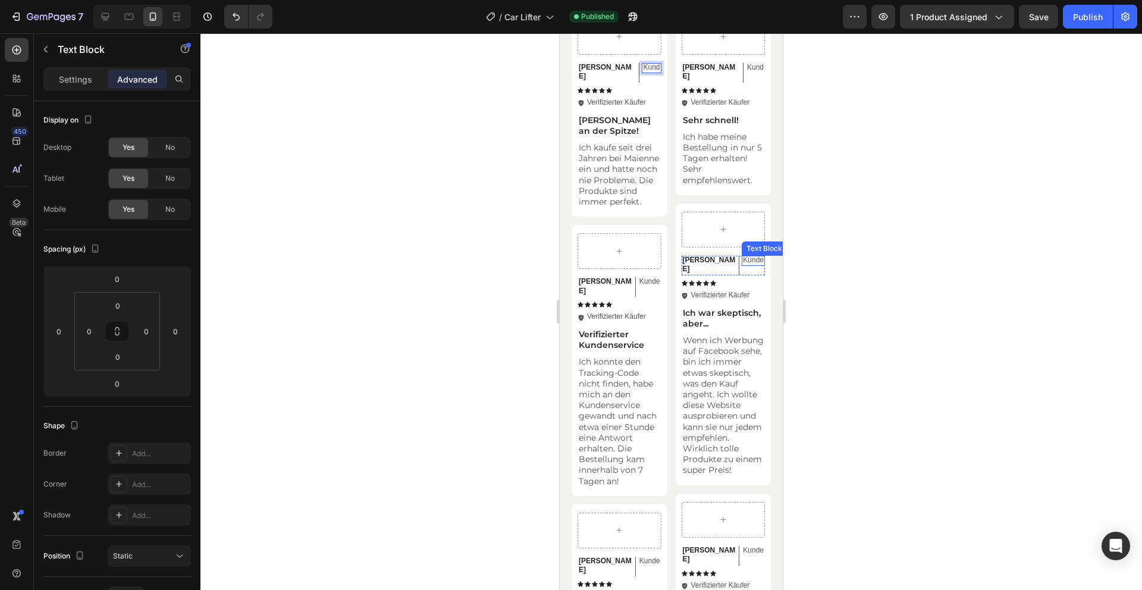
click at [743, 256] on p "Kunde" at bounding box center [753, 261] width 21 height 10
click at [640, 282] on p "Kunde" at bounding box center [650, 282] width 21 height 10
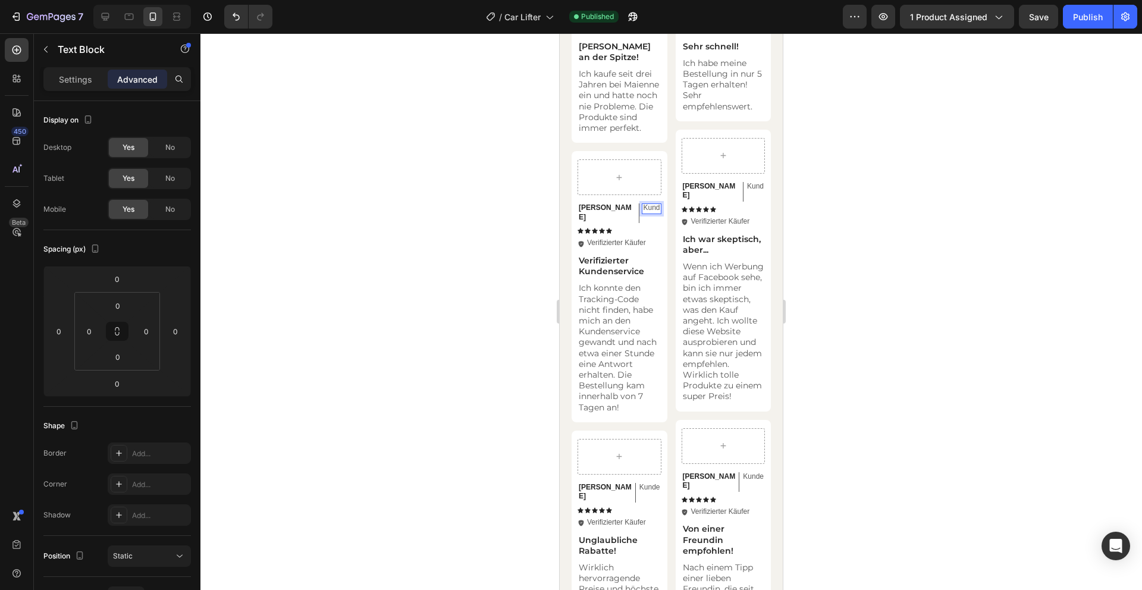
scroll to position [3180, 0]
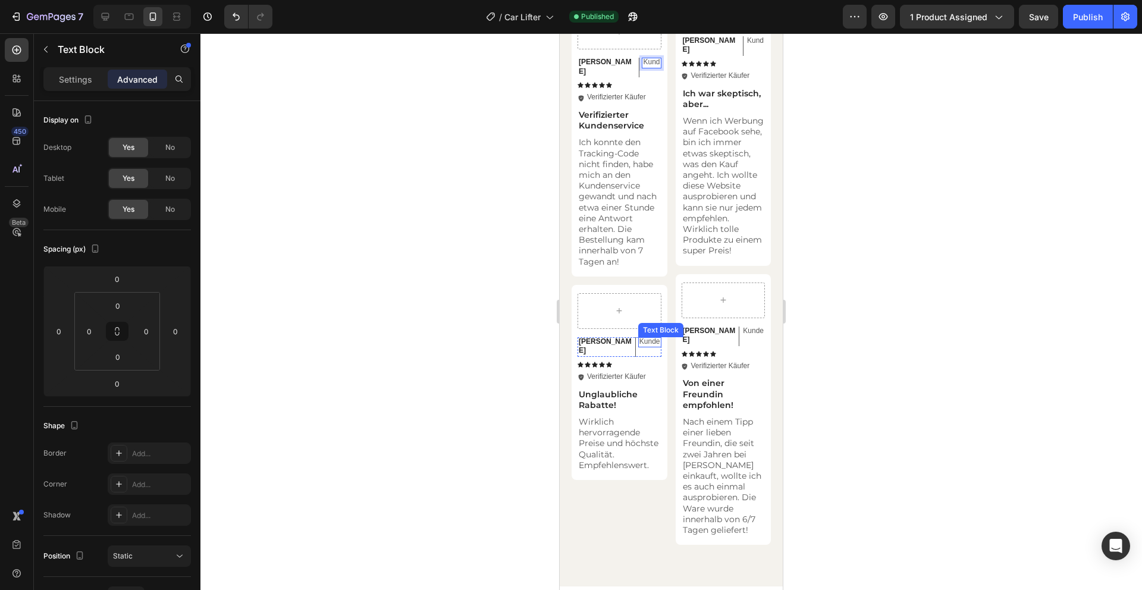
click at [640, 337] on p "Kunde" at bounding box center [650, 342] width 21 height 10
click at [743, 327] on p "Kunde" at bounding box center [753, 332] width 21 height 10
click at [722, 365] on div "Text Block" at bounding box center [704, 370] width 40 height 11
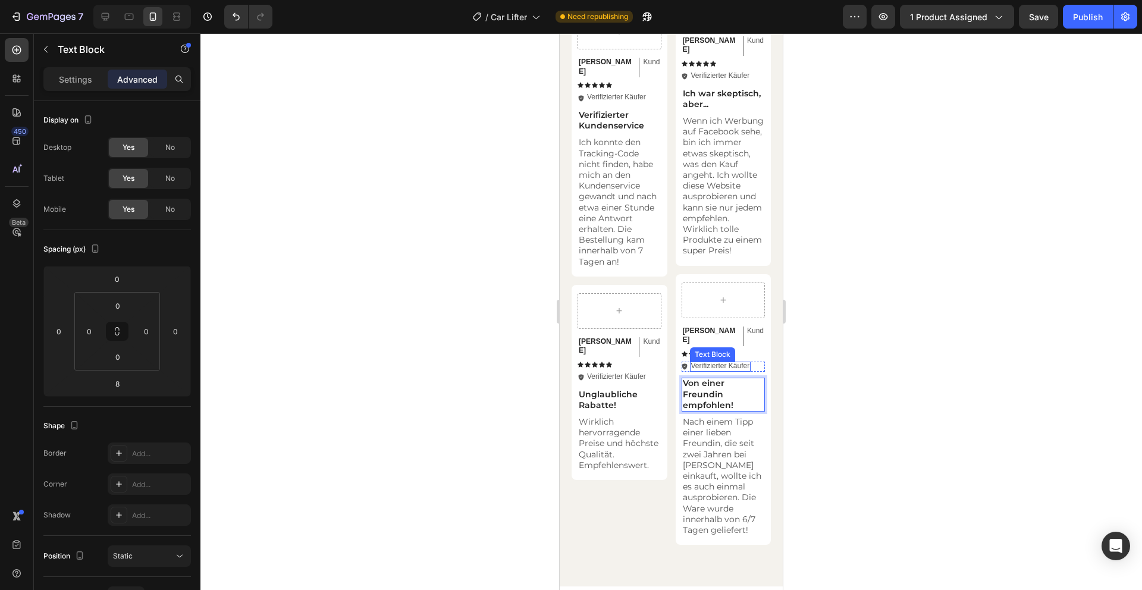
click at [737, 362] on p "Verifizierter Käufer" at bounding box center [720, 367] width 59 height 10
click at [616, 372] on p "Verifizierter Käufer" at bounding box center [616, 377] width 59 height 10
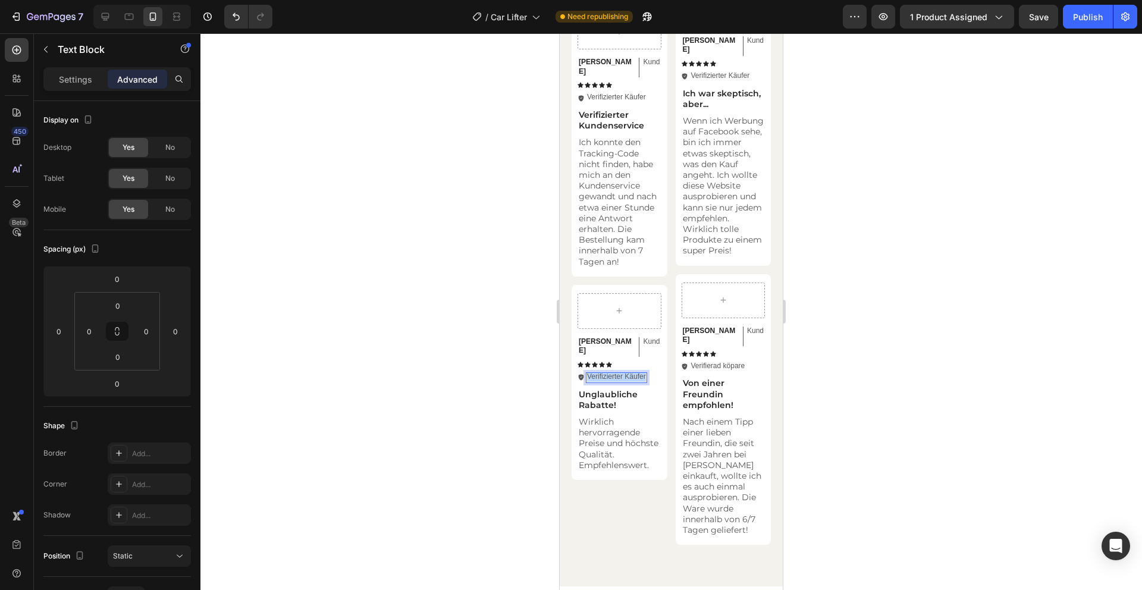
click at [616, 372] on p "Verifizierter Käufer" at bounding box center [616, 377] width 59 height 10
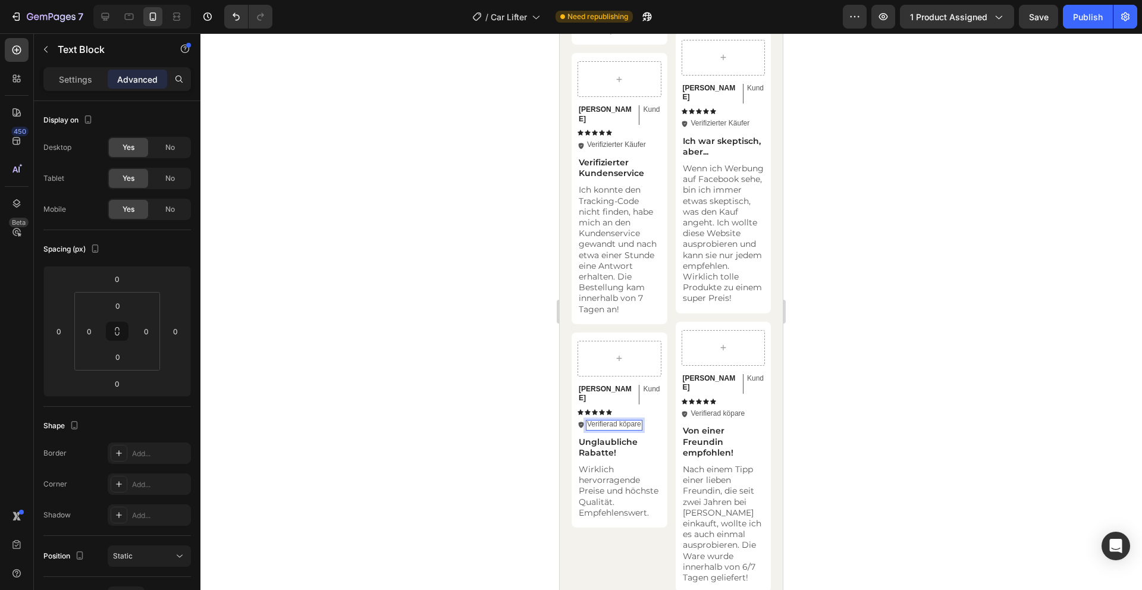
scroll to position [3112, 0]
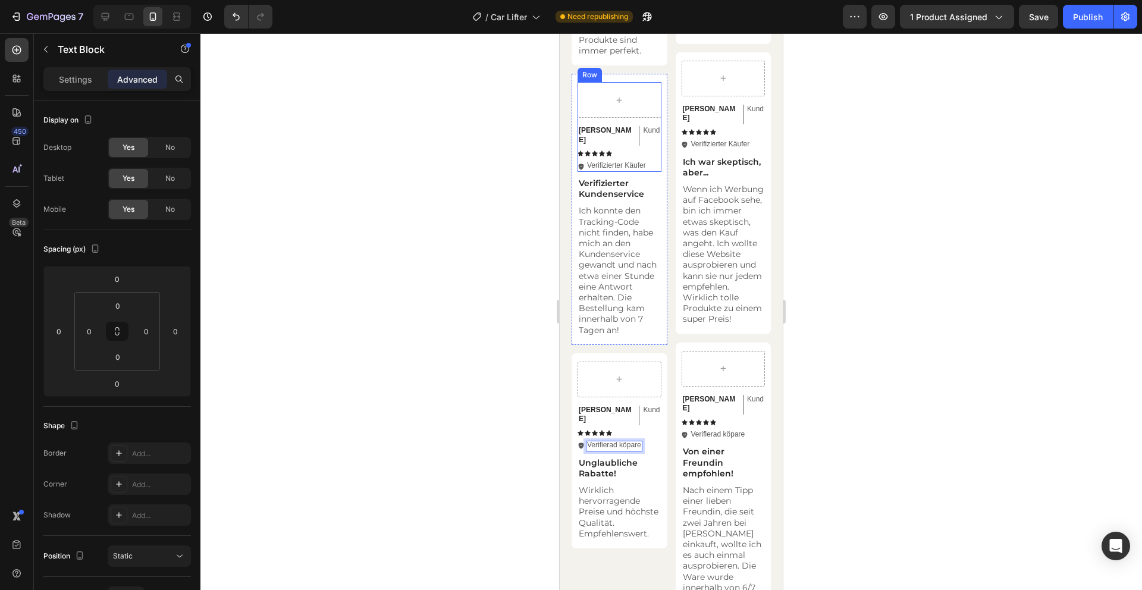
click at [628, 161] on p "Verifizierter Käufer" at bounding box center [616, 166] width 59 height 10
click at [737, 140] on p "Verifizierter Käufer" at bounding box center [720, 145] width 59 height 10
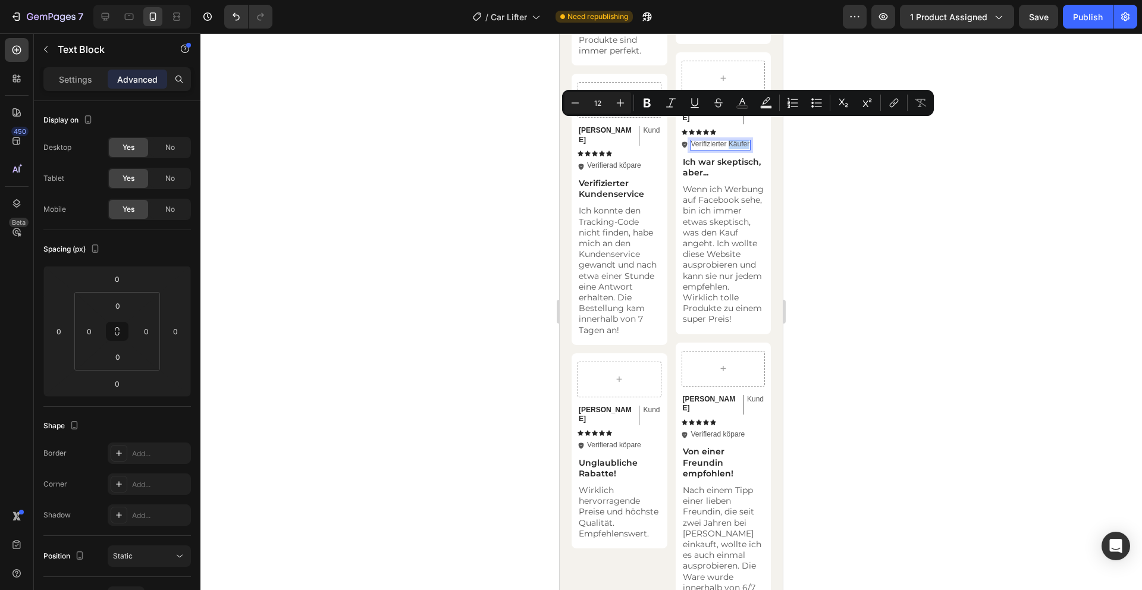
click at [734, 140] on p "Verifizierter Käufer" at bounding box center [720, 145] width 59 height 10
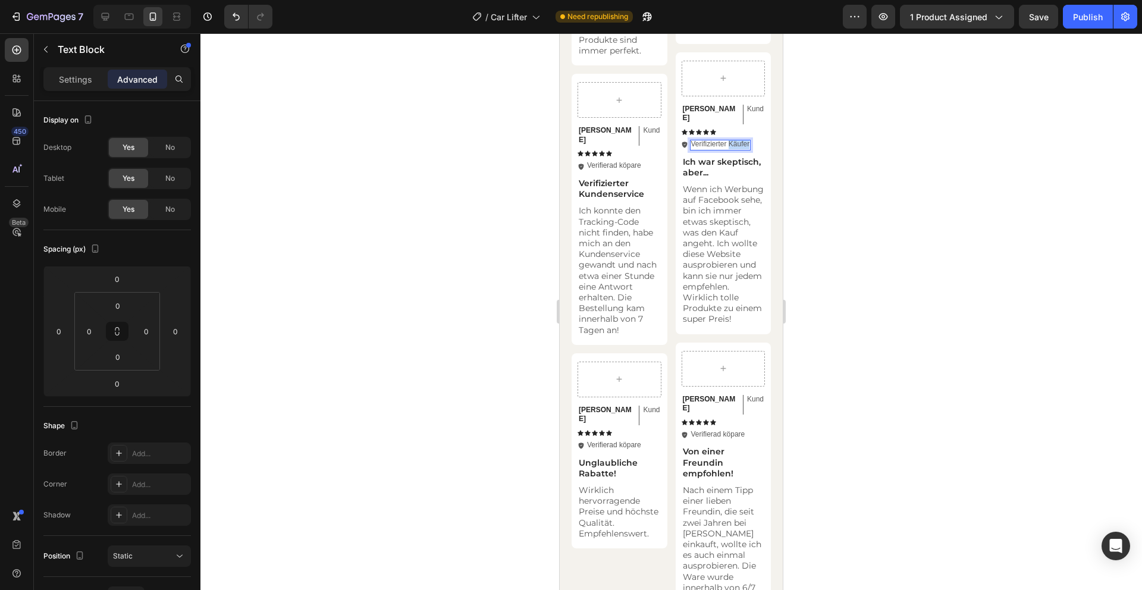
click at [734, 140] on p "Verifizierter Käufer" at bounding box center [720, 145] width 59 height 10
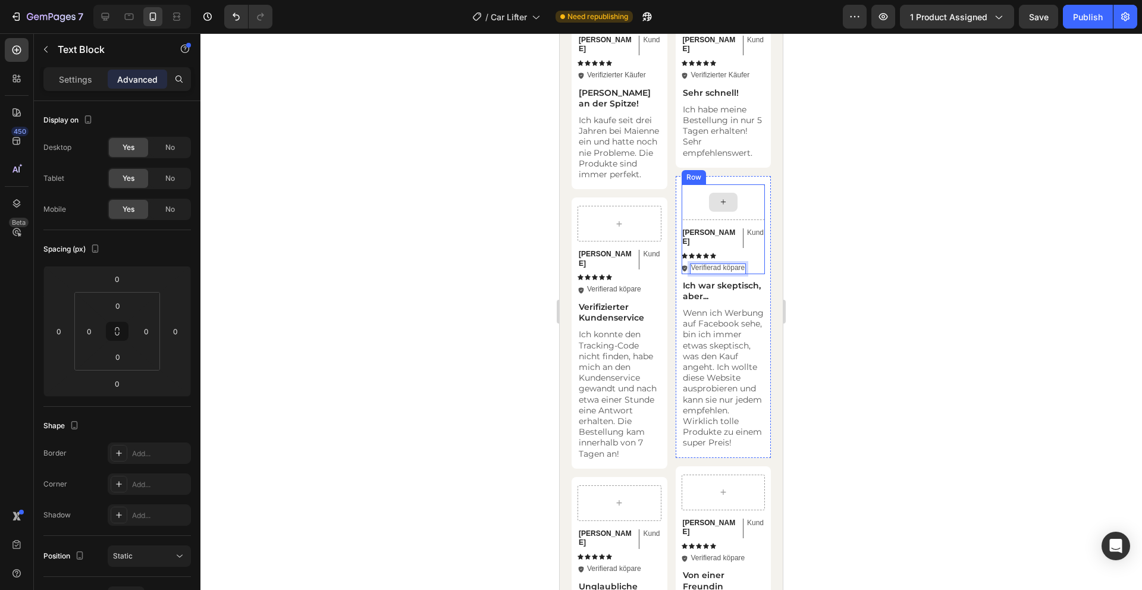
scroll to position [2936, 0]
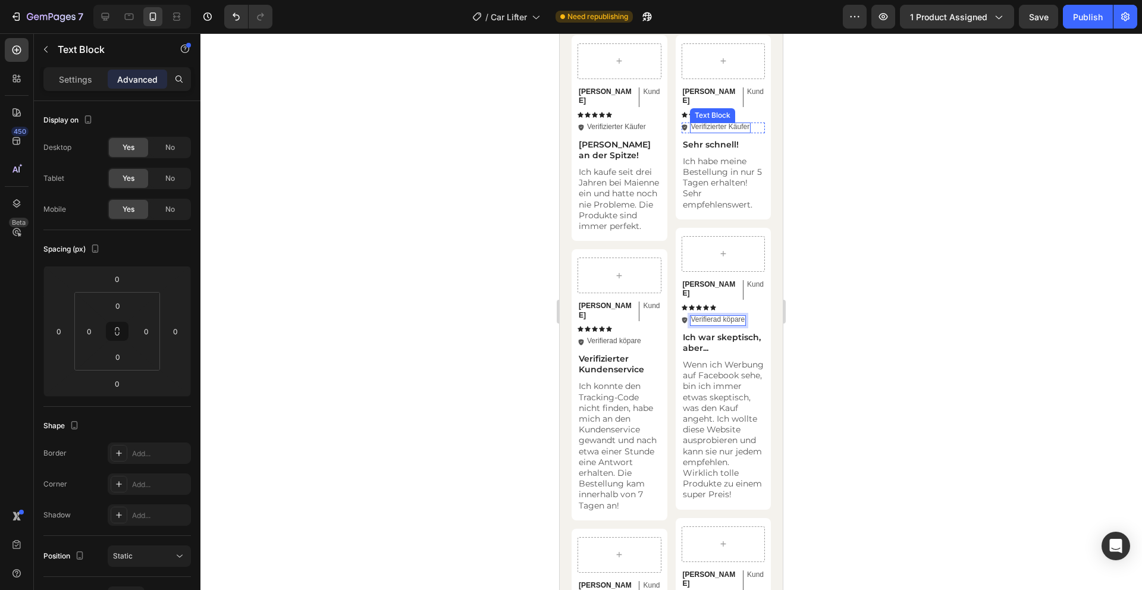
click at [733, 123] on p "Verifizierter Käufer" at bounding box center [720, 128] width 59 height 10
click at [638, 123] on p "Verifizierter Käufer" at bounding box center [616, 128] width 59 height 10
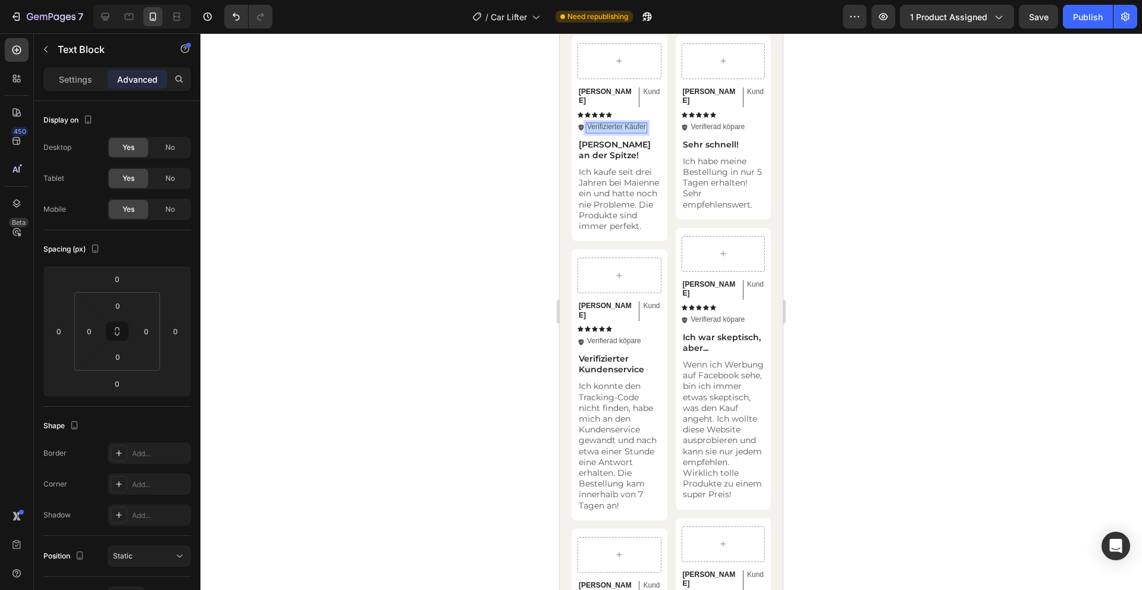
click at [638, 123] on p "Verifizierter Käufer" at bounding box center [616, 128] width 59 height 10
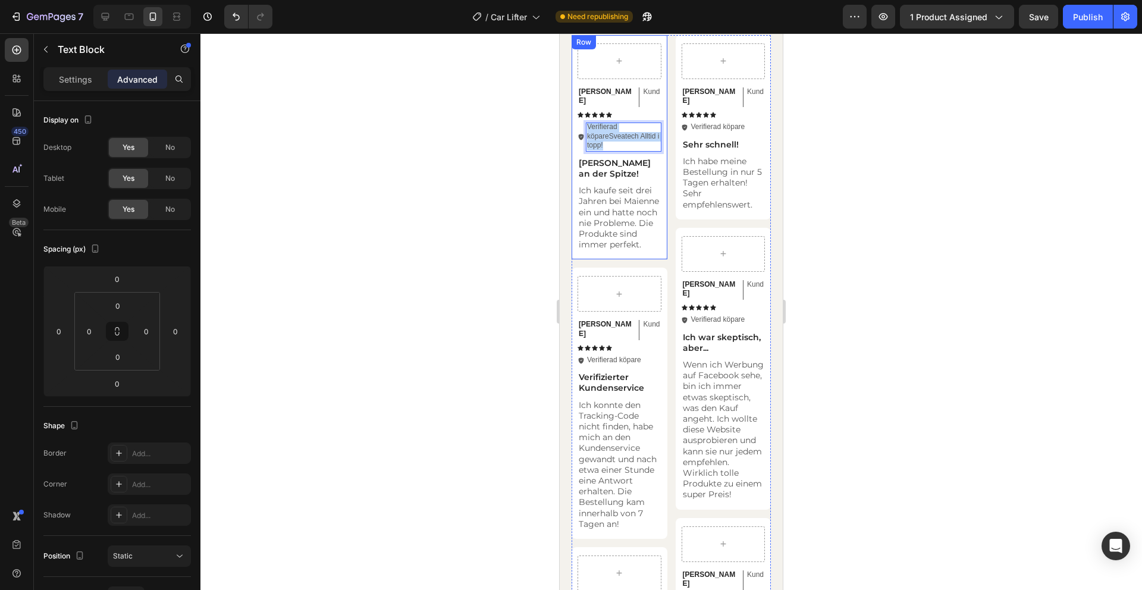
drag, startPoint x: 630, startPoint y: 128, endPoint x: 641, endPoint y: 143, distance: 18.7
click at [640, 124] on p "Verifierad köpareSveatech Alltid i topp!" at bounding box center [623, 137] width 73 height 28
click at [612, 126] on p "Verifierad köpareSveatech Alltid i topp!" at bounding box center [623, 137] width 73 height 28
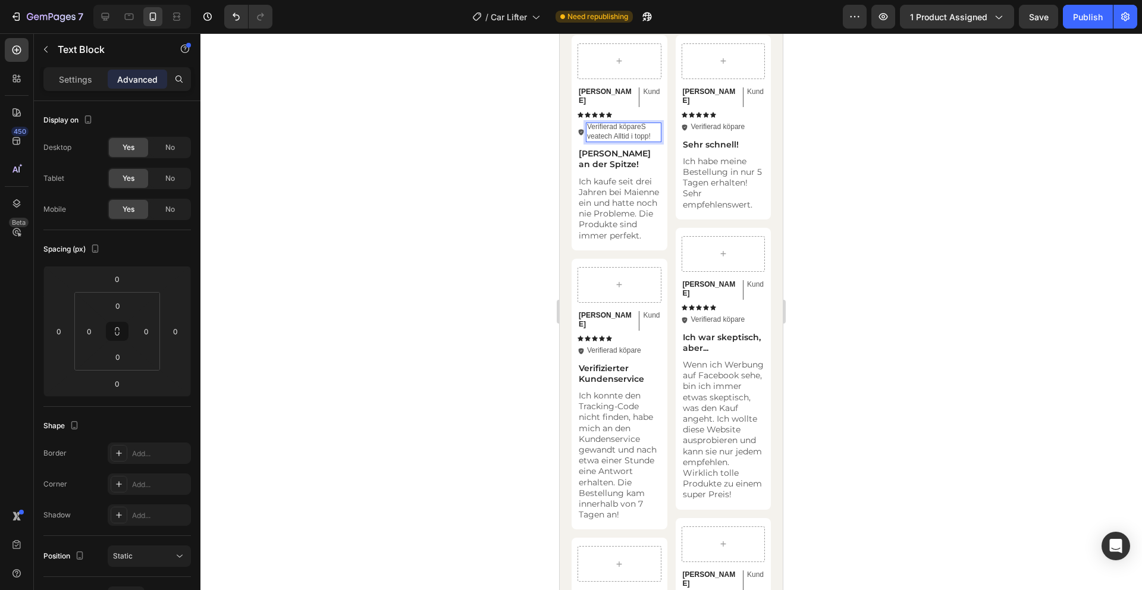
click at [641, 123] on p "Verifierad köpareS veatech Alltid i topp!" at bounding box center [623, 132] width 73 height 18
drag, startPoint x: 643, startPoint y: 118, endPoint x: 654, endPoint y: 134, distance: 19.8
click at [654, 134] on div "Emily Text Block Kund Text Block Row Icon Icon Icon Icon Icon Icon List Icon Ve…" at bounding box center [620, 142] width 84 height 199
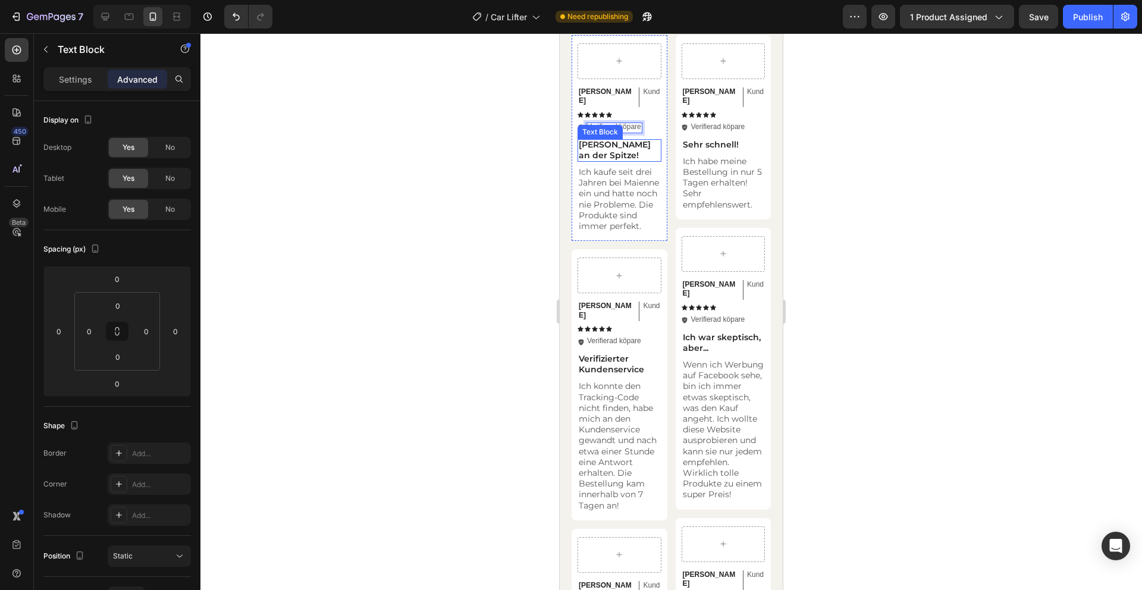
click at [631, 139] on p "[PERSON_NAME] an der Spitze!" at bounding box center [620, 149] width 82 height 21
click at [616, 198] on p "Ich kaufe seit drei Jahren bei Maienne ein und hatte noch nie Probleme. Die Pro…" at bounding box center [620, 199] width 82 height 65
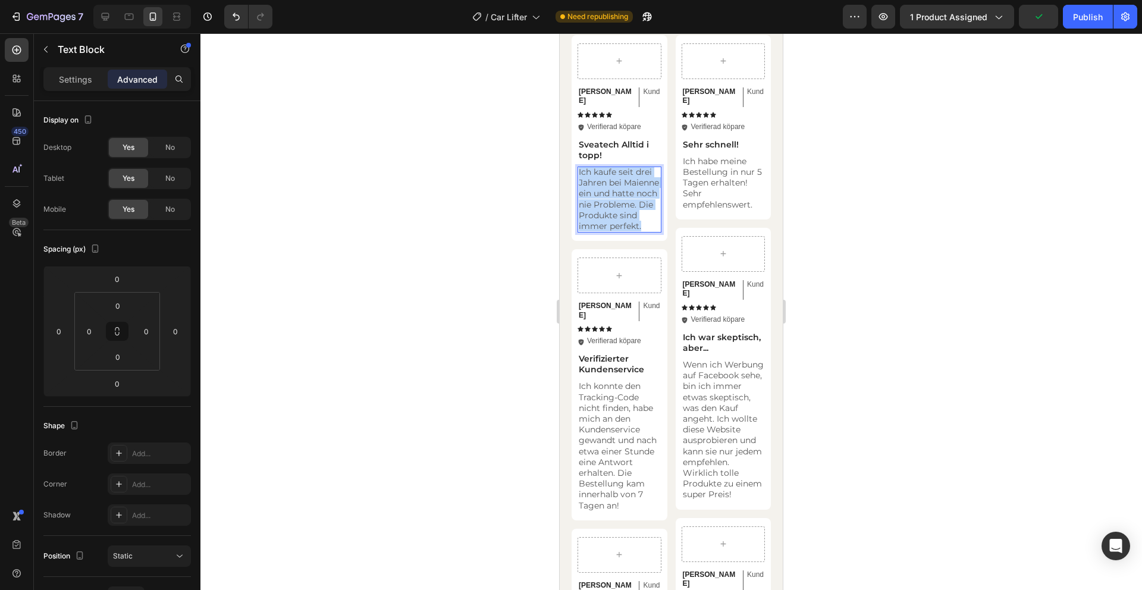
click at [616, 198] on p "Ich kaufe seit drei Jahren bei Maienne ein und hatte noch nie Probleme. Die Pro…" at bounding box center [620, 199] width 82 height 65
click at [706, 139] on p "Sehr schnell!" at bounding box center [724, 144] width 82 height 11
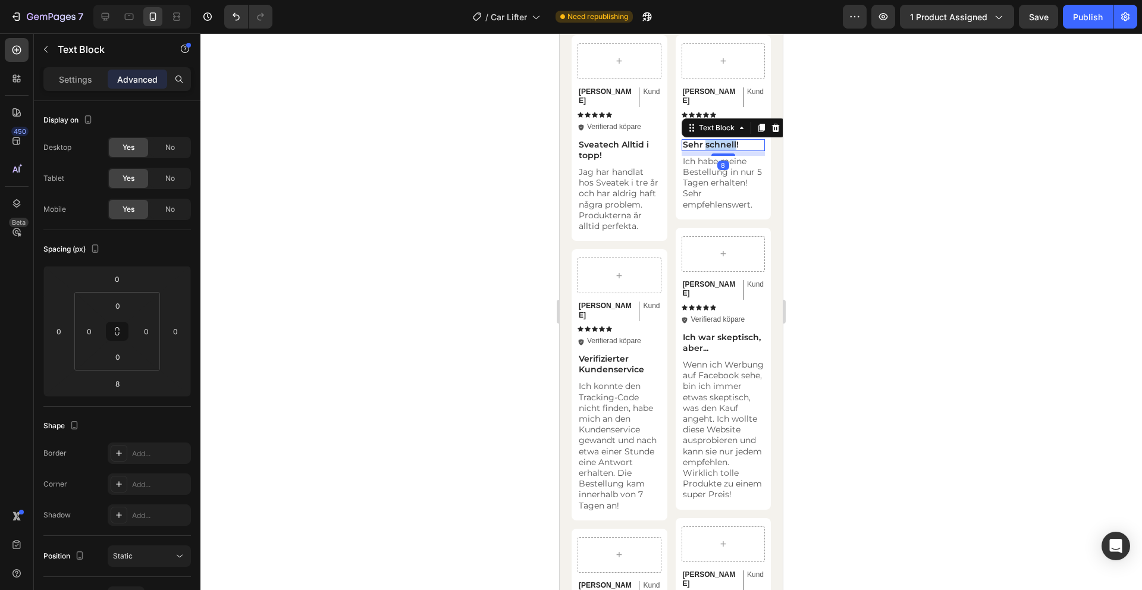
click at [706, 139] on p "Sehr schnell!" at bounding box center [724, 144] width 82 height 11
click at [699, 156] on p "Ich habe meine Bestellung in nur 5 Tagen erhalten! Sehr empfehlenswert." at bounding box center [724, 183] width 82 height 54
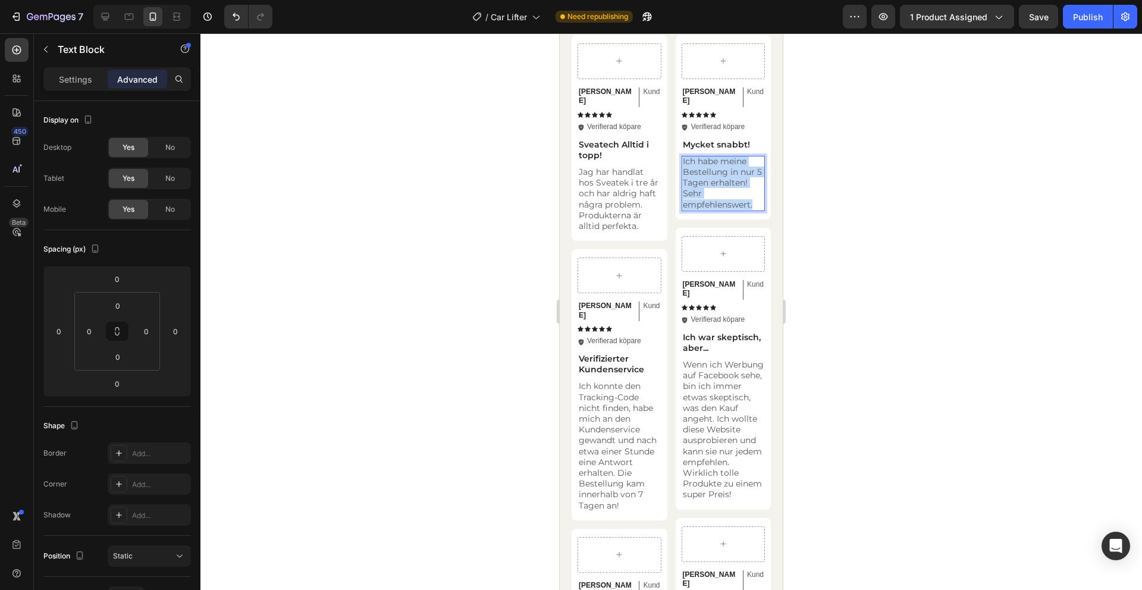
click at [699, 156] on p "Ich habe meine Bestellung in nur 5 Tagen erhalten! Sehr empfehlenswert." at bounding box center [724, 183] width 82 height 54
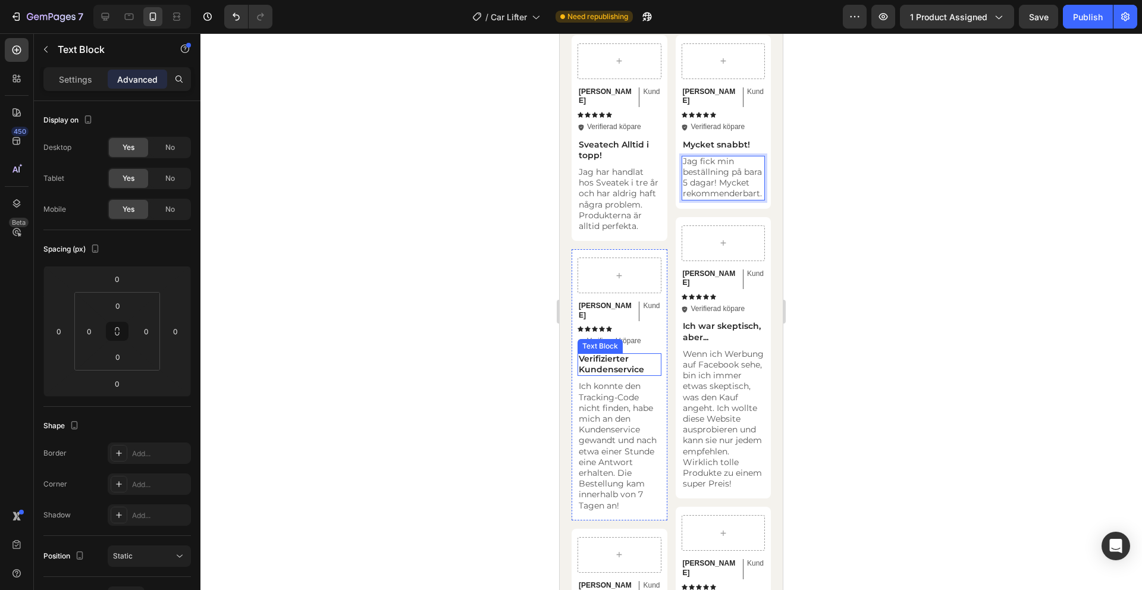
click at [615, 353] on p "Verifizierter Kundenservice" at bounding box center [620, 363] width 82 height 21
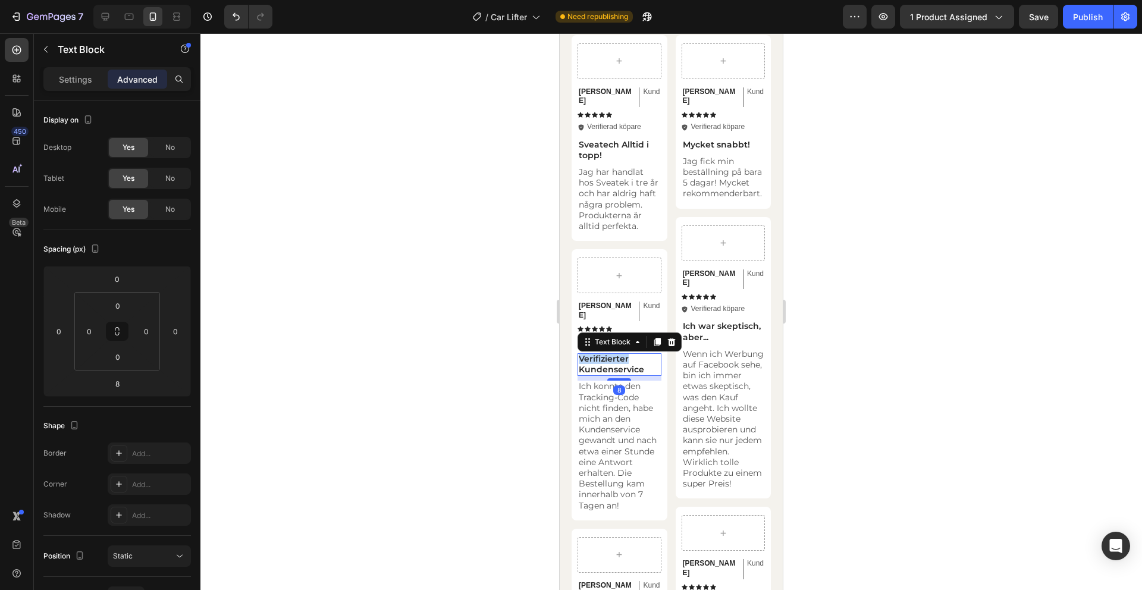
click at [615, 353] on p "Verifizierter Kundenservice" at bounding box center [620, 363] width 82 height 21
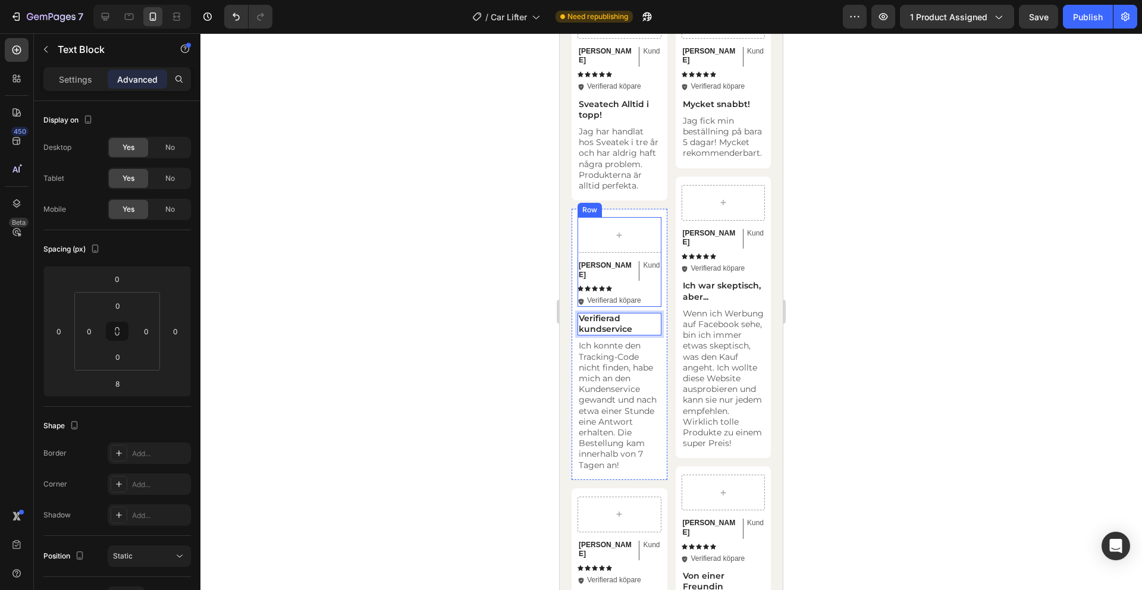
scroll to position [3018, 0]
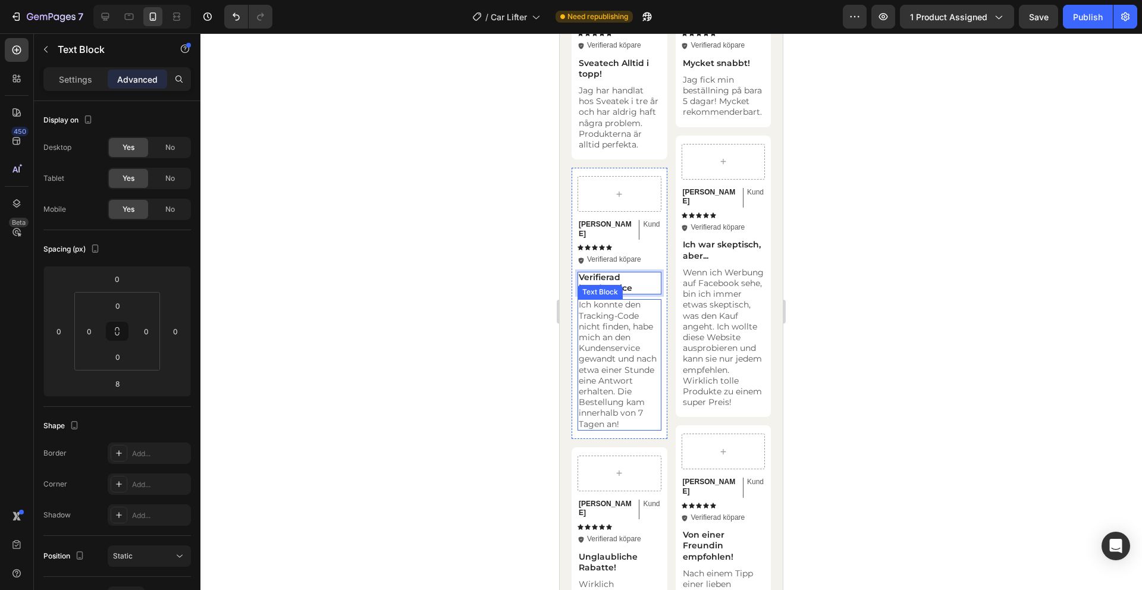
click at [625, 320] on p "Ich konnte den Tracking-Code nicht finden, habe mich an den Kundenservice gewan…" at bounding box center [620, 364] width 82 height 130
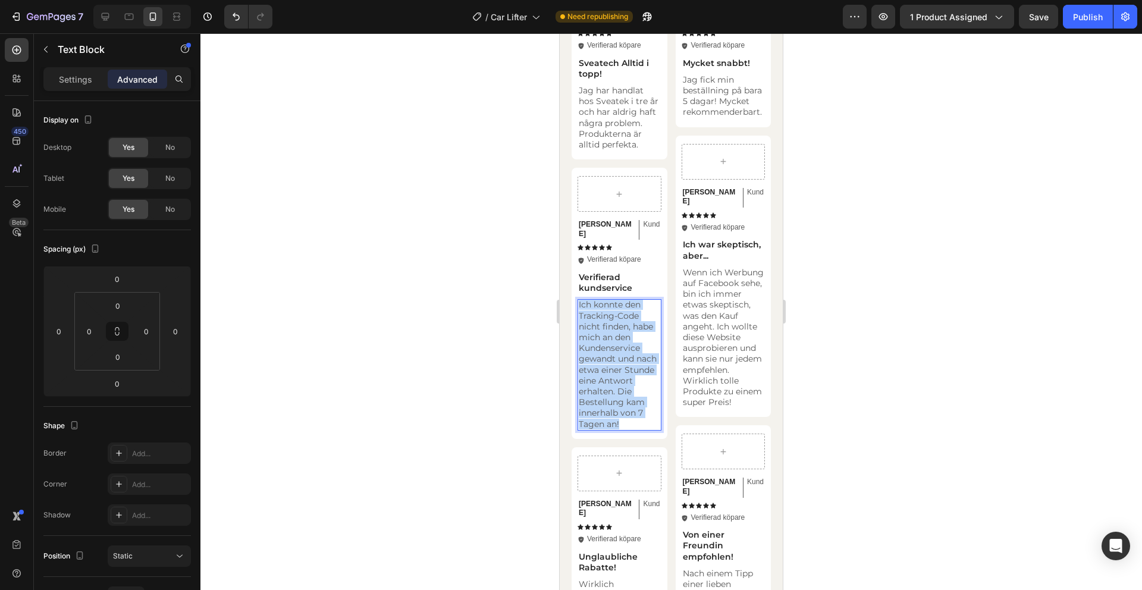
click at [625, 320] on p "Ich konnte den Tracking-Code nicht finden, habe mich an den Kundenservice gewan…" at bounding box center [620, 364] width 82 height 130
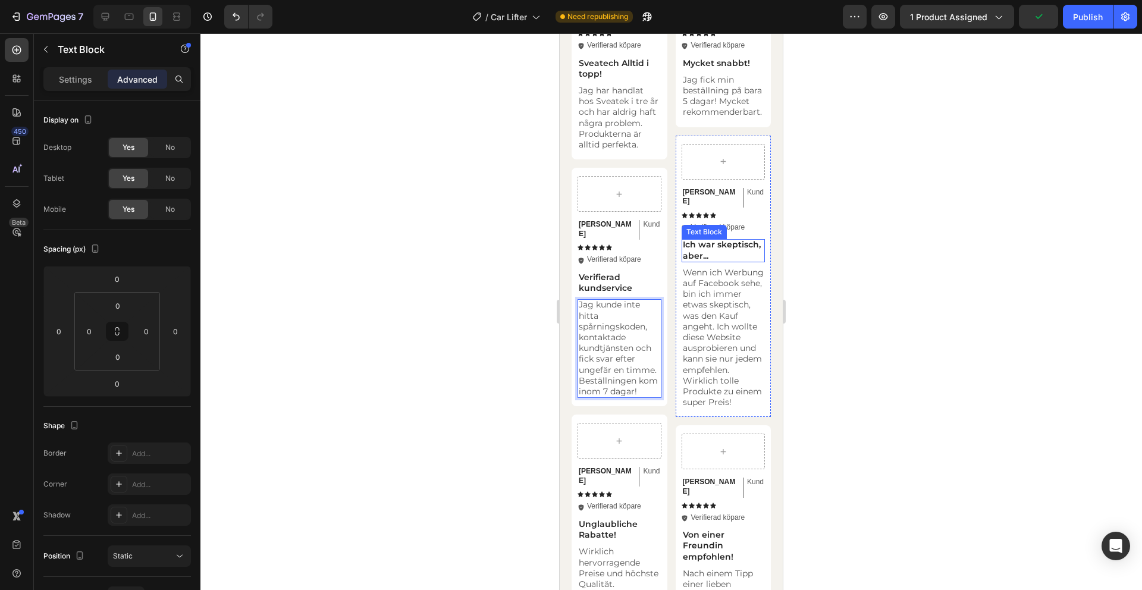
click at [712, 239] on p "Ich war skeptisch, aber..." at bounding box center [724, 249] width 82 height 21
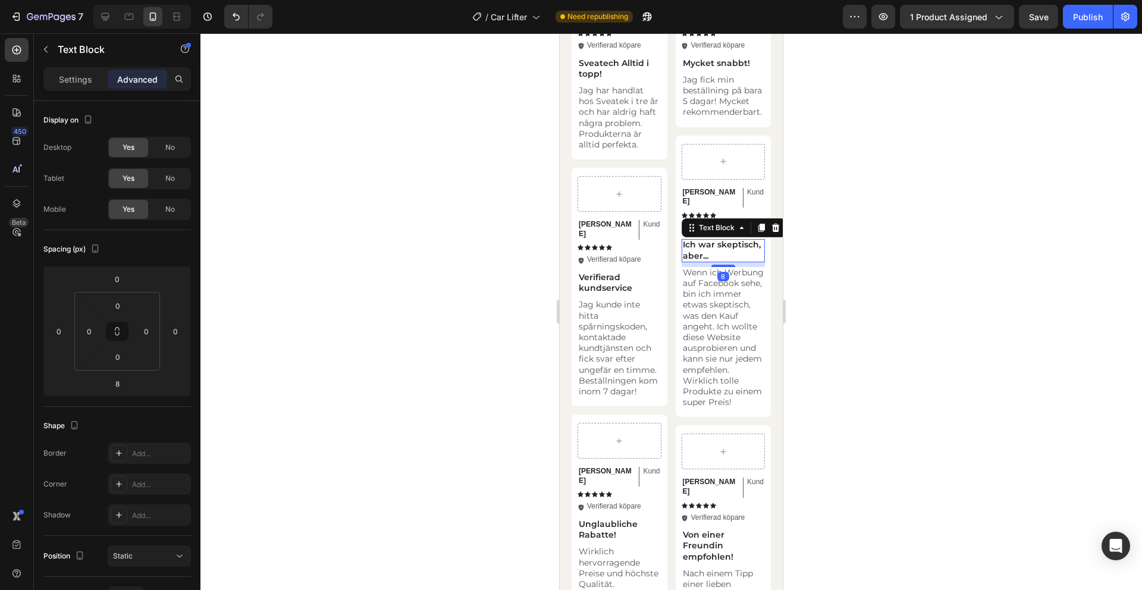
click at [712, 239] on p "Ich war skeptisch, aber..." at bounding box center [724, 249] width 82 height 21
click at [703, 322] on p "Wenn ich Werbung auf Facebook sehe, bin ich immer etwas skeptisch, was den Kauf…" at bounding box center [724, 337] width 82 height 141
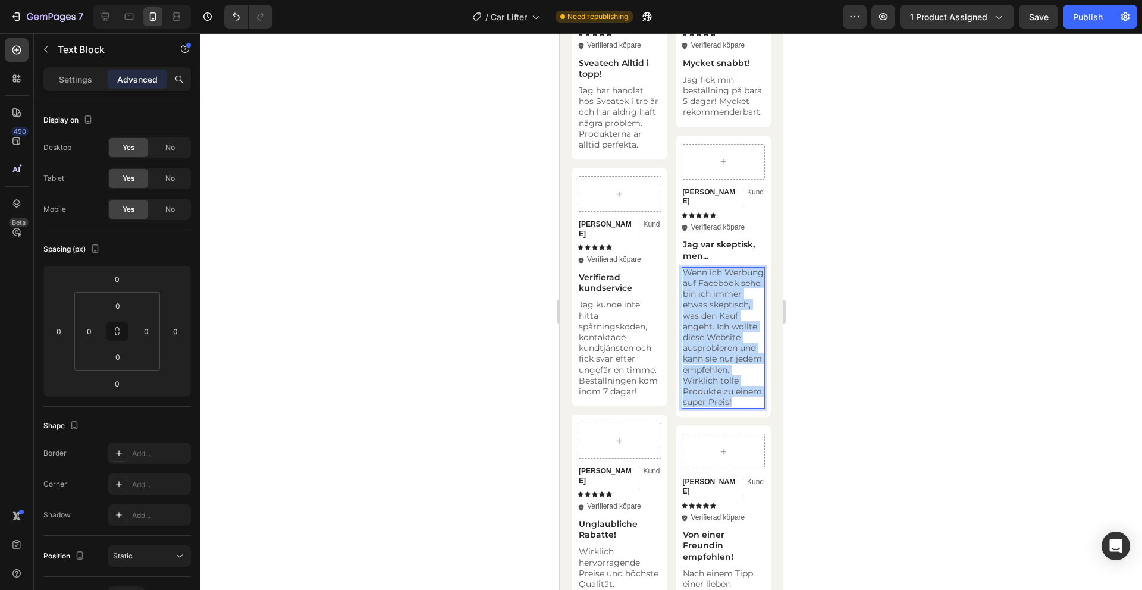
click at [703, 322] on p "Wenn ich Werbung auf Facebook sehe, bin ich immer etwas skeptisch, was den Kauf…" at bounding box center [724, 337] width 82 height 141
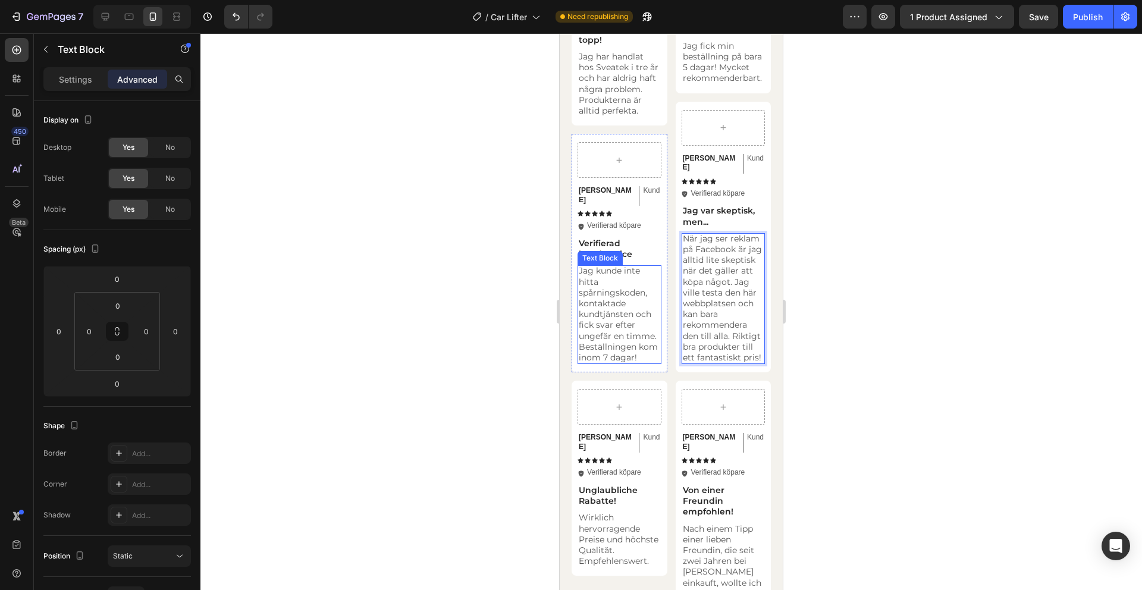
scroll to position [3098, 0]
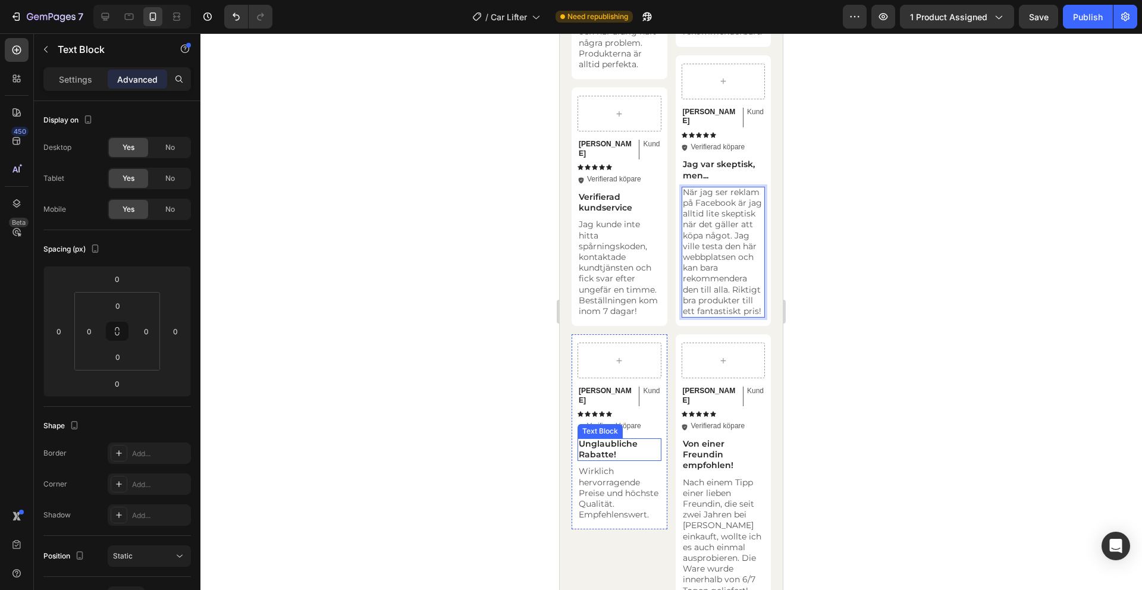
click at [602, 439] on p "Unglaubliche Rabatte!" at bounding box center [620, 449] width 82 height 21
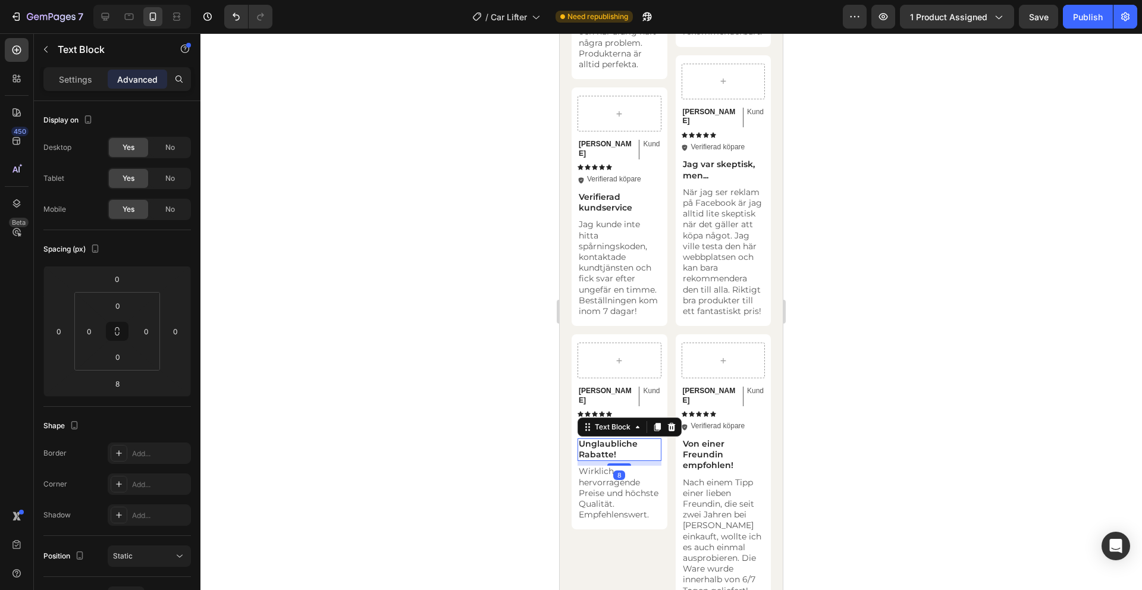
click at [602, 439] on p "Unglaubliche Rabatte!" at bounding box center [620, 449] width 82 height 21
click at [615, 459] on p "Wirklich hervorragende Preise und höchste Qualität. Empfehlenswert." at bounding box center [620, 482] width 82 height 54
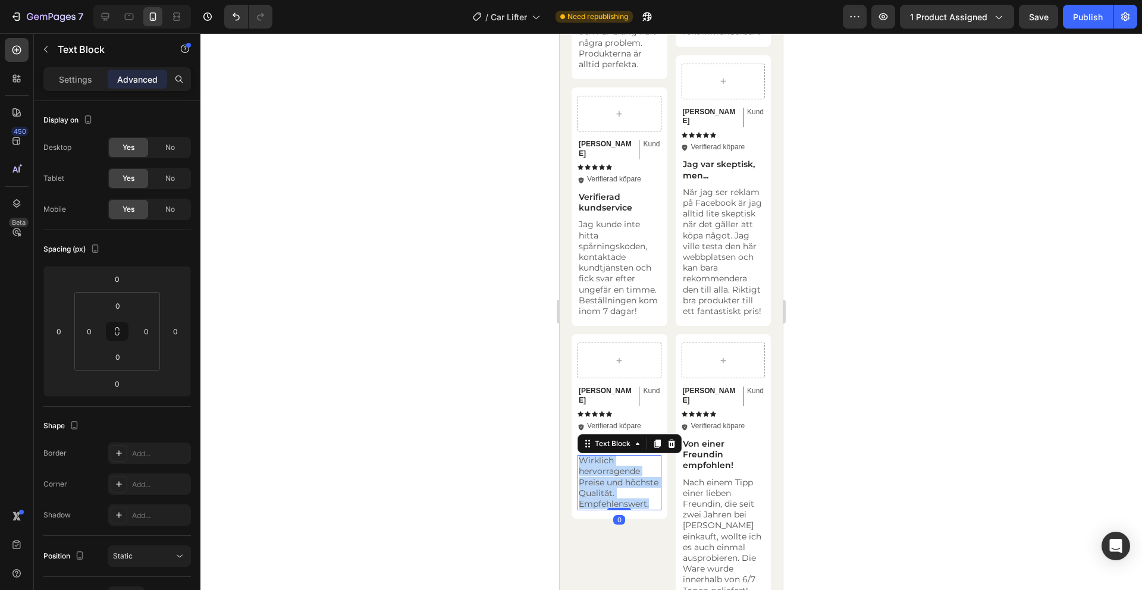
click at [615, 459] on p "Wirklich hervorragende Preise und höchste Qualität. Empfehlenswert." at bounding box center [620, 482] width 82 height 54
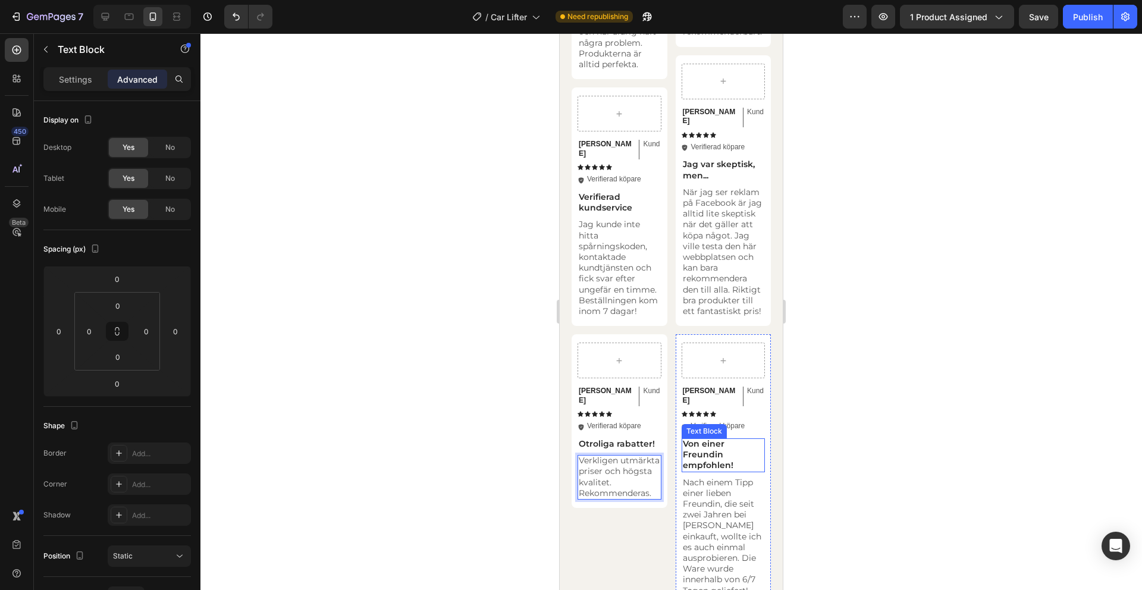
click at [714, 439] on p "Von einer Freundin empfohlen!" at bounding box center [724, 455] width 82 height 33
click at [706, 477] on p "Nach einem Tipp einer lieben Freundin, die seit zwei Jahren bei [PERSON_NAME] e…" at bounding box center [724, 536] width 82 height 119
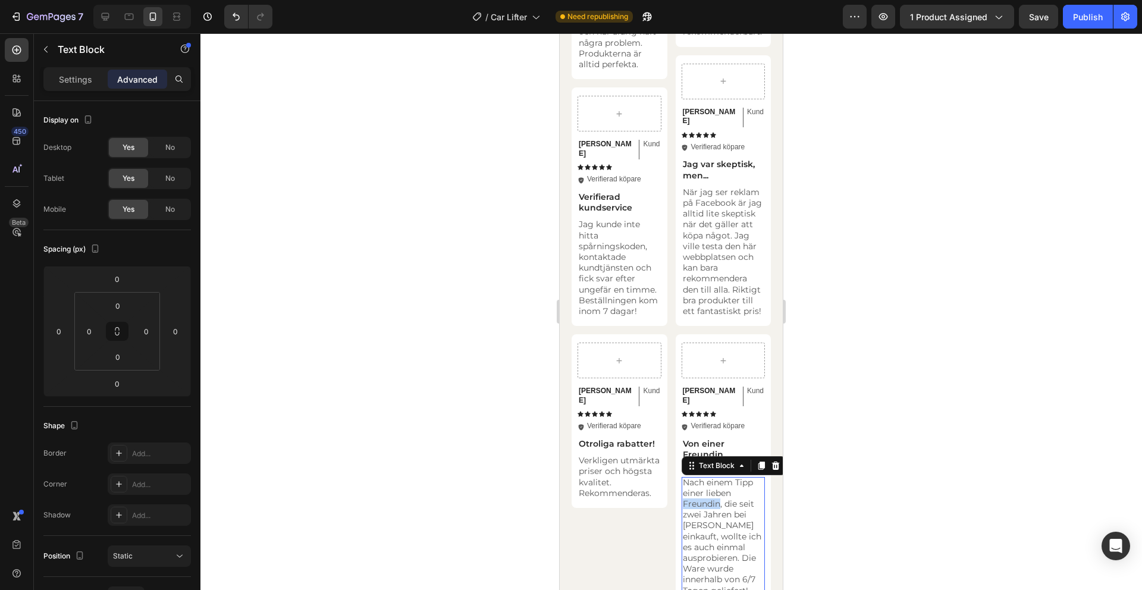
click at [706, 477] on p "Nach einem Tipp einer lieben Freundin, die seit zwei Jahren bei [PERSON_NAME] e…" at bounding box center [724, 536] width 82 height 119
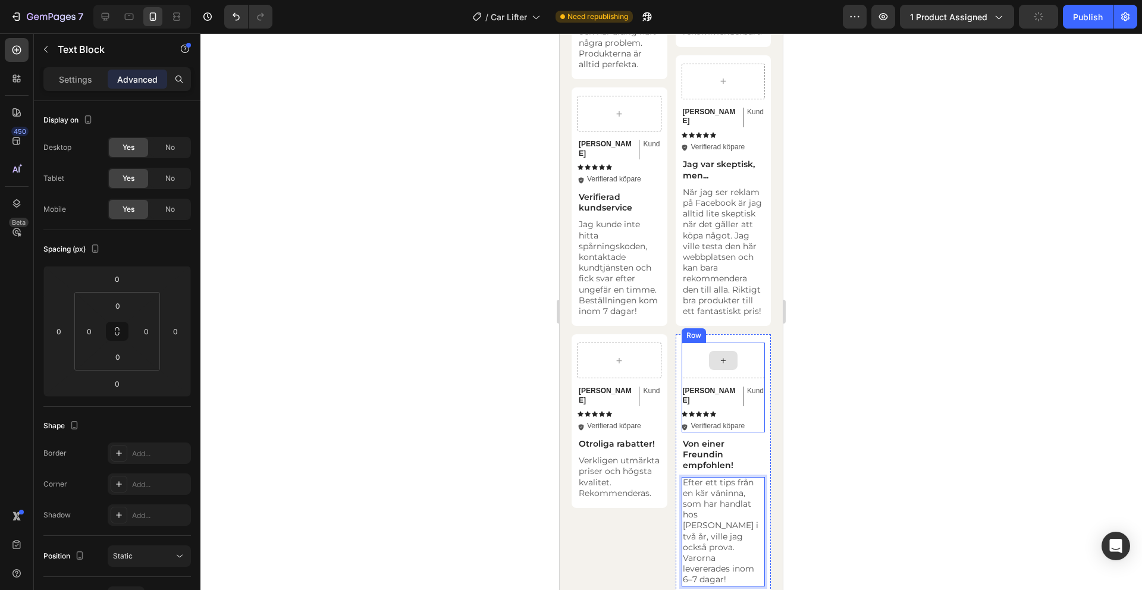
scroll to position [3158, 0]
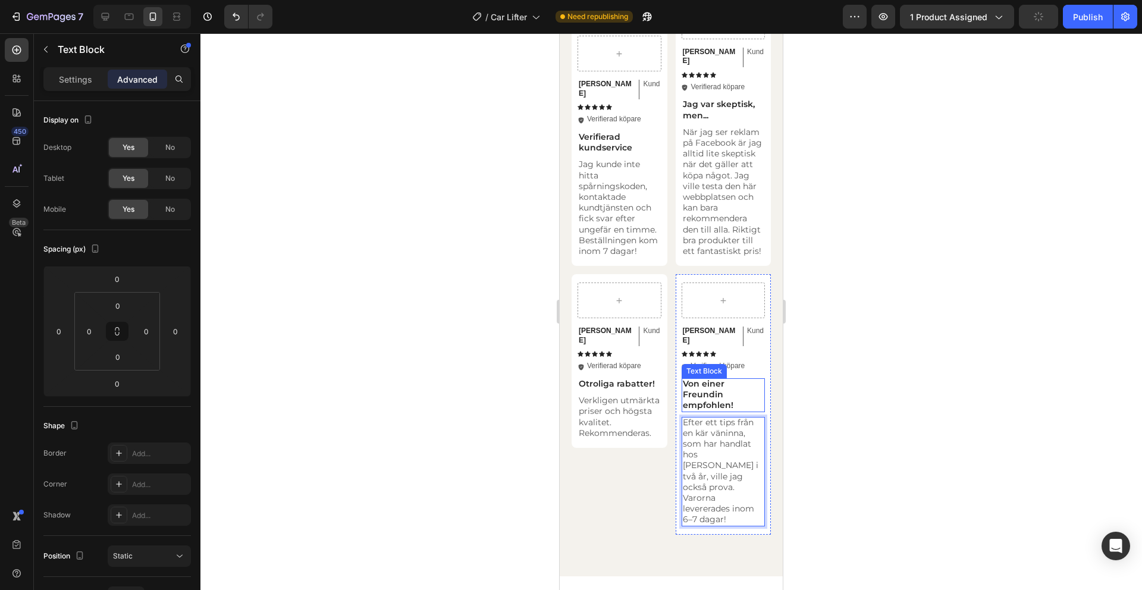
click at [711, 378] on p "Von einer Freundin empfohlen!" at bounding box center [724, 394] width 82 height 33
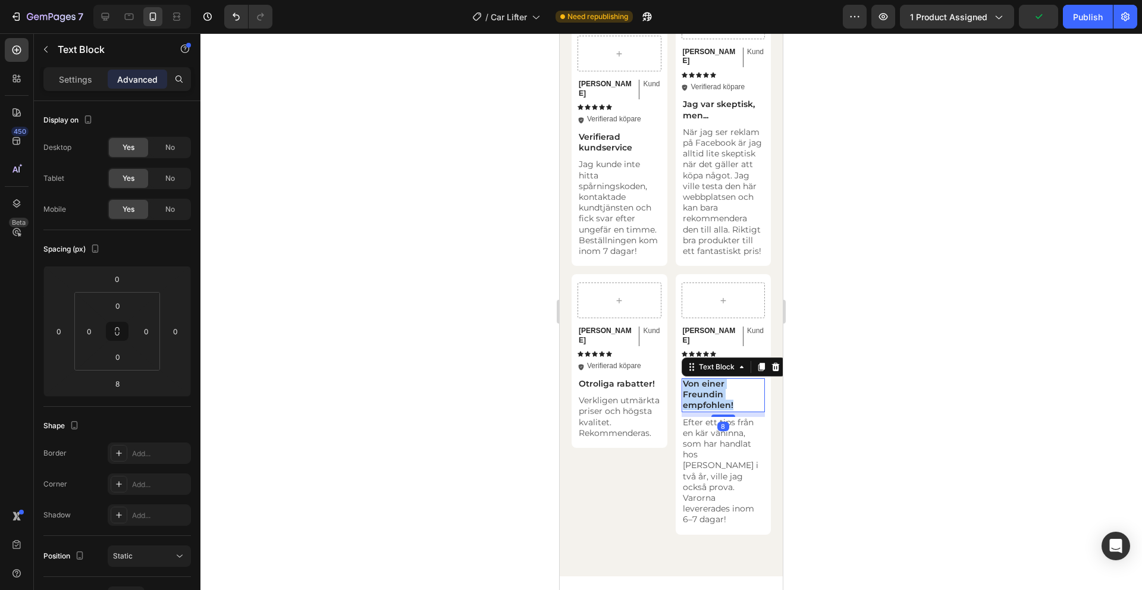
click at [711, 378] on p "Von einer Freundin empfohlen!" at bounding box center [724, 394] width 82 height 33
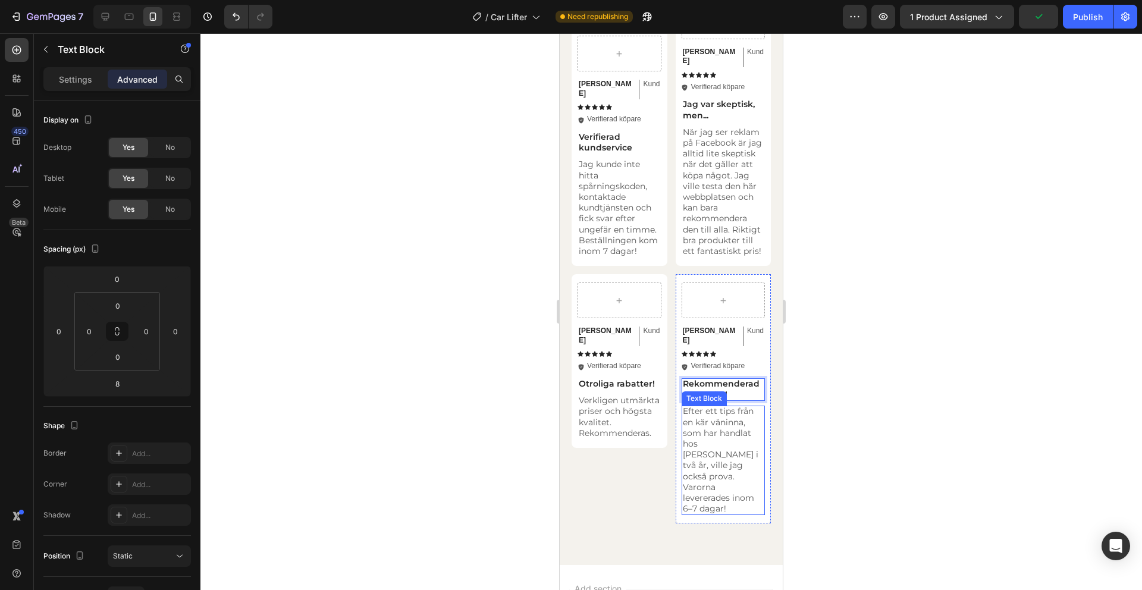
click at [723, 421] on p "Efter ett tips från en kär väninna, som har handlat hos [PERSON_NAME] i två år,…" at bounding box center [724, 460] width 82 height 108
click at [724, 415] on p "Efter ett tips från en kär väninna, som har handlat hos [PERSON_NAME] i två år,…" at bounding box center [724, 460] width 82 height 108
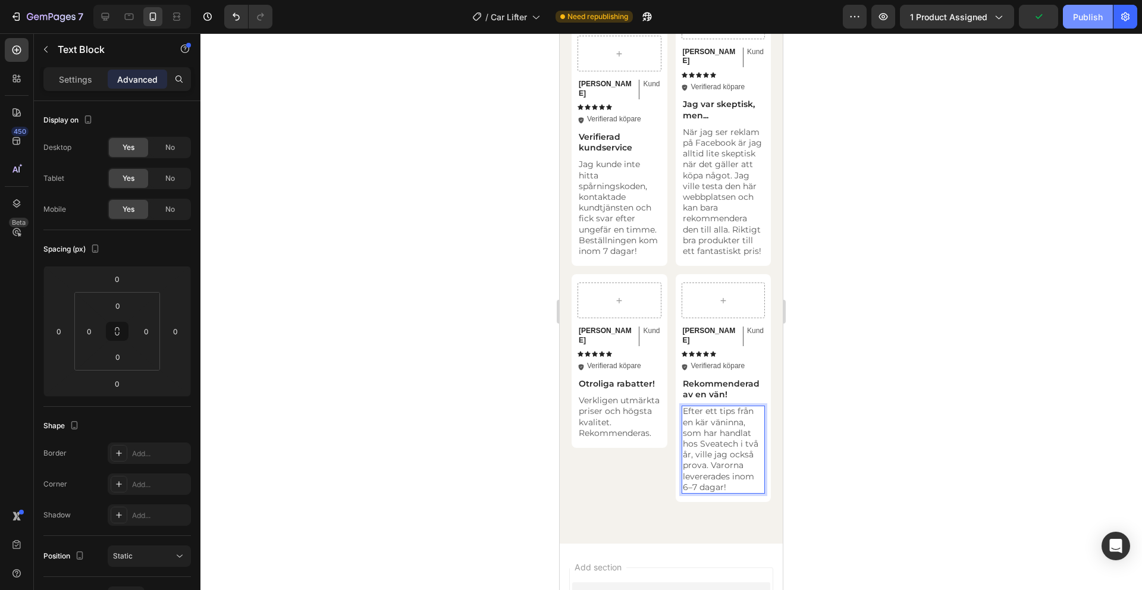
click at [1089, 11] on div "Publish" at bounding box center [1088, 17] width 30 height 12
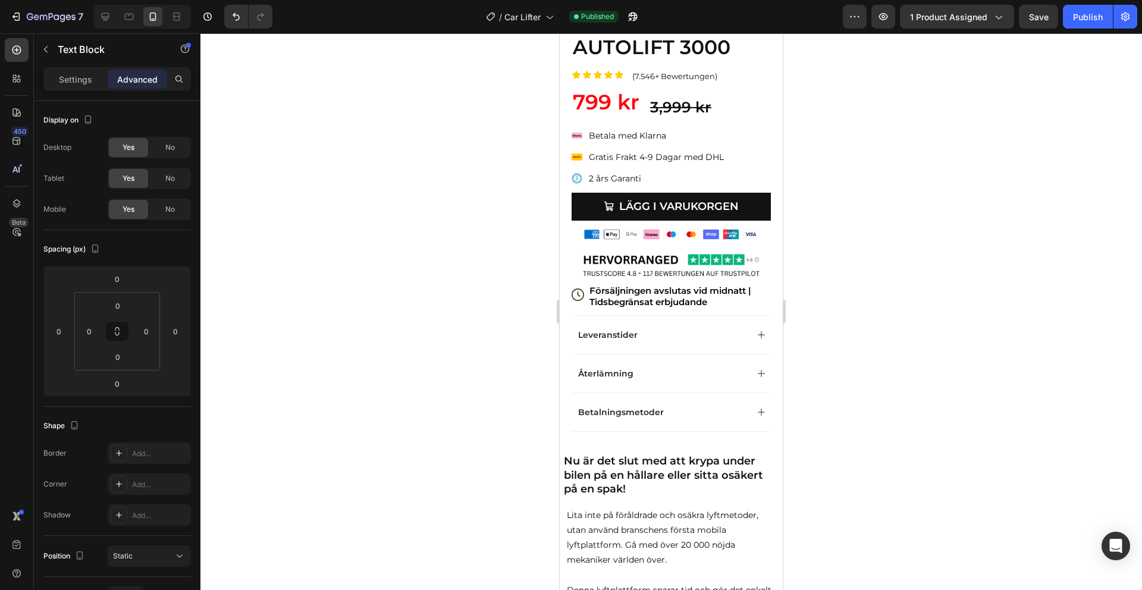
scroll to position [55, 0]
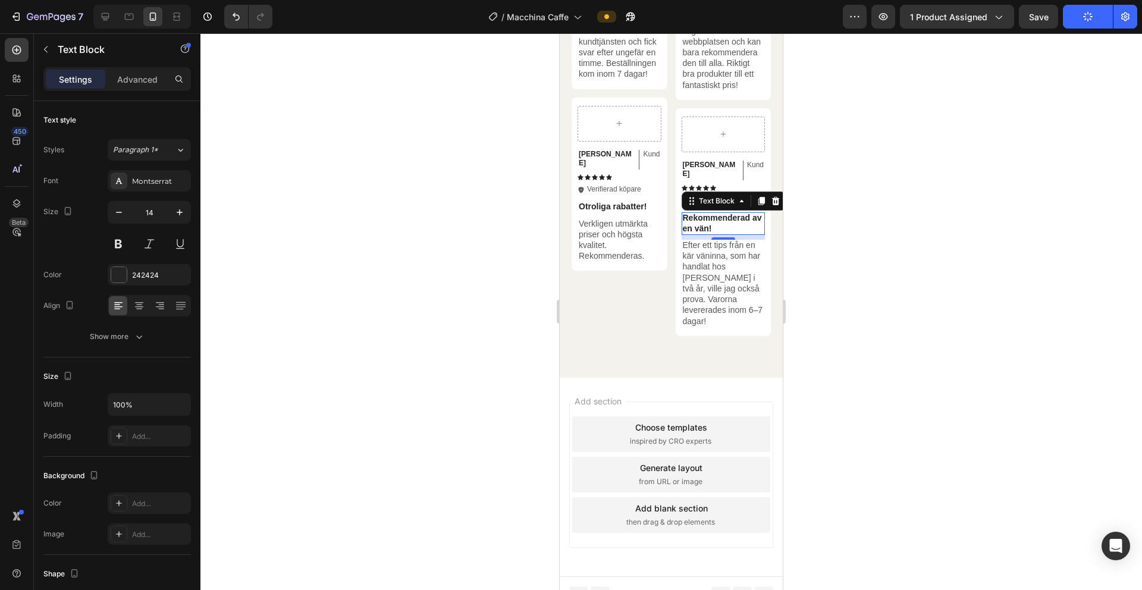
scroll to position [2460, 0]
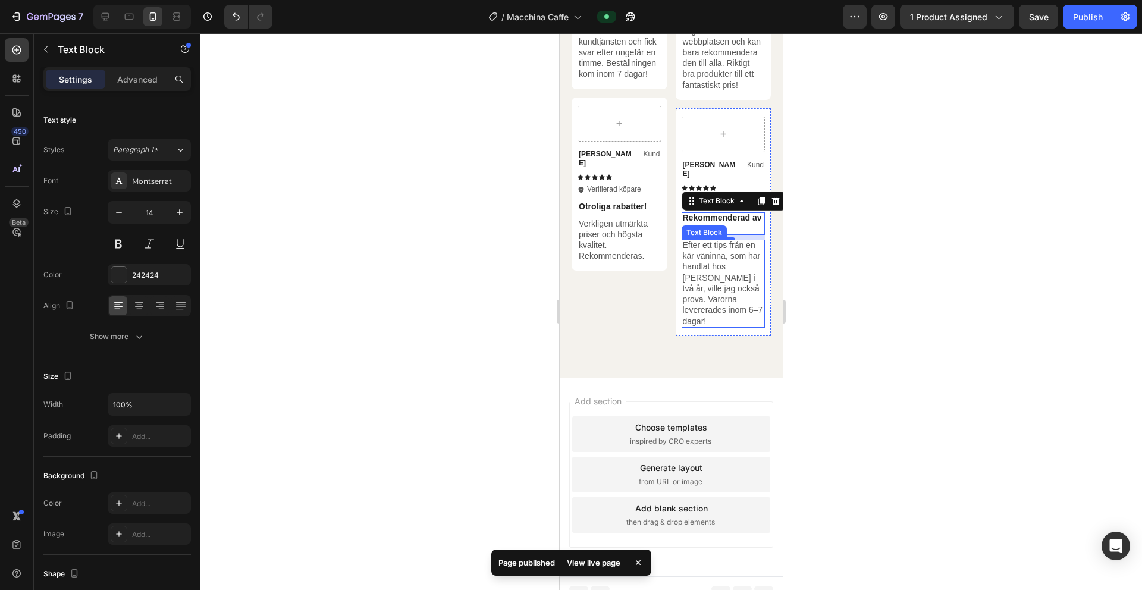
click at [721, 295] on p "Efter ett tips från en kär väninna, som har handlat hos [PERSON_NAME] i två år,…" at bounding box center [724, 283] width 82 height 87
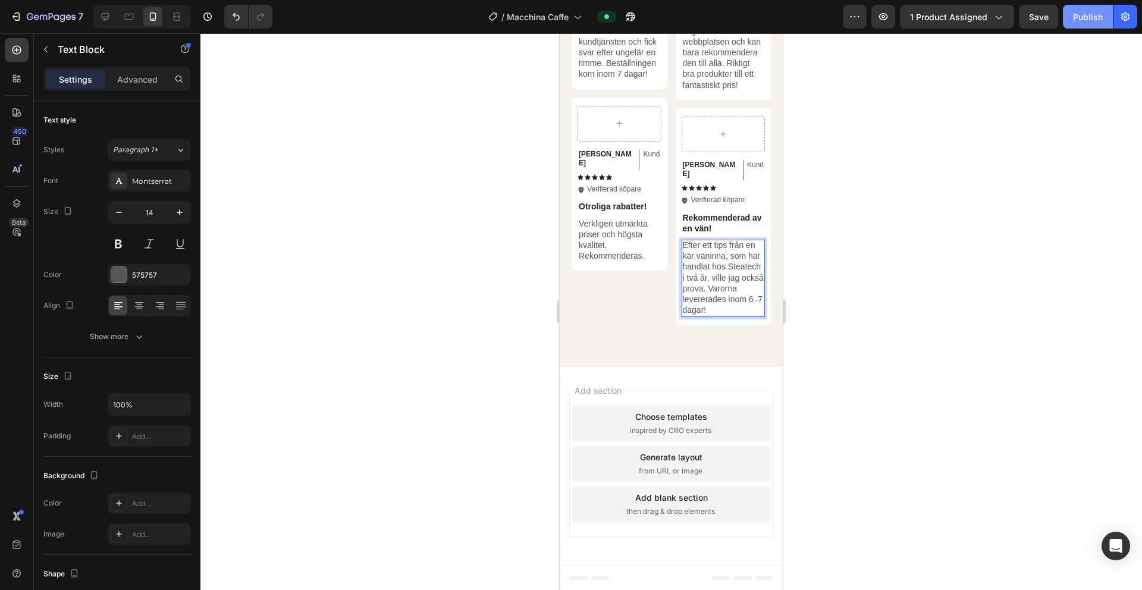
click at [1086, 21] on div "Publish" at bounding box center [1088, 17] width 30 height 12
click at [1071, 20] on button "Publish" at bounding box center [1088, 17] width 50 height 24
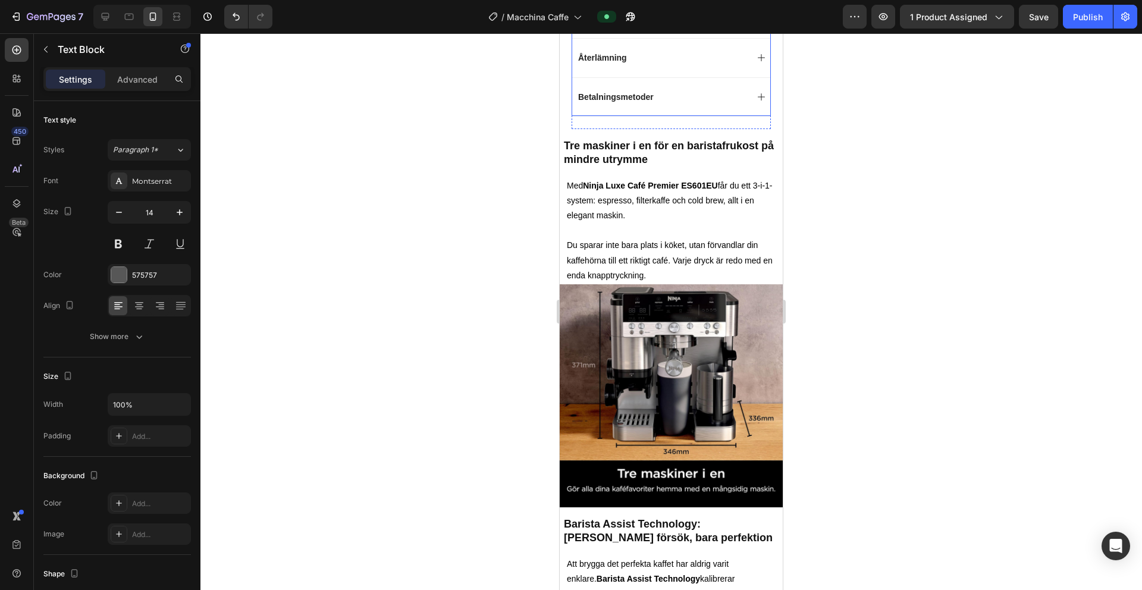
scroll to position [0, 0]
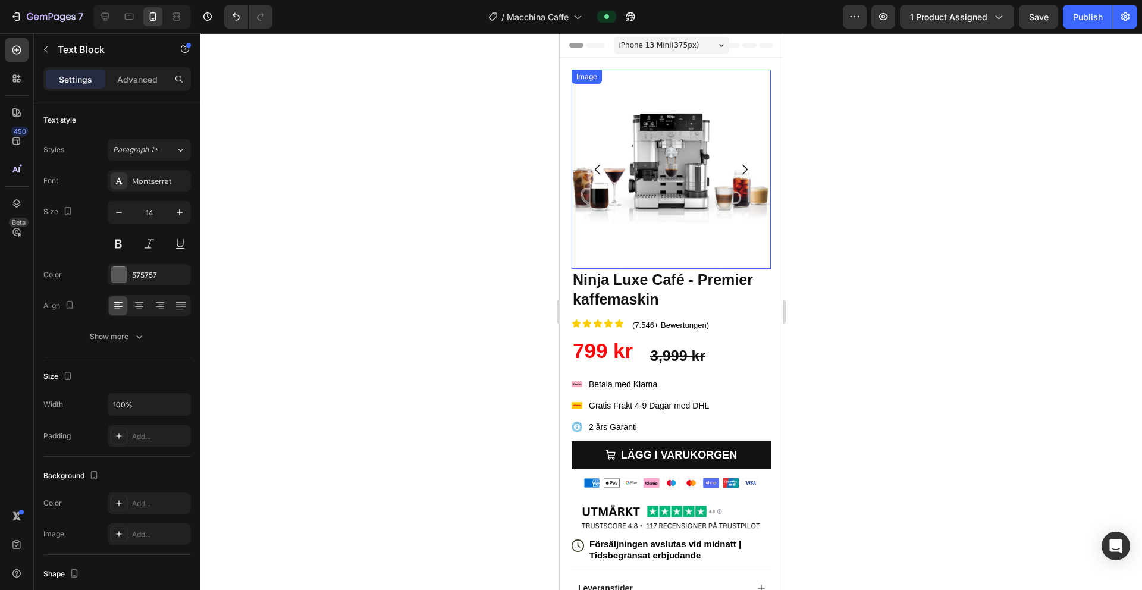
click at [674, 179] on img at bounding box center [671, 169] width 199 height 199
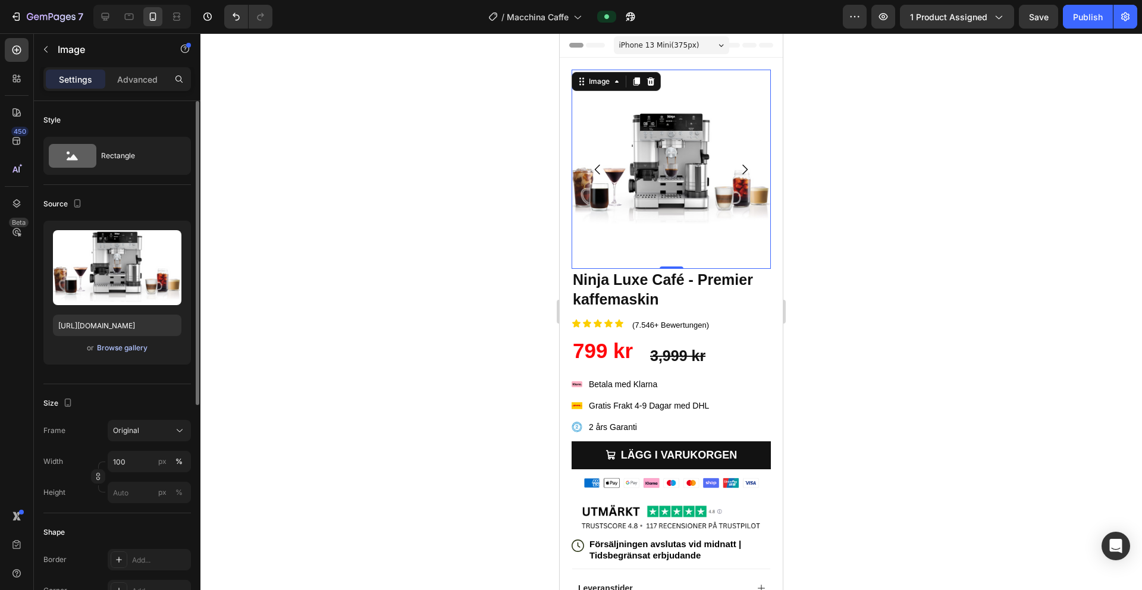
click at [139, 352] on div "Browse gallery" at bounding box center [122, 348] width 51 height 11
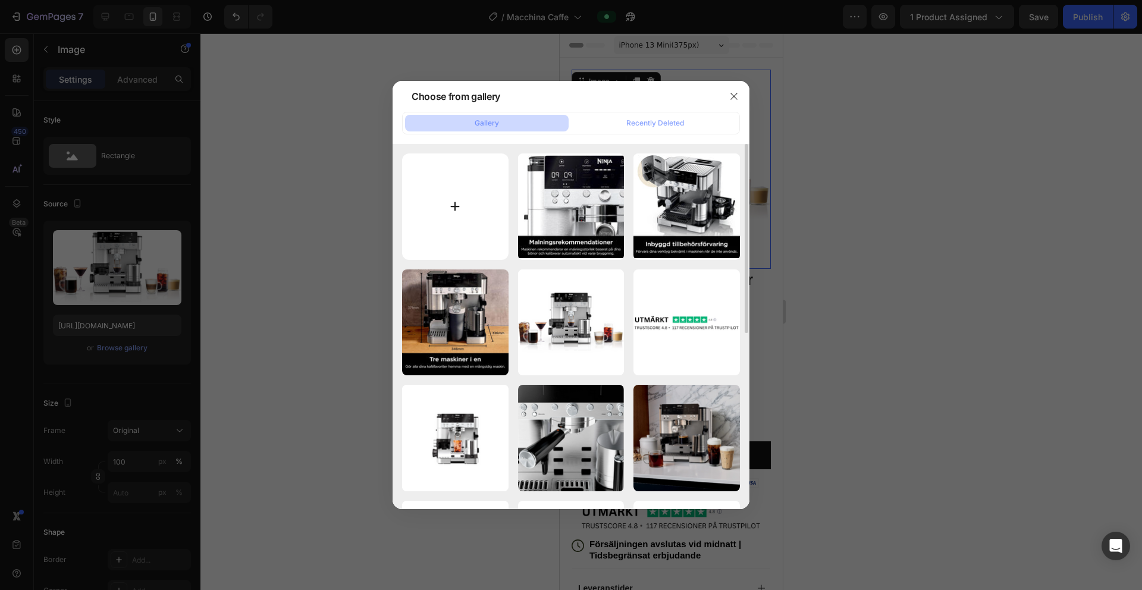
type input "C:\fakepath\29,90 (11).png"
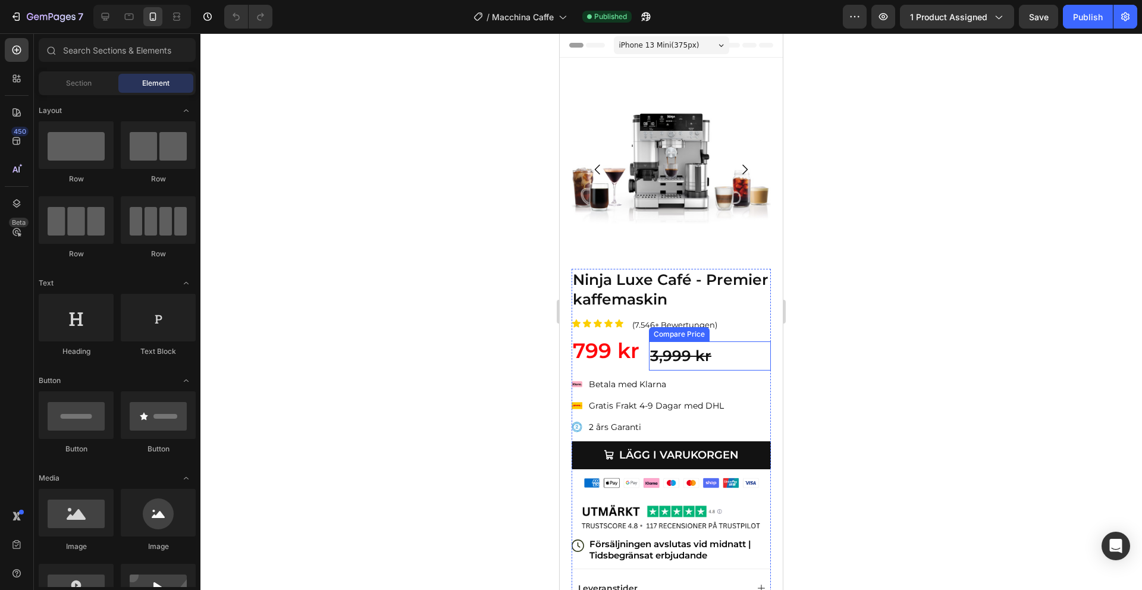
scroll to position [6, 0]
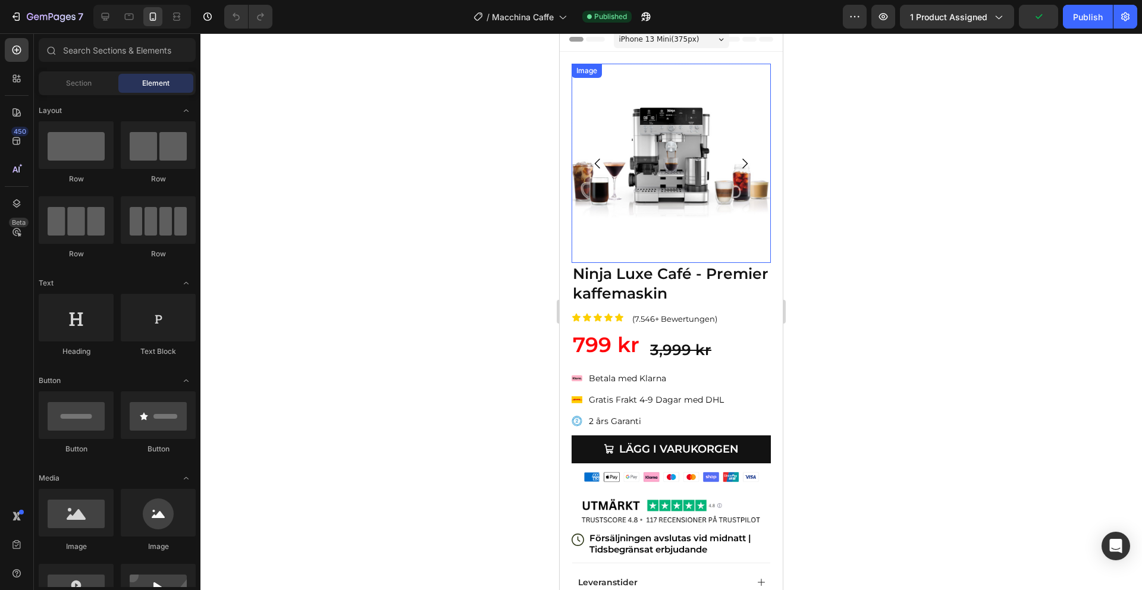
click at [697, 108] on img at bounding box center [671, 163] width 199 height 199
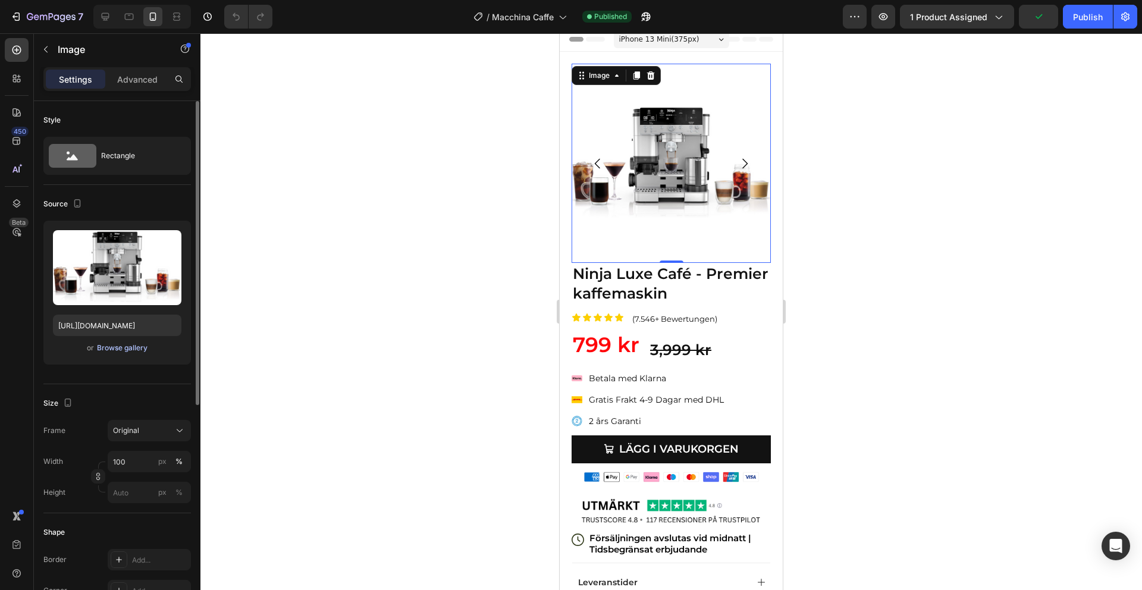
click at [137, 347] on div "Browse gallery" at bounding box center [122, 348] width 51 height 11
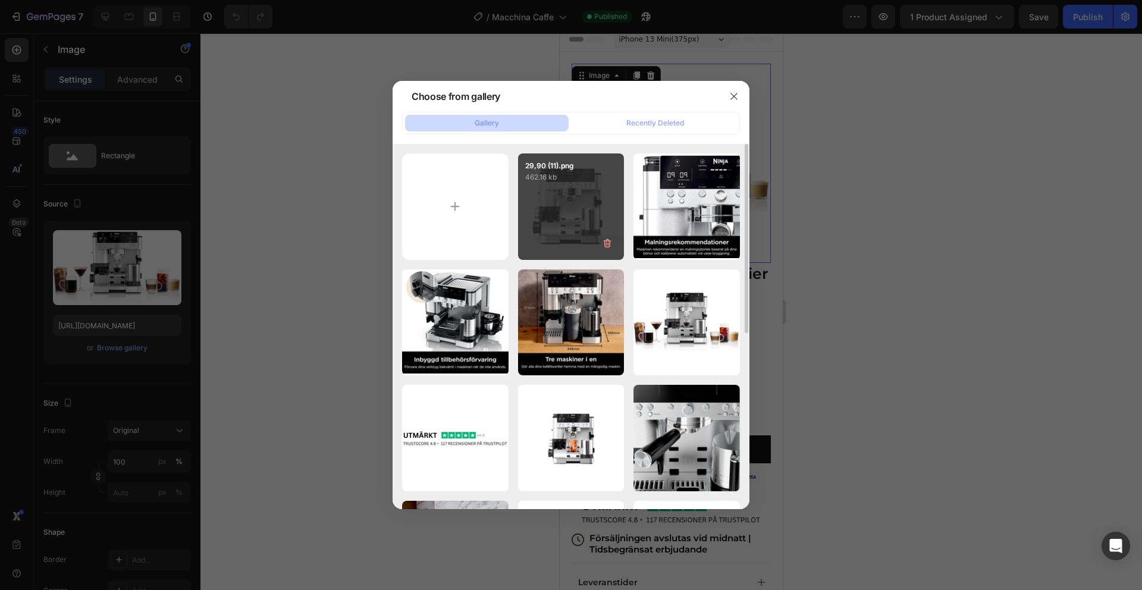
click at [596, 204] on div "29,90 (11).png 462.16 kb" at bounding box center [571, 207] width 107 height 107
type input "https://cdn.shopify.com/s/files/1/0910/9402/4458/files/gempages_581251560135197…"
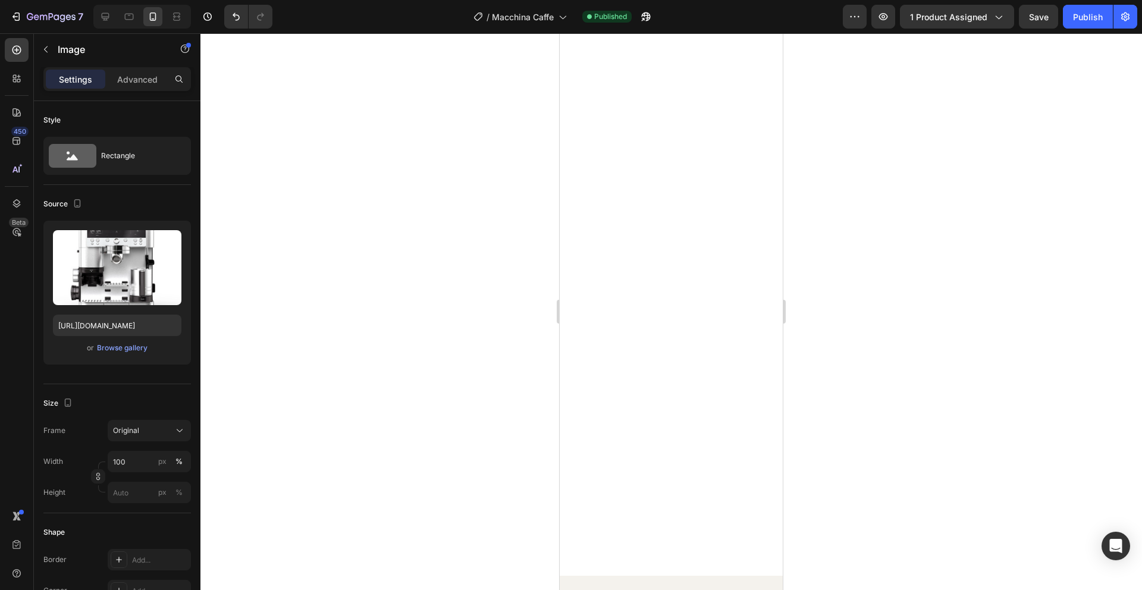
scroll to position [2493, 0]
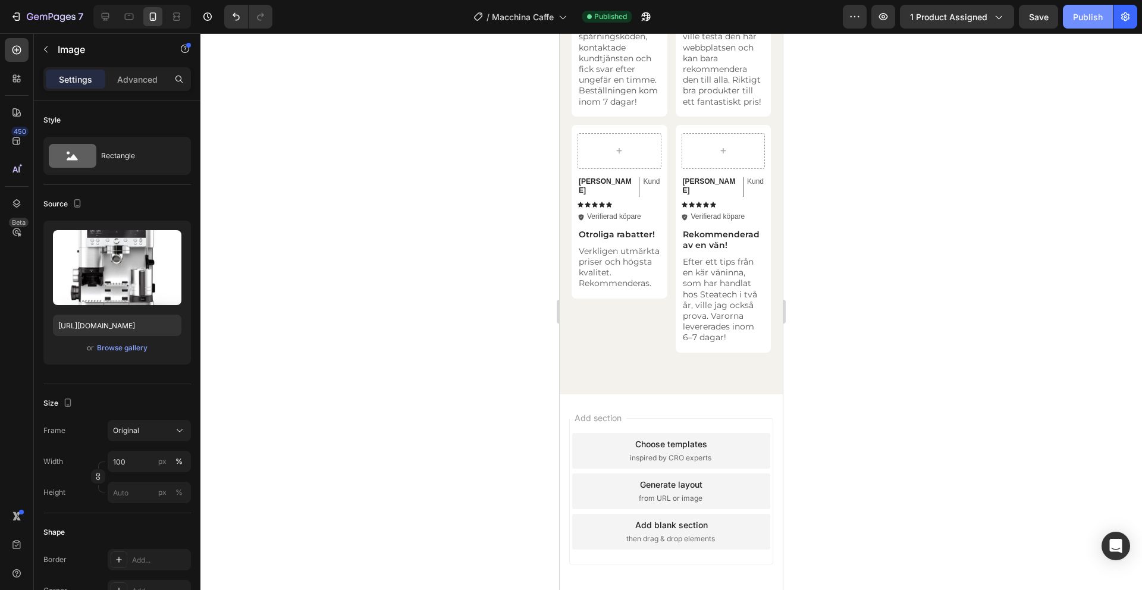
click at [1090, 14] on div "Publish" at bounding box center [1088, 17] width 30 height 12
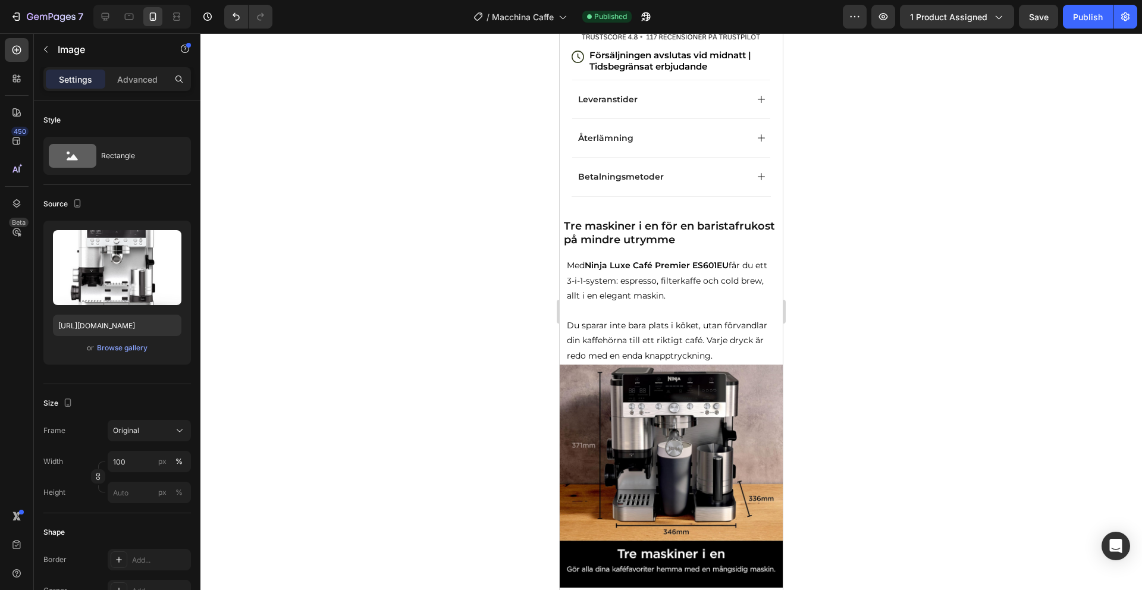
scroll to position [0, 0]
